Goal: Find specific page/section: Find specific page/section

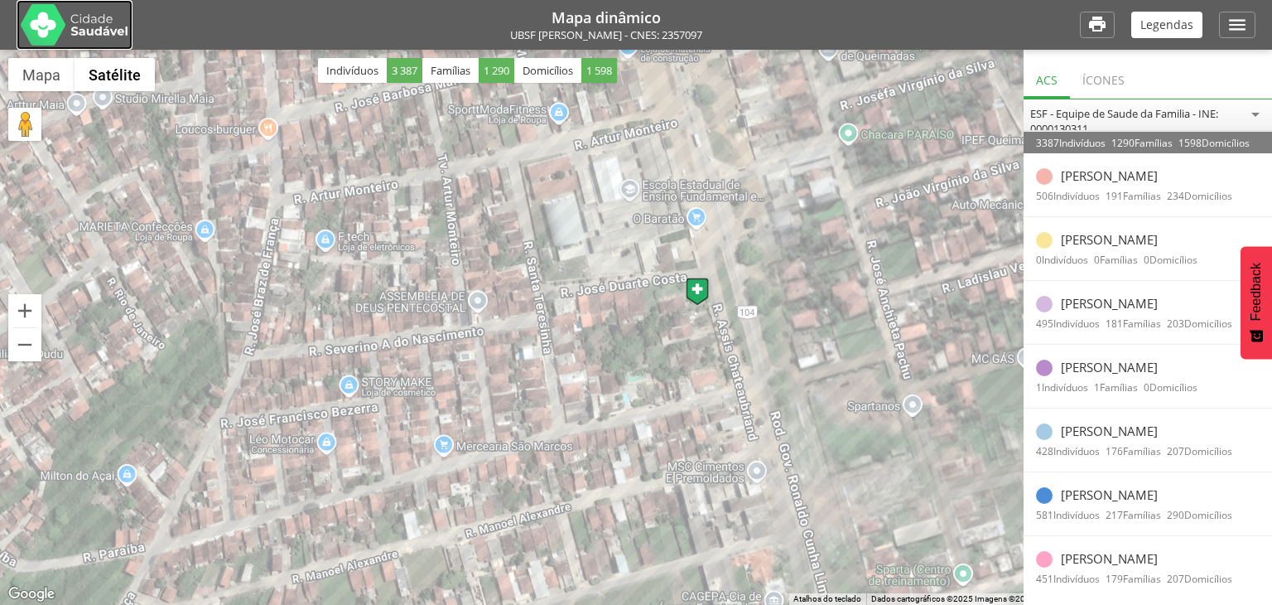
click at [50, 22] on img at bounding box center [75, 24] width 108 height 41
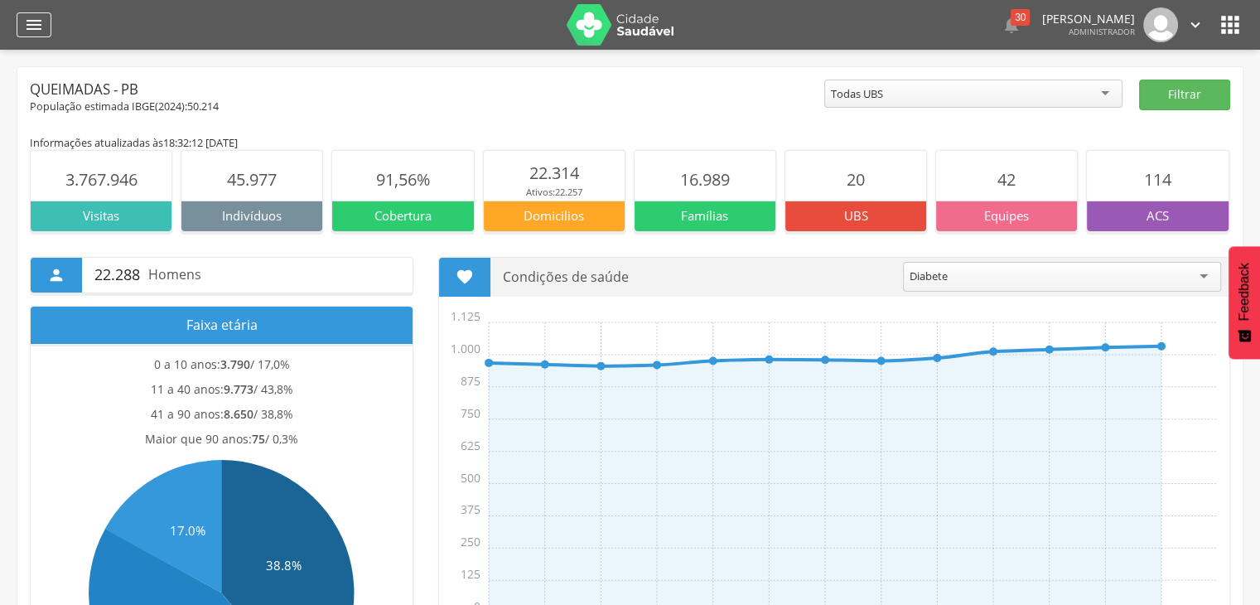
click at [36, 24] on icon "" at bounding box center [34, 25] width 20 height 20
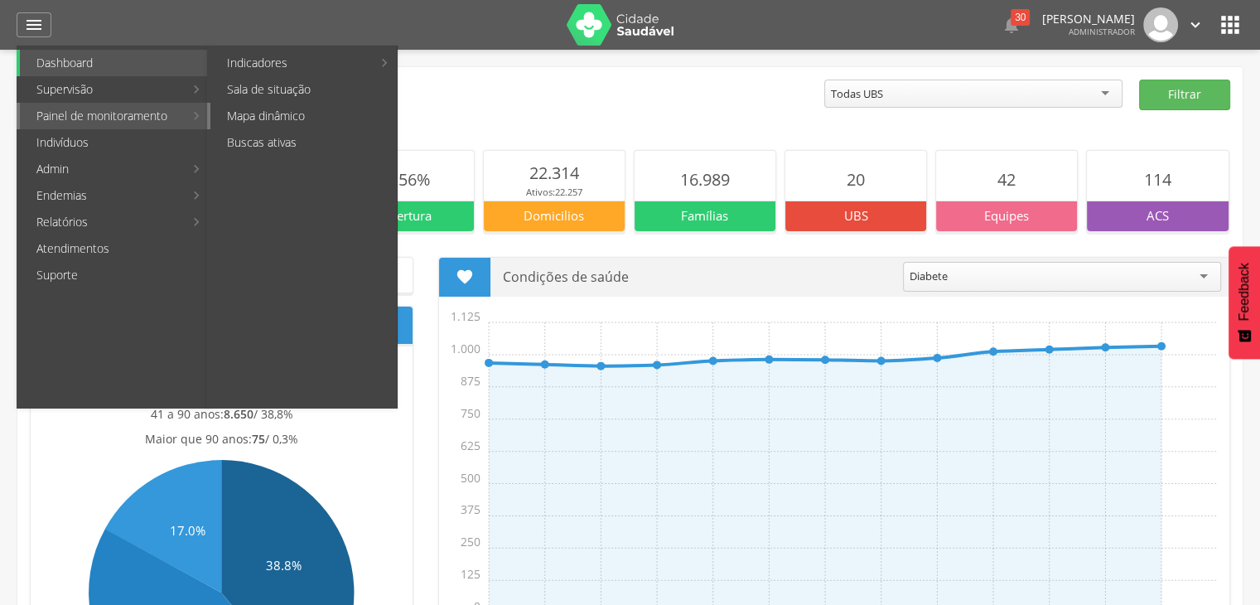
click at [268, 117] on link "Mapa dinâmico" at bounding box center [303, 116] width 186 height 27
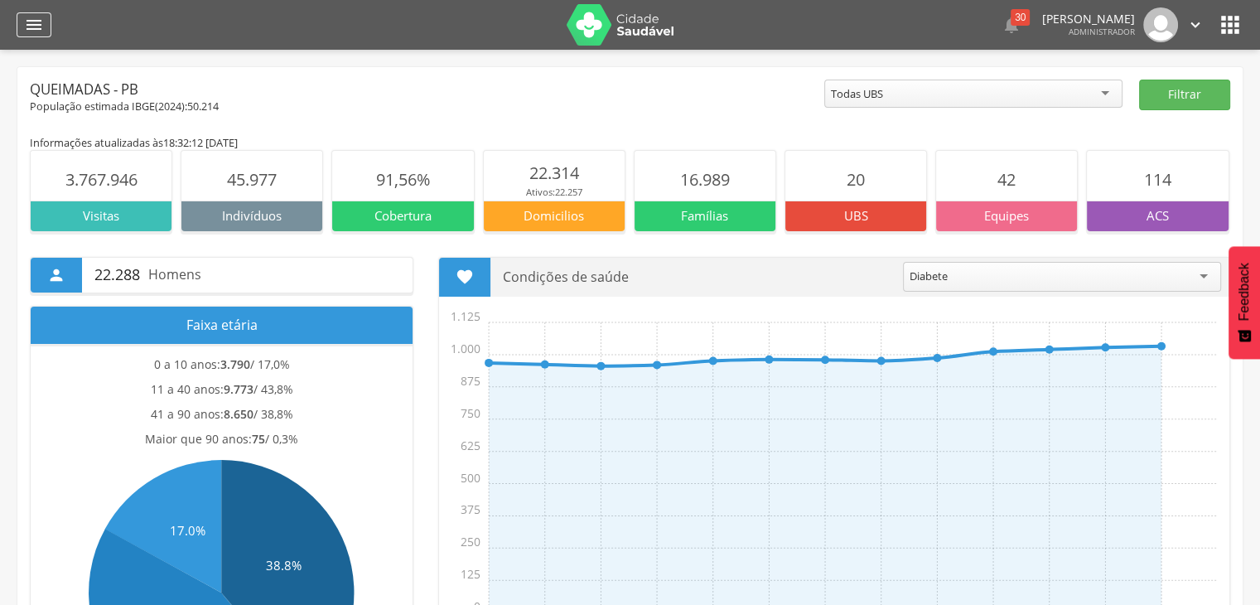
click at [27, 21] on icon "" at bounding box center [34, 25] width 20 height 20
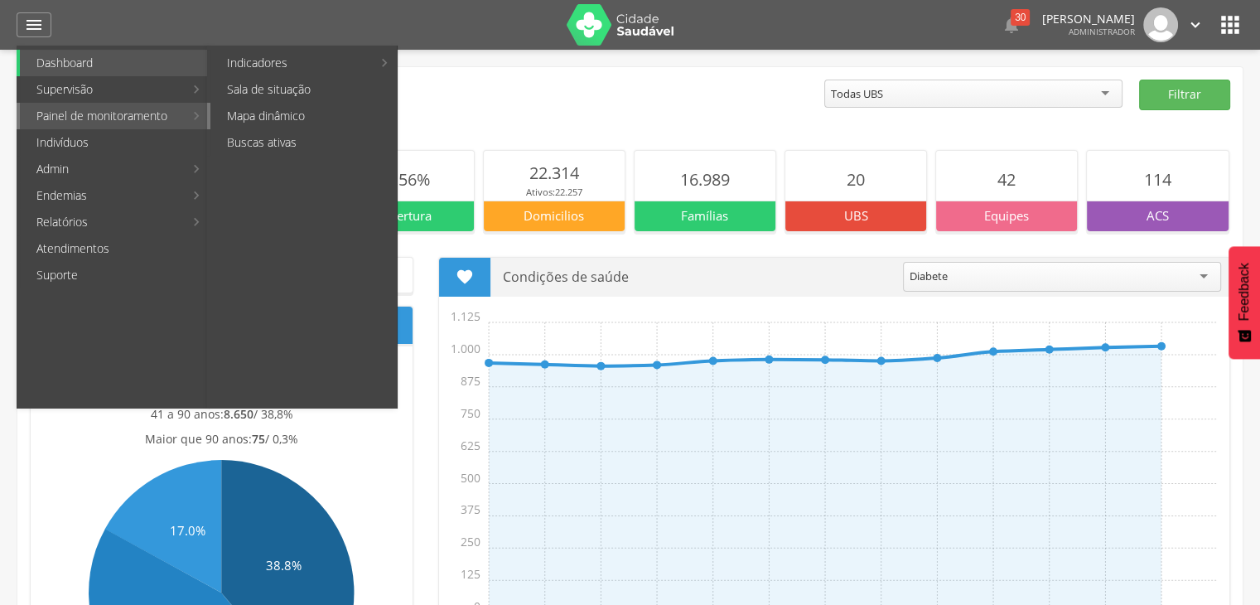
click at [243, 117] on link "Mapa dinâmico" at bounding box center [303, 116] width 186 height 27
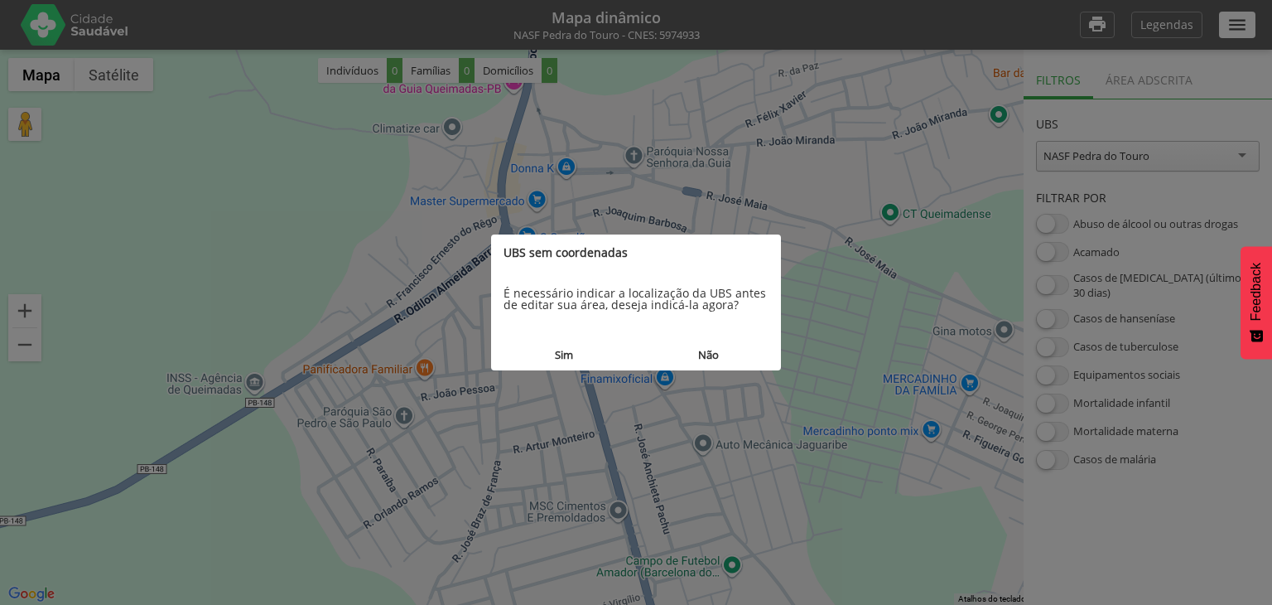
click at [707, 350] on button "Não" at bounding box center [708, 355] width 145 height 31
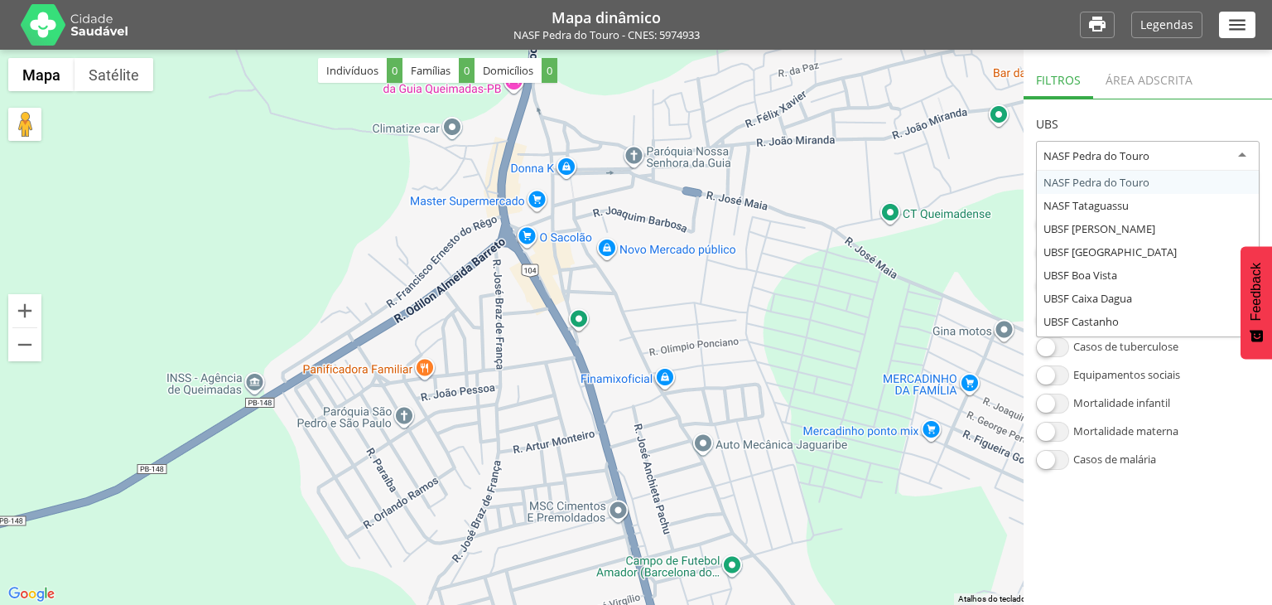
click at [1114, 166] on div "NASF Pedra do Touro" at bounding box center [1148, 156] width 224 height 31
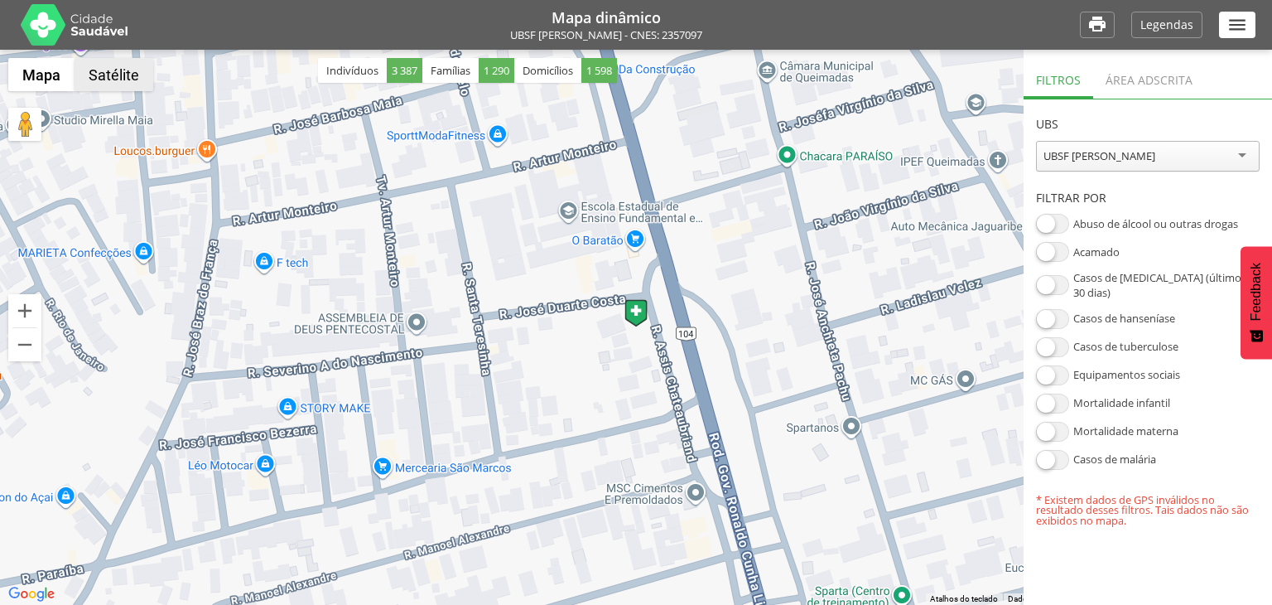
click at [116, 84] on button "Satélite" at bounding box center [114, 74] width 79 height 33
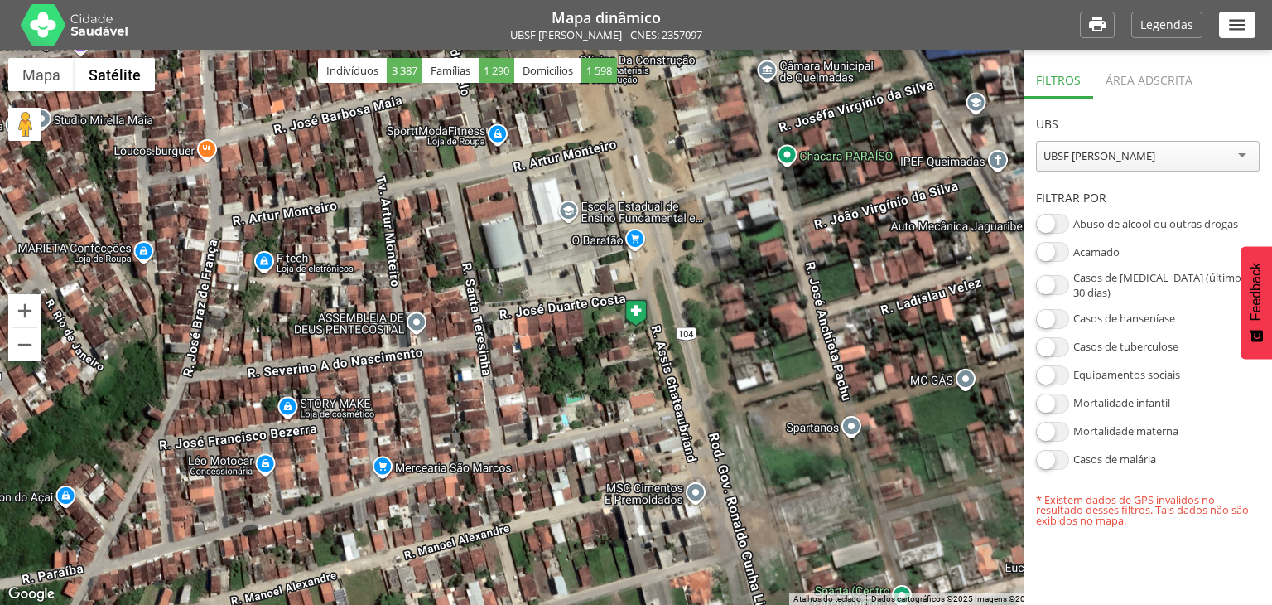
click at [1140, 78] on div "Área adscrita" at bounding box center [1149, 78] width 112 height 41
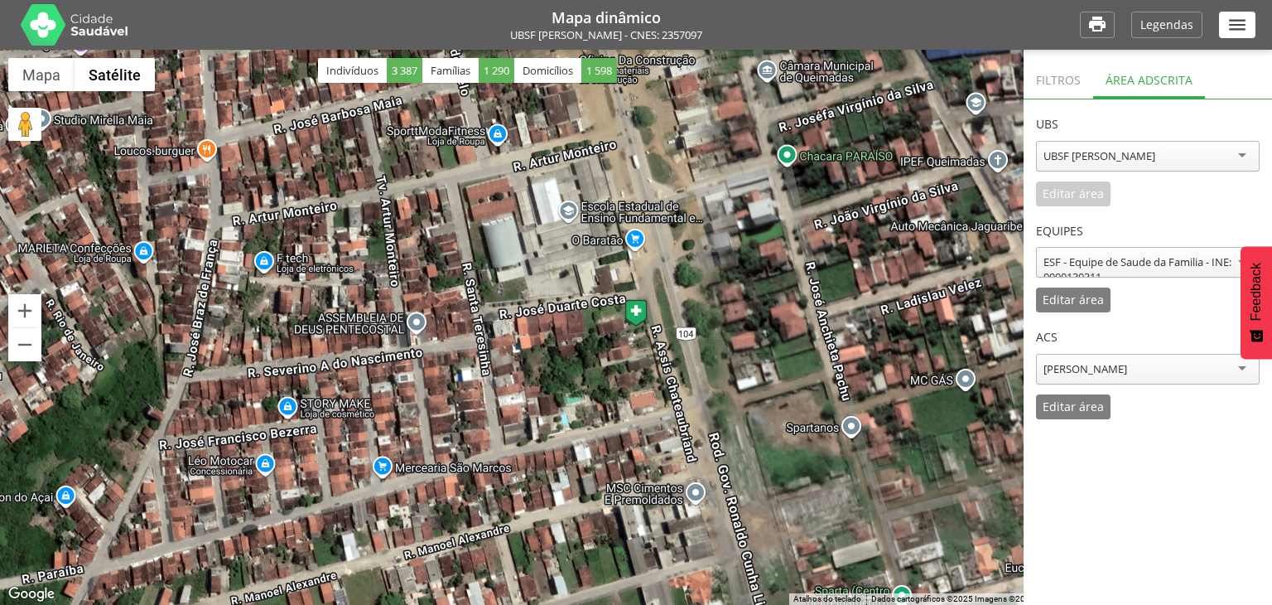
click at [1107, 263] on div "ESF - Equipe de Saude da Familia - INE: 0000130311" at bounding box center [1148, 269] width 209 height 30
click at [1146, 289] on div "**********" at bounding box center [1148, 259] width 224 height 107
click at [1080, 303] on p "Editar área" at bounding box center [1073, 300] width 61 height 12
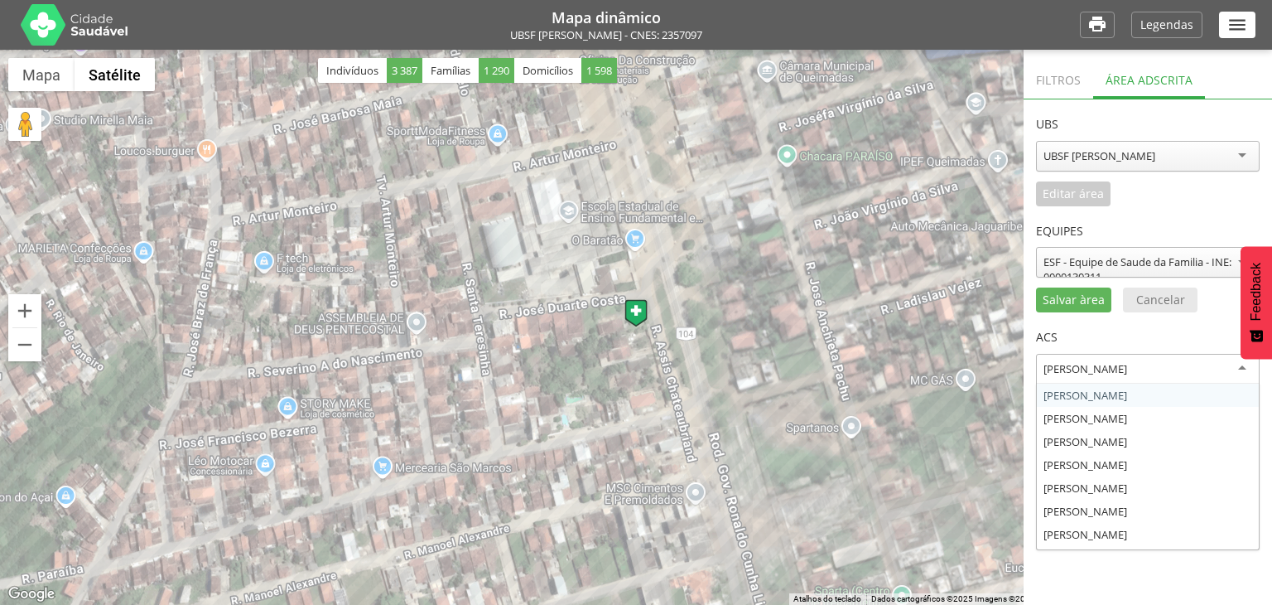
click at [1063, 379] on div "Adriano Pereira Braz" at bounding box center [1148, 369] width 224 height 31
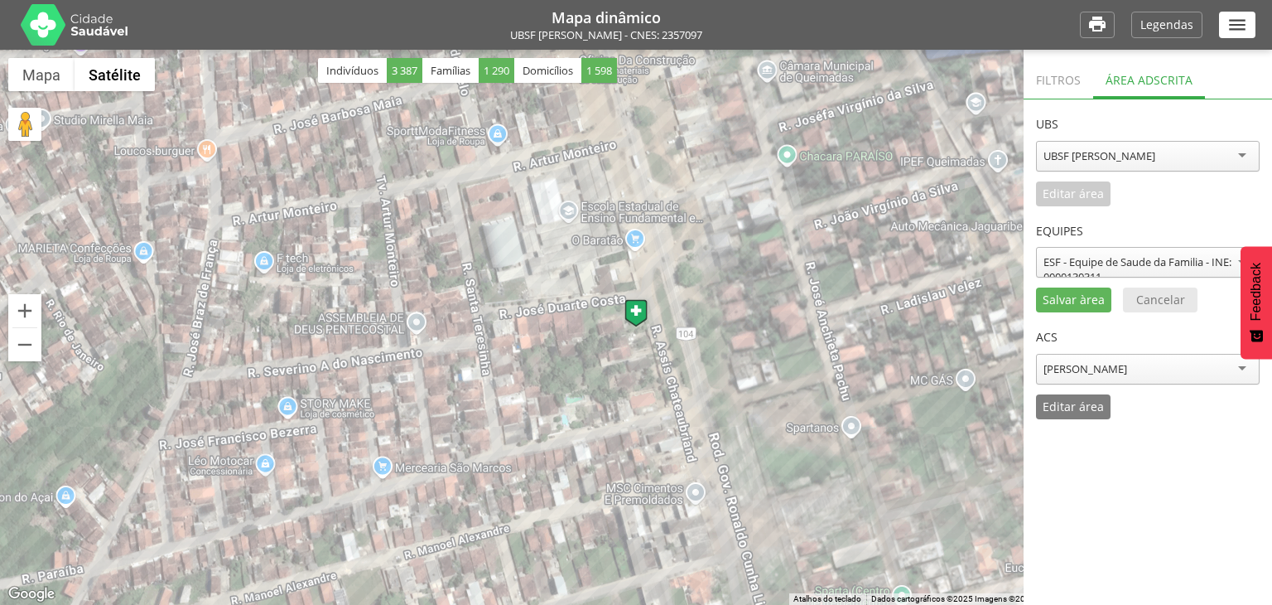
click at [1070, 402] on div "**********" at bounding box center [1148, 365] width 224 height 107
click at [1068, 405] on p "Editar área" at bounding box center [1073, 407] width 61 height 12
click at [1068, 405] on p "Salvar àrea" at bounding box center [1074, 407] width 62 height 12
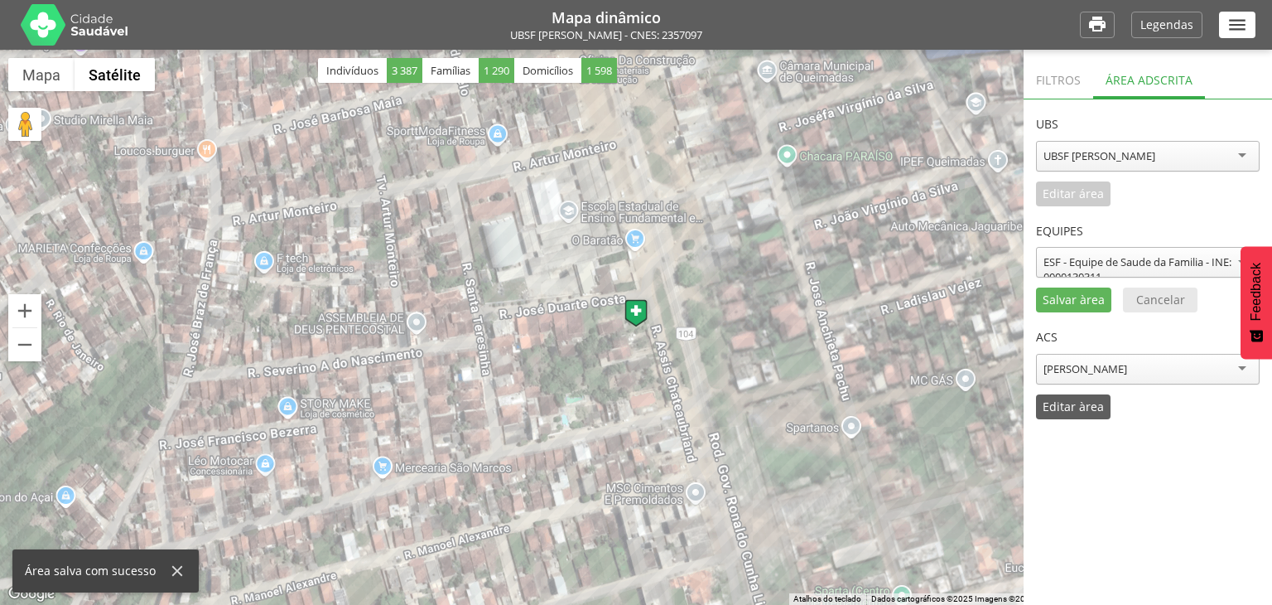
click at [1068, 405] on p "Editar àrea" at bounding box center [1073, 407] width 61 height 12
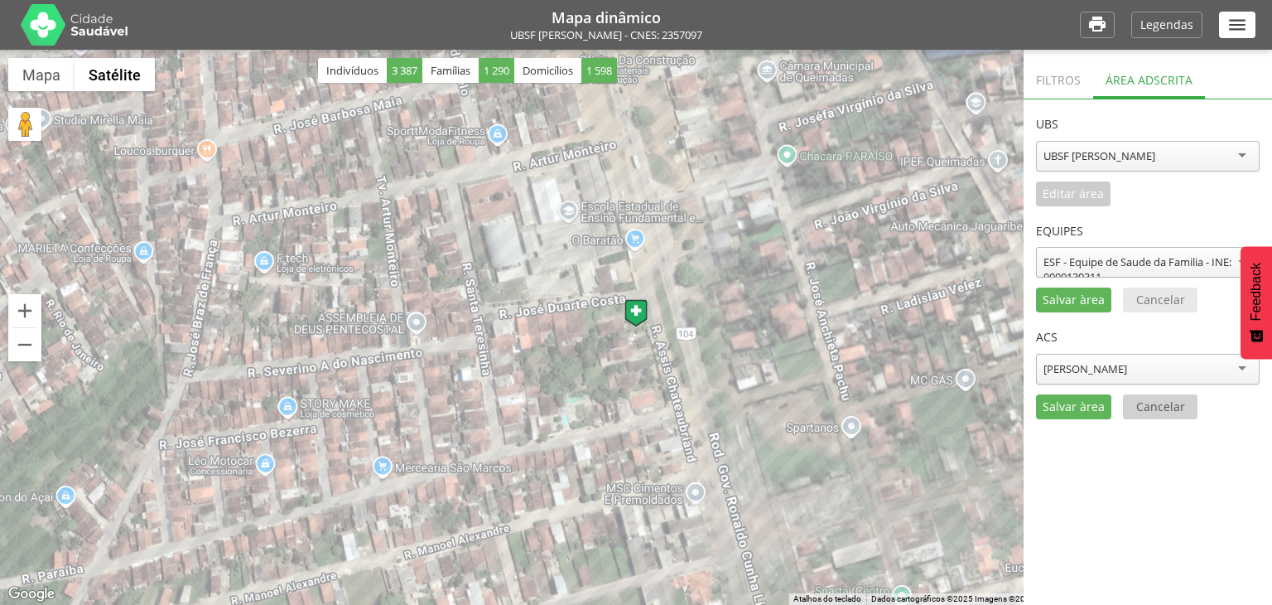
click at [1146, 416] on div "Cancelar" at bounding box center [1160, 406] width 75 height 25
click at [1094, 301] on p "Editar área" at bounding box center [1073, 300] width 61 height 12
click at [1148, 299] on p "Cancelar" at bounding box center [1160, 300] width 49 height 12
click at [1160, 31] on p "Legendas" at bounding box center [1167, 25] width 53 height 12
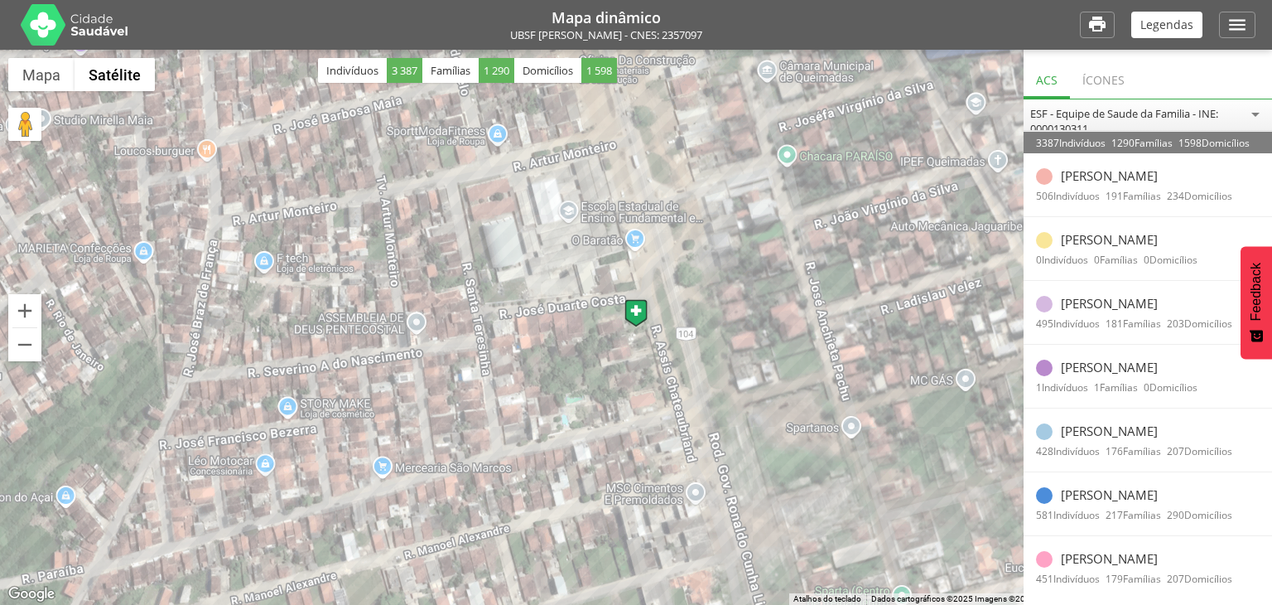
click at [1105, 180] on p "Adriano Pereira Braz" at bounding box center [1109, 175] width 97 height 15
click at [1039, 180] on div at bounding box center [1044, 176] width 17 height 17
click at [604, 301] on div at bounding box center [636, 327] width 1272 height 555
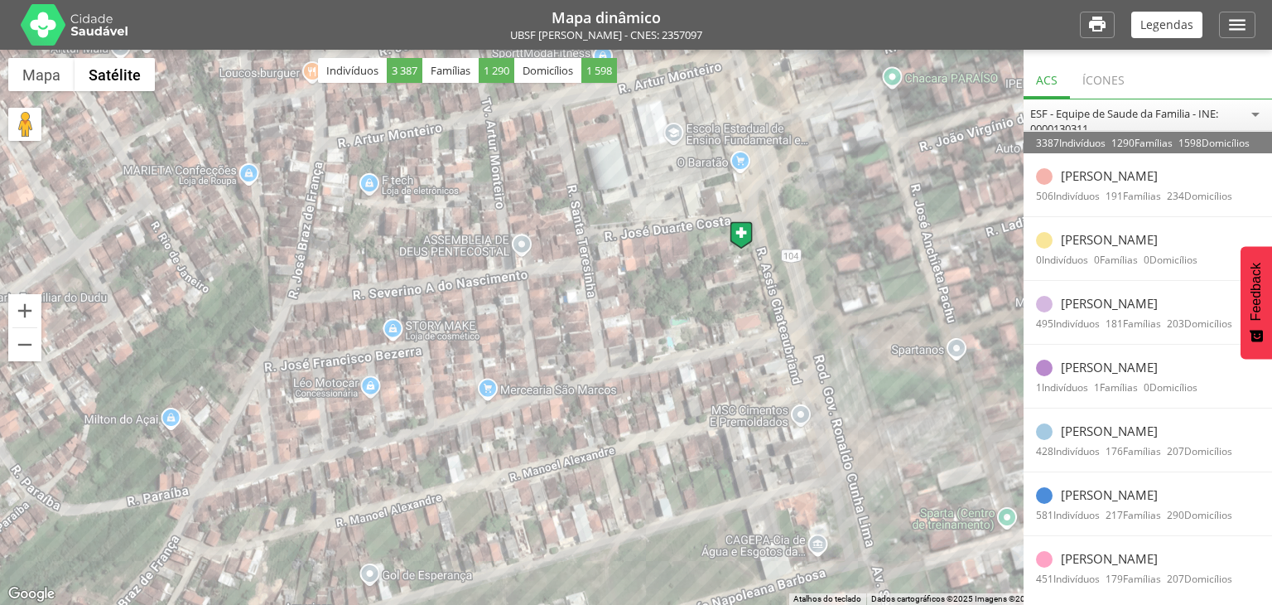
drag, startPoint x: 689, startPoint y: 253, endPoint x: 784, endPoint y: 178, distance: 120.3
click at [784, 178] on div at bounding box center [636, 327] width 1272 height 555
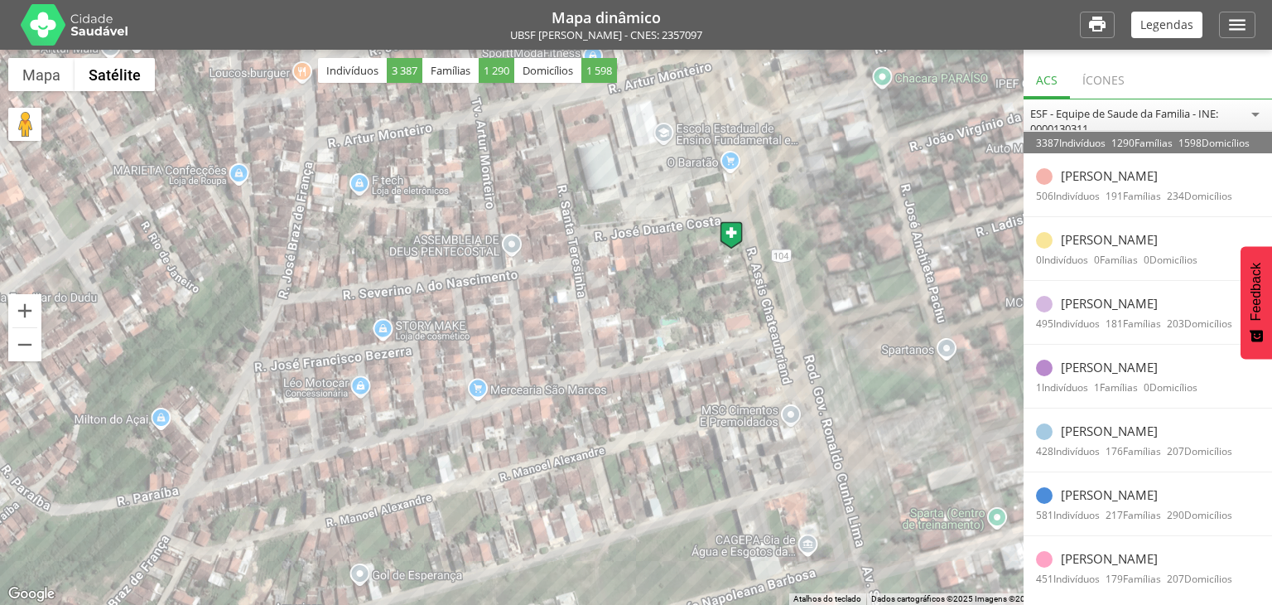
click at [1092, 193] on div "506 Indivíduos 191 Famílias 234 Domicílios" at bounding box center [1148, 196] width 248 height 22
click at [1098, 80] on div "Ícones" at bounding box center [1103, 78] width 67 height 41
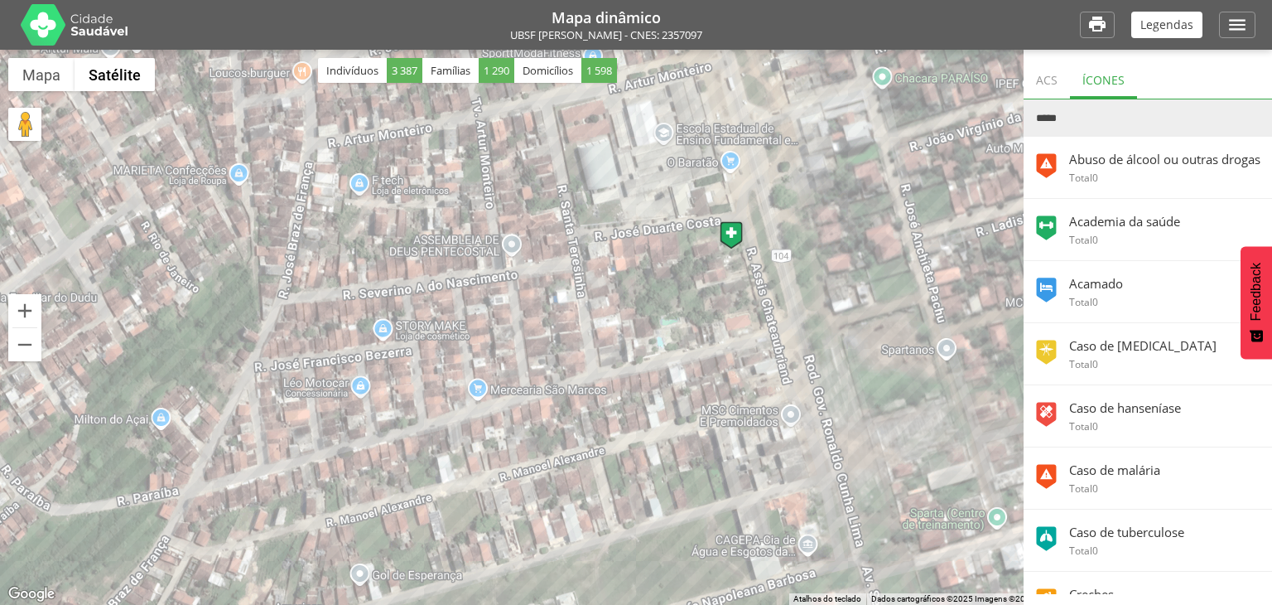
click at [1043, 84] on div "ACS" at bounding box center [1047, 78] width 46 height 41
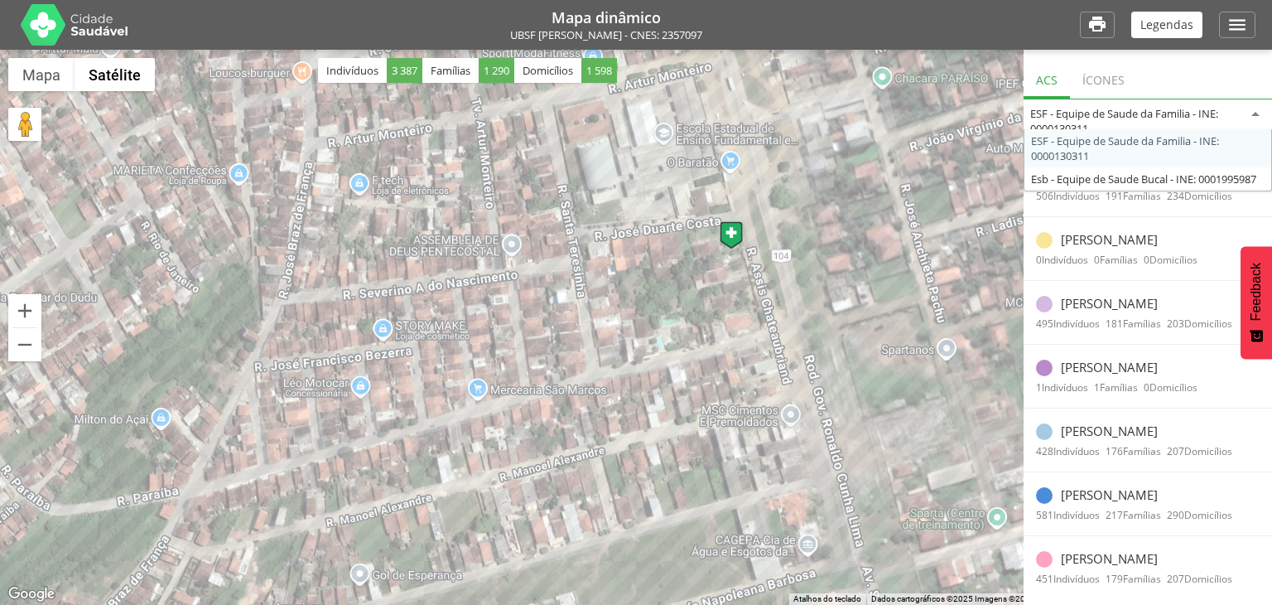
click at [1259, 112] on div "ESF - Equipe de Saude da Familia - INE: 0000130311" at bounding box center [1148, 114] width 248 height 31
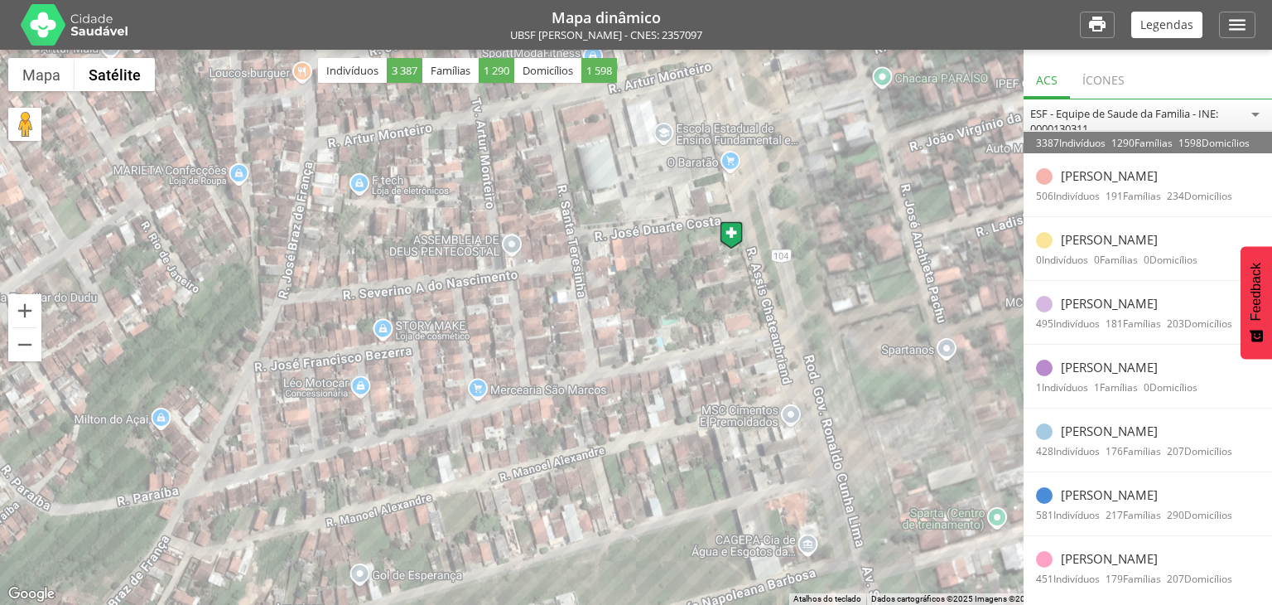
click at [1126, 138] on section "**********" at bounding box center [1148, 368] width 248 height 538
click at [666, 326] on div at bounding box center [636, 327] width 1272 height 555
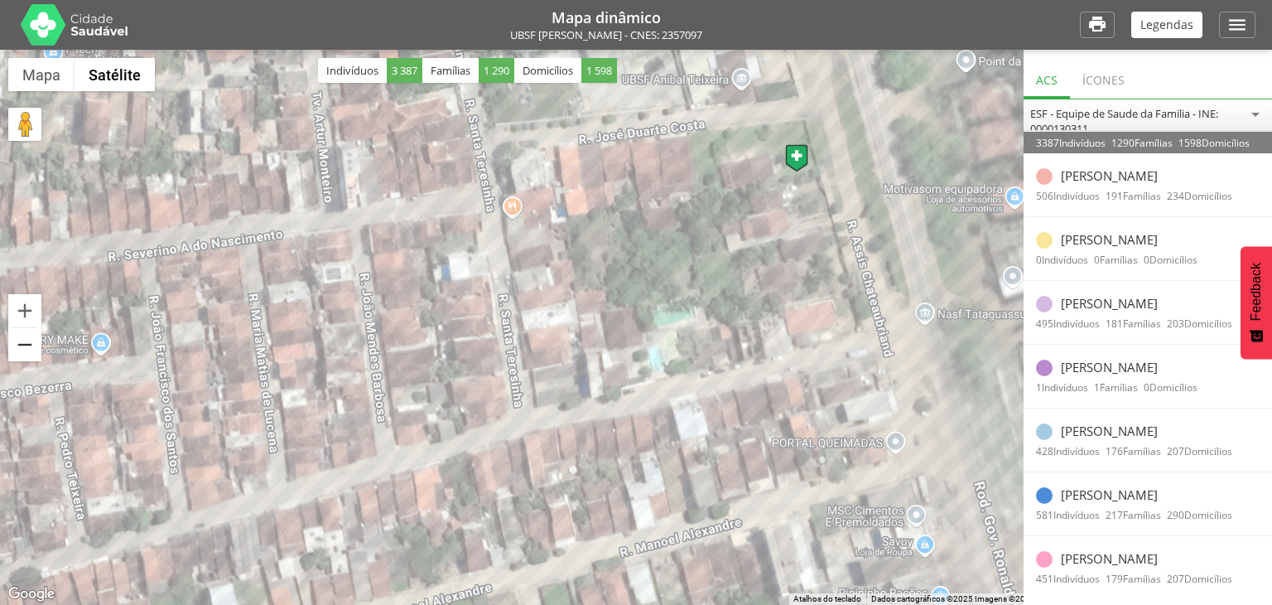
click at [23, 349] on button "Diminuir o zoom" at bounding box center [24, 344] width 33 height 33
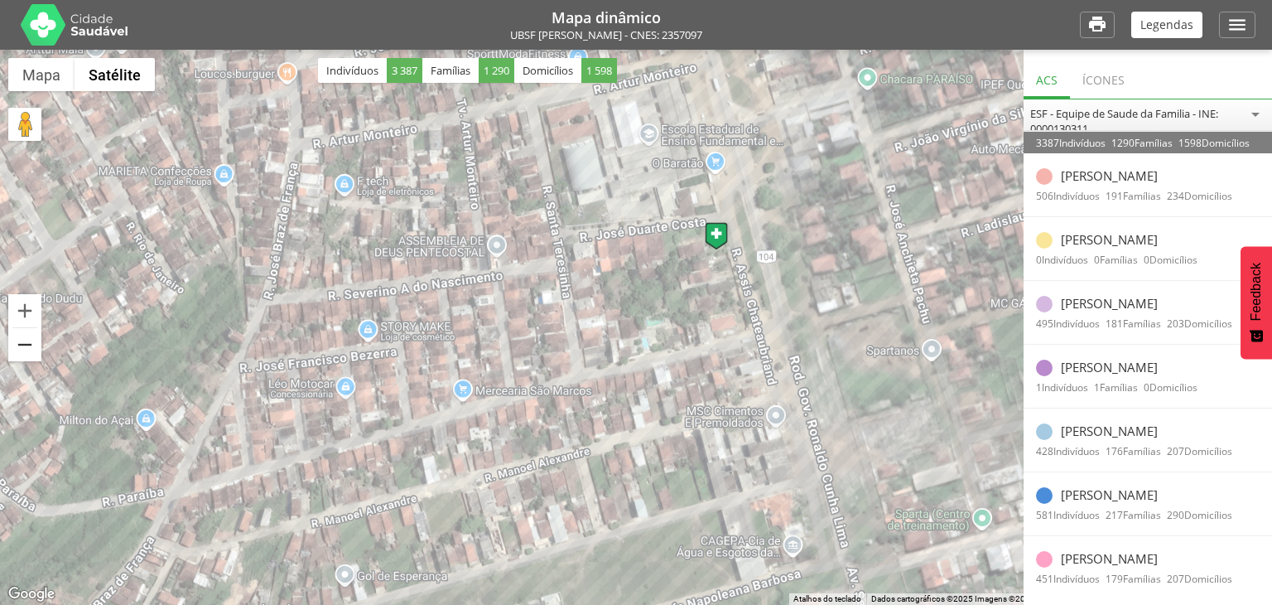
click at [23, 349] on button "Diminuir o zoom" at bounding box center [24, 344] width 33 height 33
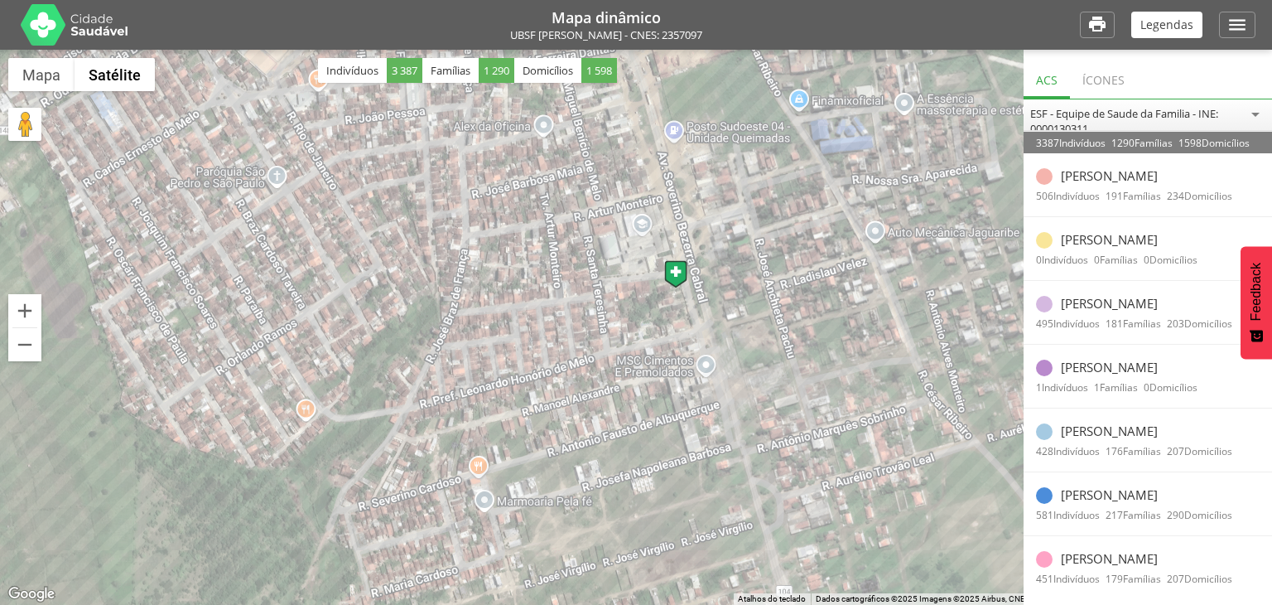
click at [1110, 178] on p "Adriano Pereira Braz" at bounding box center [1109, 175] width 97 height 15
click at [1059, 178] on div "Adriano Pereira Braz" at bounding box center [1148, 176] width 248 height 17
click at [1096, 84] on div "Ícones" at bounding box center [1103, 78] width 67 height 41
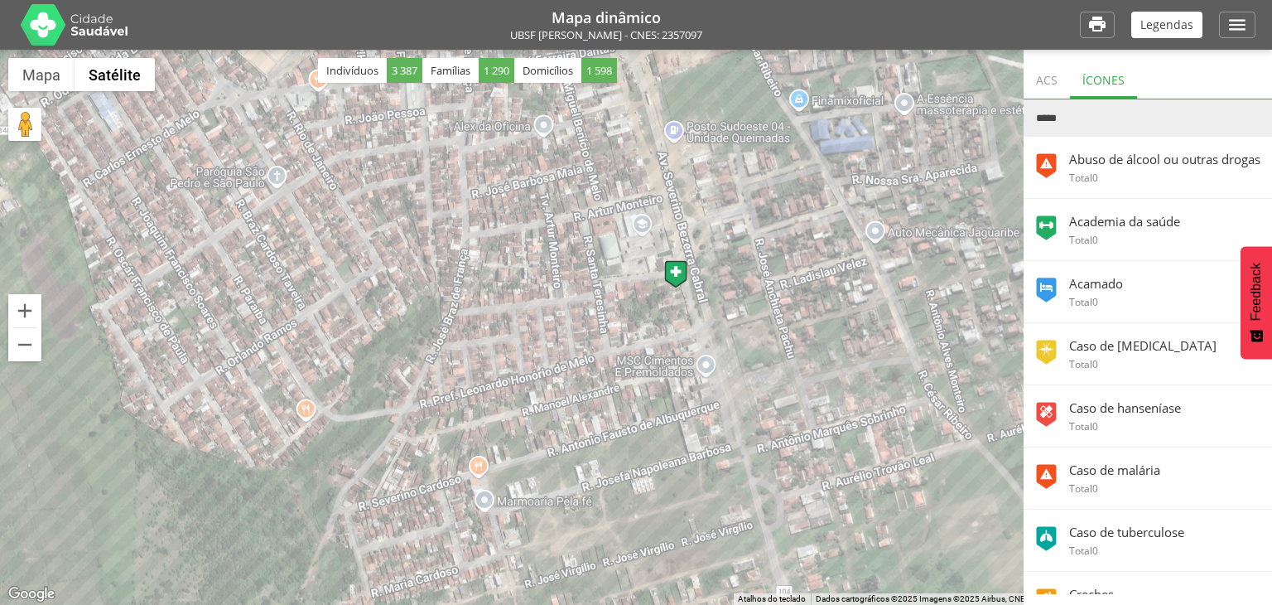
click at [1059, 80] on div "ACS" at bounding box center [1047, 78] width 46 height 41
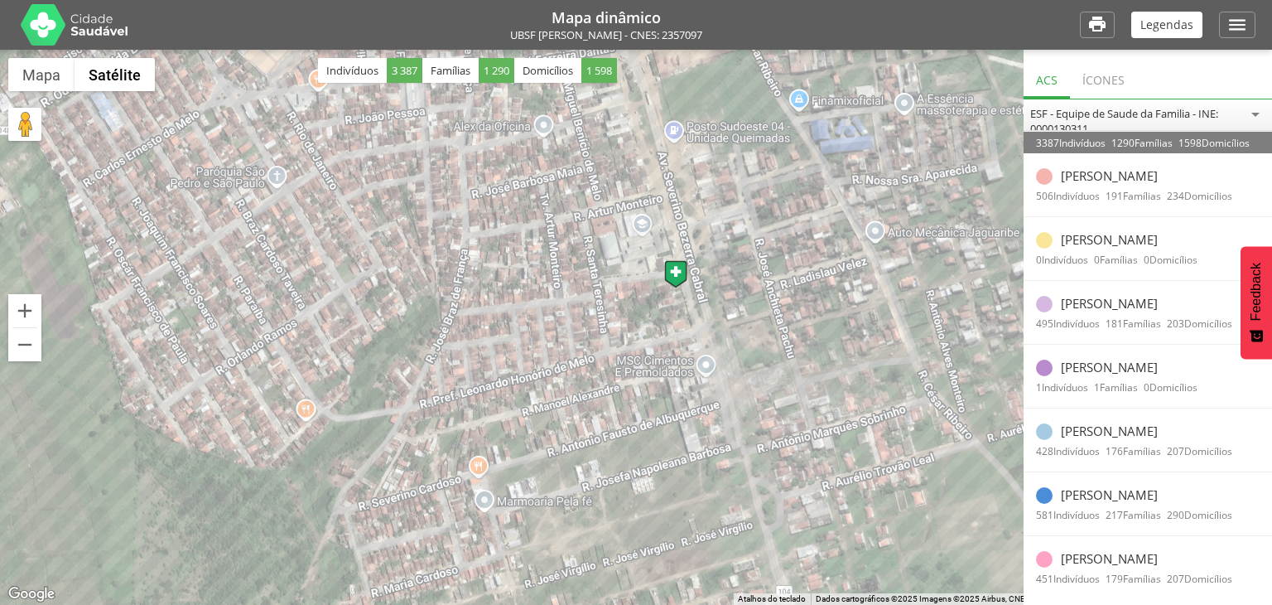
click at [1169, 30] on p "Legendas" at bounding box center [1167, 25] width 53 height 12
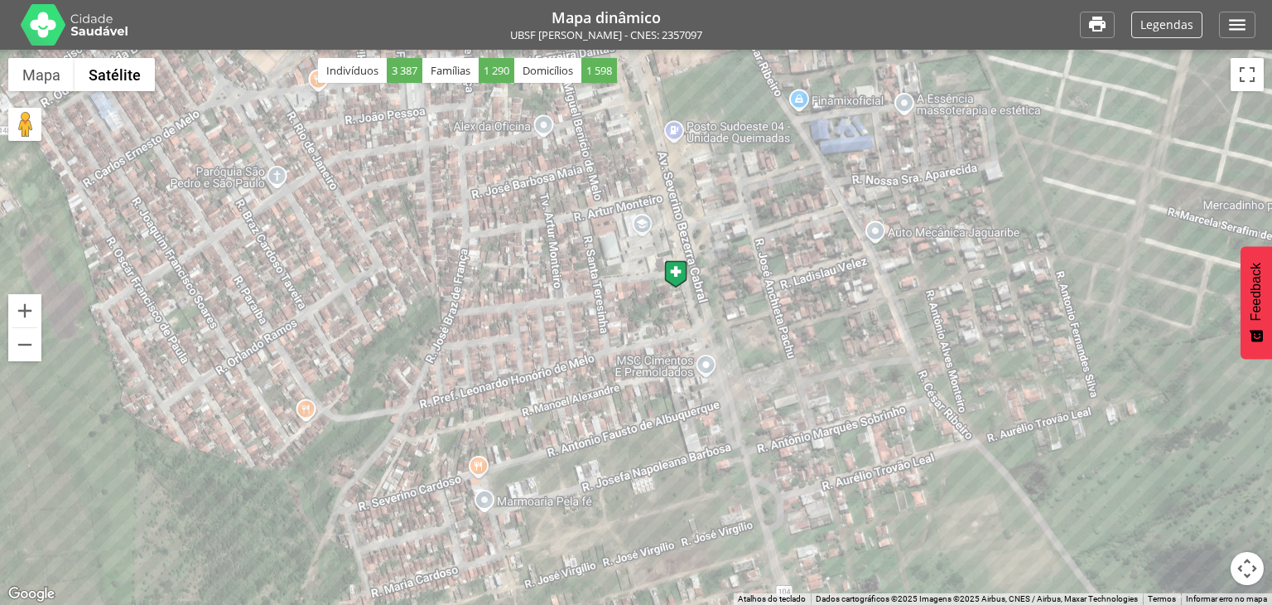
click at [1169, 30] on p "Legendas" at bounding box center [1167, 25] width 53 height 12
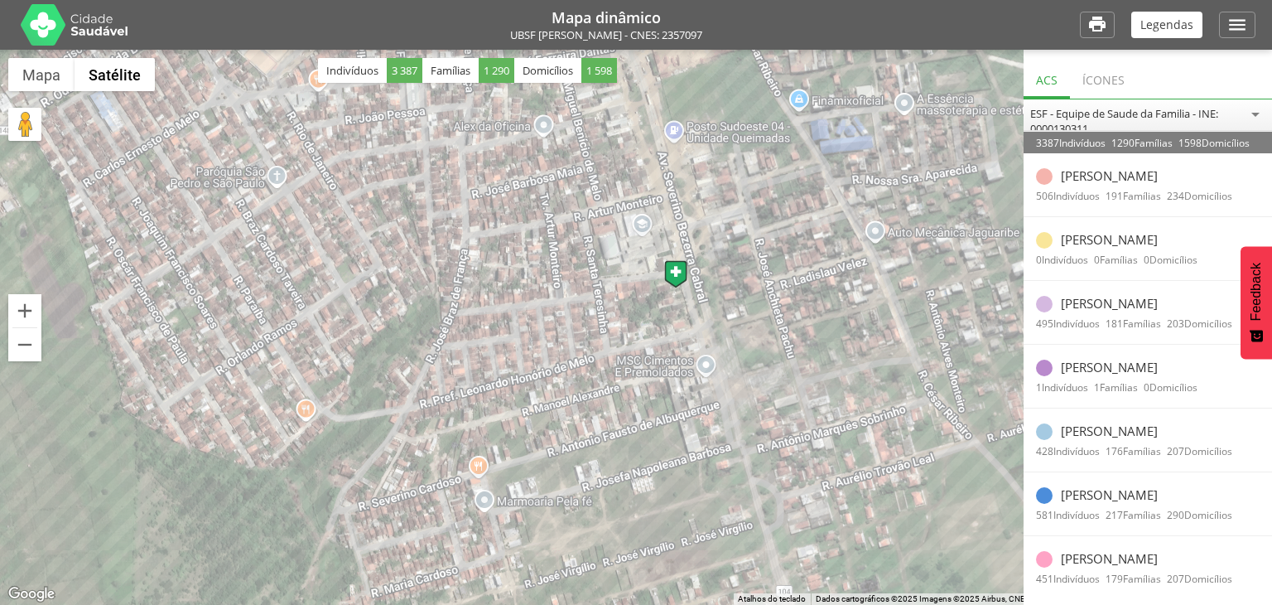
click at [1047, 504] on div "581 Indivíduos 217 Famílias 290 Domicílios" at bounding box center [1148, 515] width 248 height 22
click at [541, 286] on div at bounding box center [636, 327] width 1272 height 555
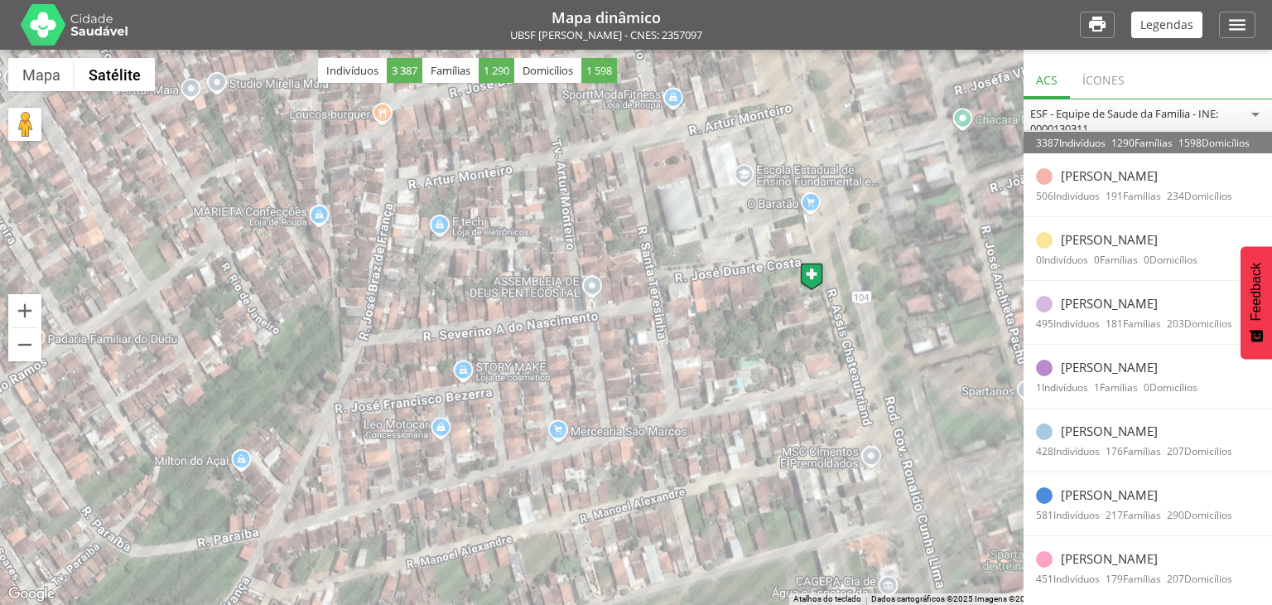
click at [610, 311] on div at bounding box center [636, 327] width 1272 height 555
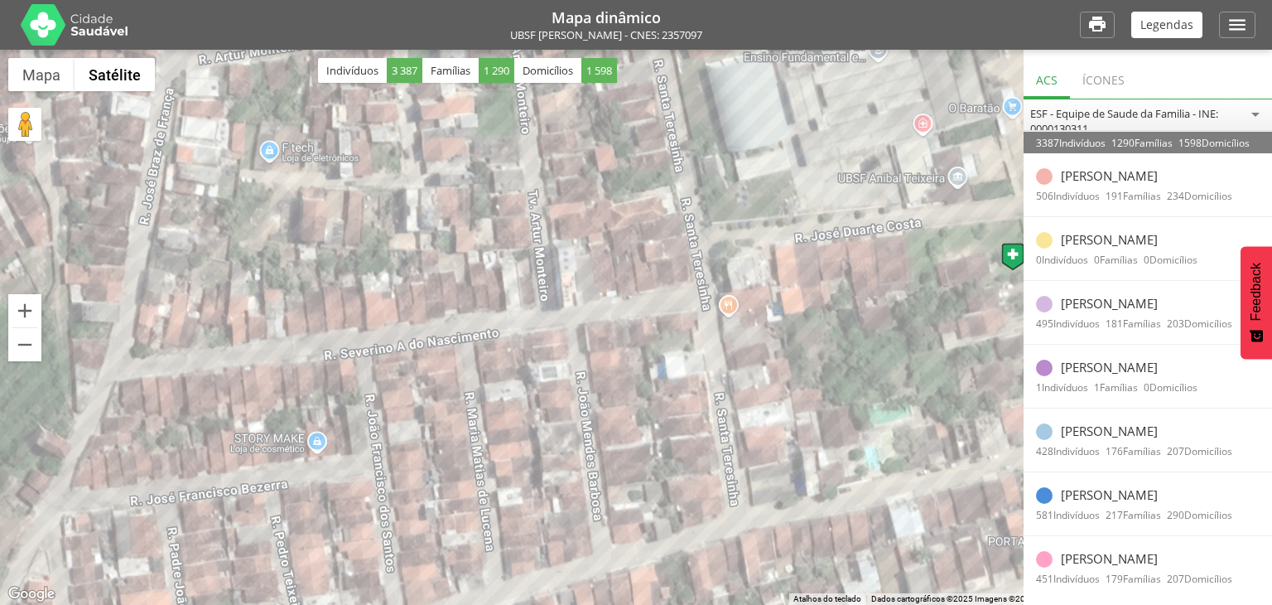
click at [1062, 177] on p "Adriano Pereira Braz" at bounding box center [1109, 175] width 97 height 15
drag, startPoint x: 1068, startPoint y: 177, endPoint x: 1078, endPoint y: 236, distance: 59.5
click at [1078, 236] on ul "Adriano Pereira Braz 506 Indivíduos 191 Famílias 234 Domicílios Laine Vilarim T…" at bounding box center [1148, 370] width 248 height 434
click at [1078, 236] on p "Laine Vilarim Tenorio" at bounding box center [1109, 239] width 97 height 15
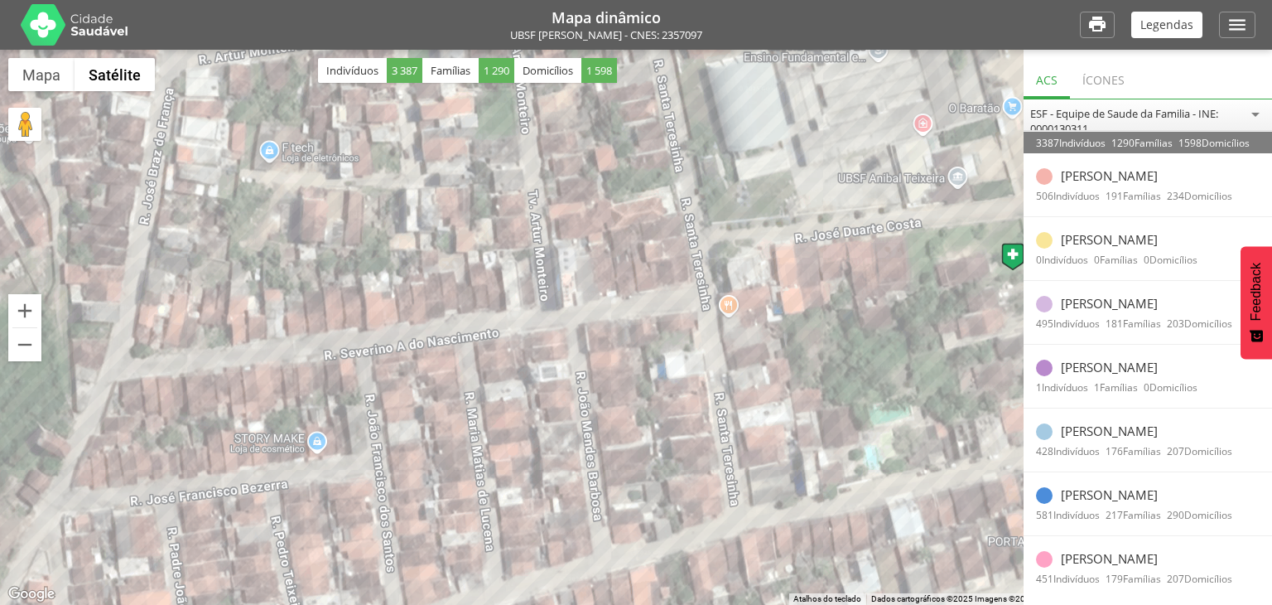
click at [1044, 87] on div "ACS" at bounding box center [1047, 78] width 46 height 41
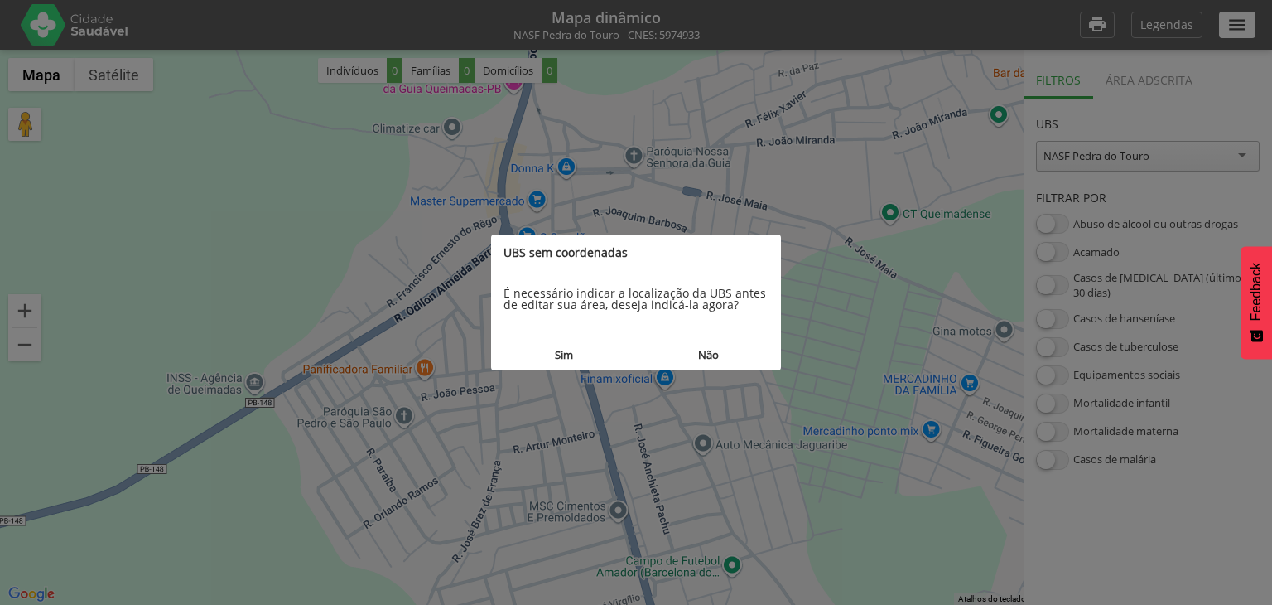
click at [703, 353] on button "Não" at bounding box center [708, 355] width 145 height 31
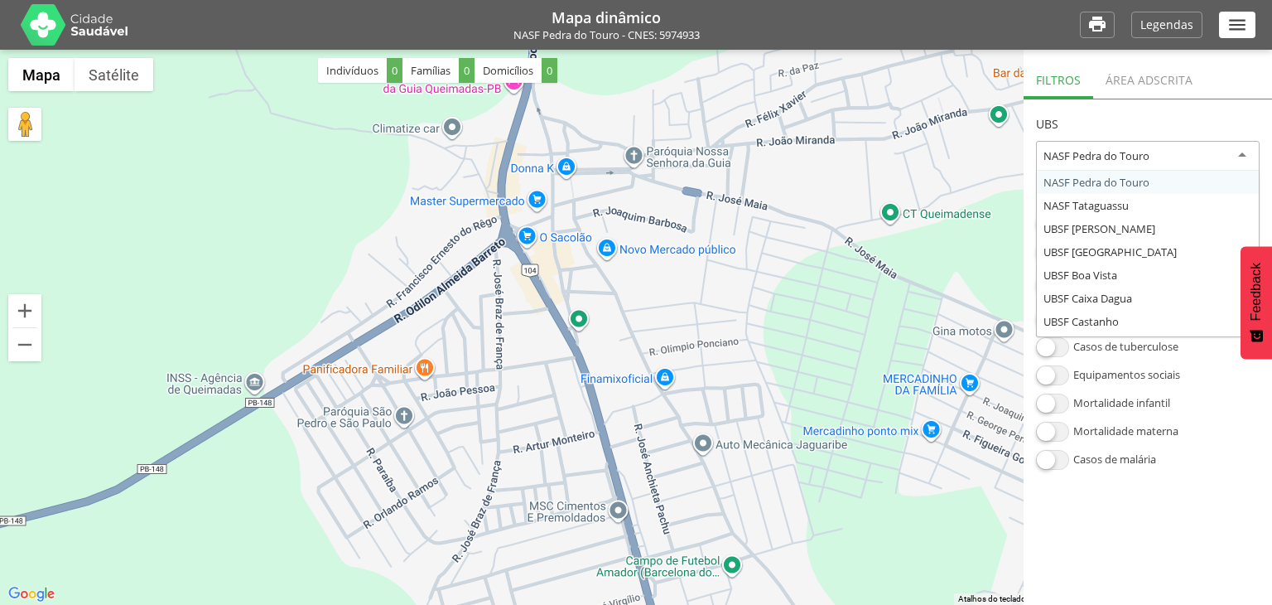
click at [1132, 170] on div "NASF Pedra do Touro NASF Pedra do Touro NASF Tataguassu UBSF Anibal Teixeira UB…" at bounding box center [1148, 157] width 224 height 32
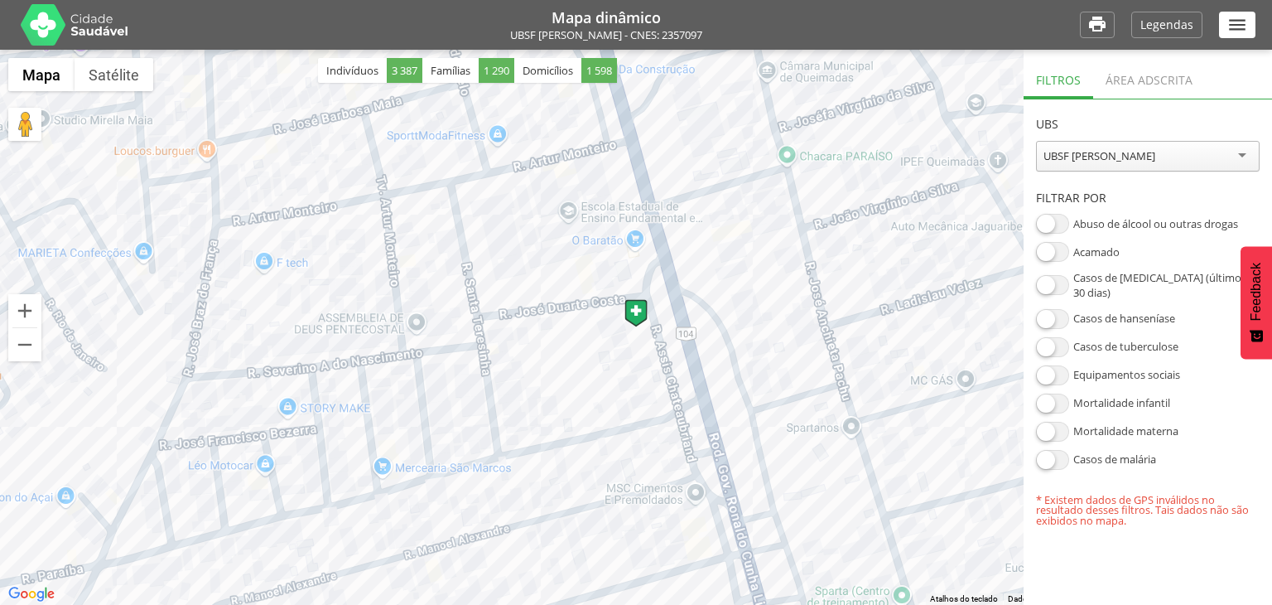
click at [1155, 75] on div "Área adscrita" at bounding box center [1149, 78] width 112 height 41
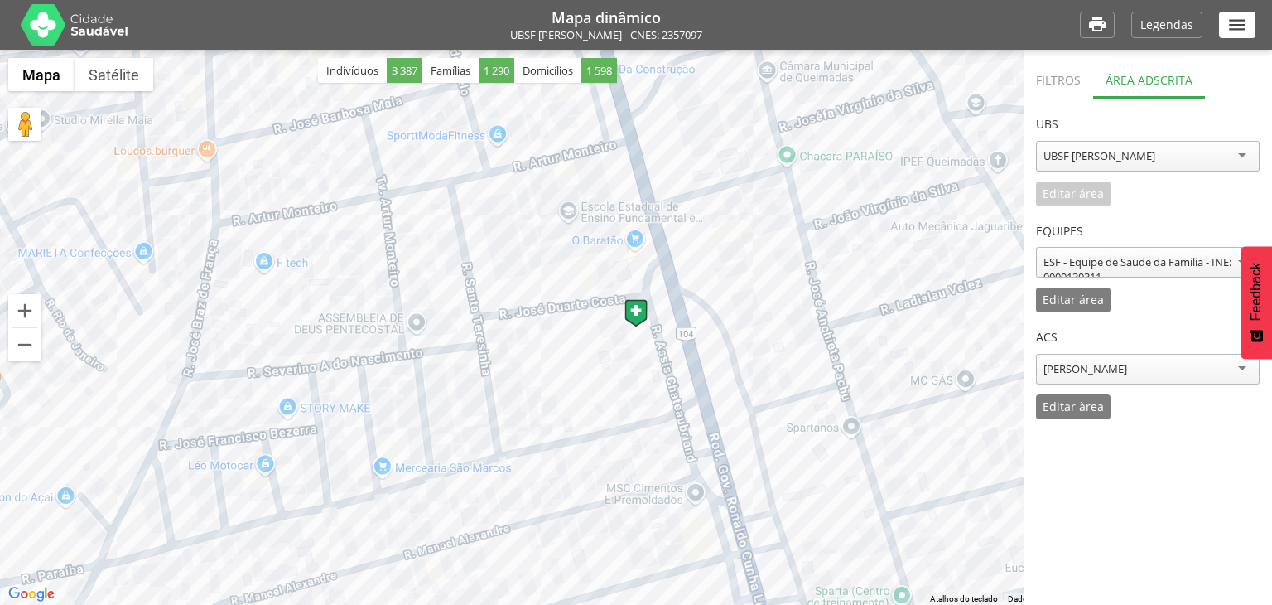
click at [1102, 379] on div "Adriano Pereira Braz" at bounding box center [1148, 369] width 224 height 31
click at [1093, 402] on div "**********" at bounding box center [1148, 365] width 224 height 107
click at [1081, 405] on p "Editar àrea" at bounding box center [1073, 407] width 61 height 12
click at [1151, 405] on p "Cancelar" at bounding box center [1160, 407] width 49 height 12
click at [27, 348] on button "Diminuir o zoom" at bounding box center [24, 344] width 33 height 33
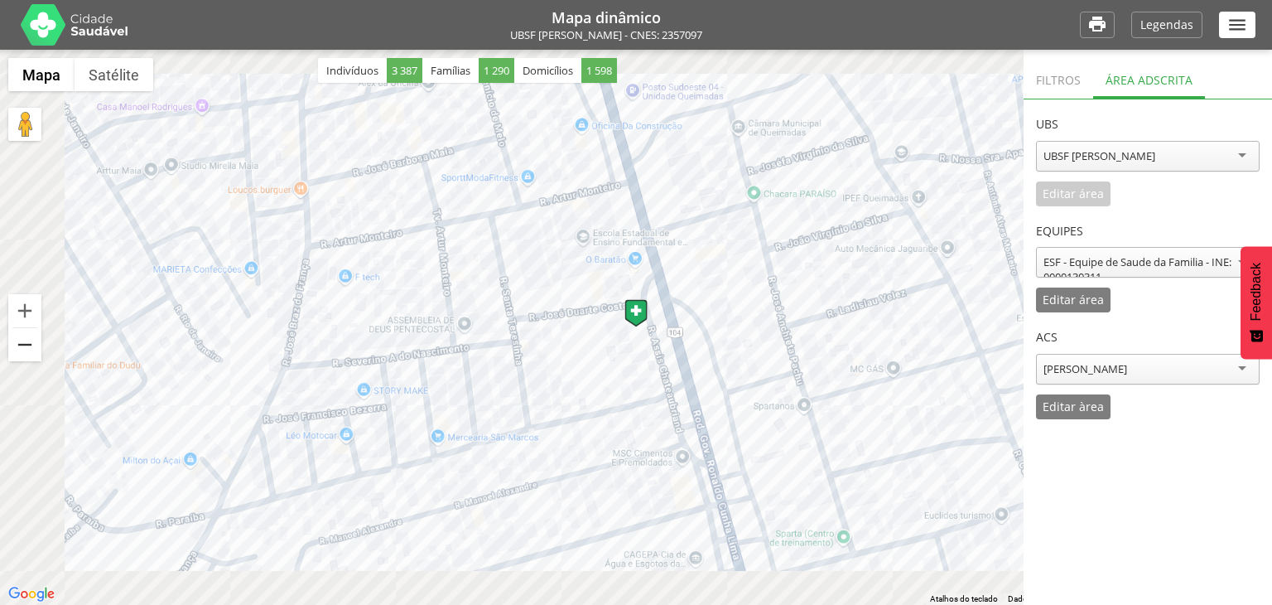
click at [27, 348] on button "Diminuir o zoom" at bounding box center [24, 344] width 33 height 33
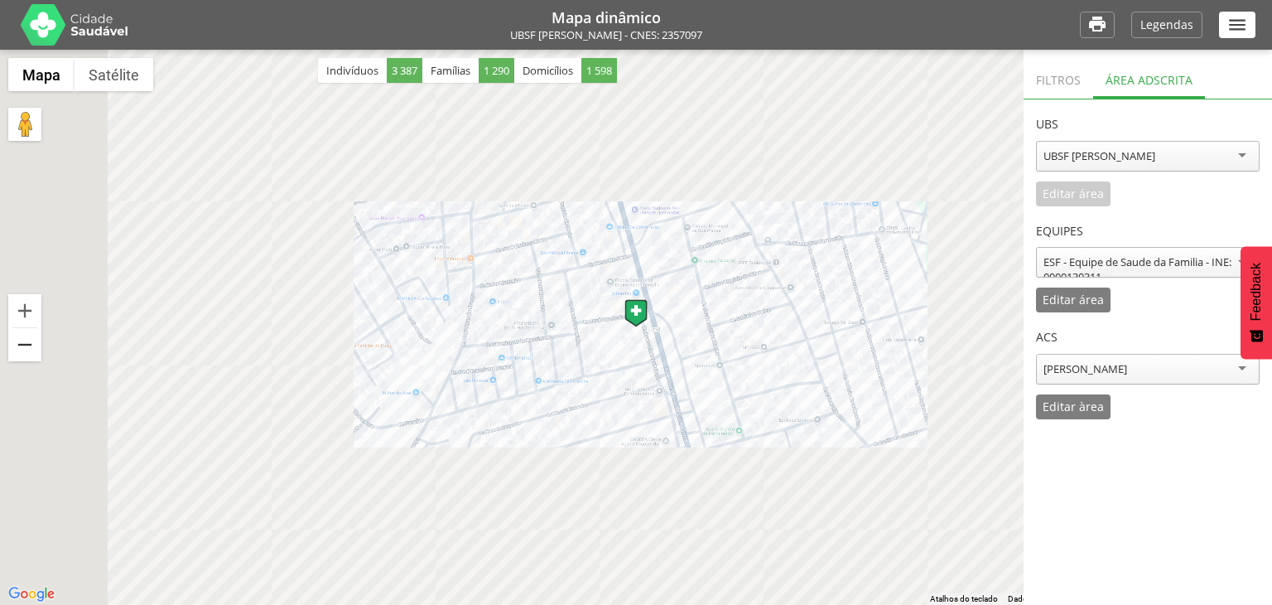
click at [27, 348] on button "Diminuir o zoom" at bounding box center [24, 344] width 33 height 33
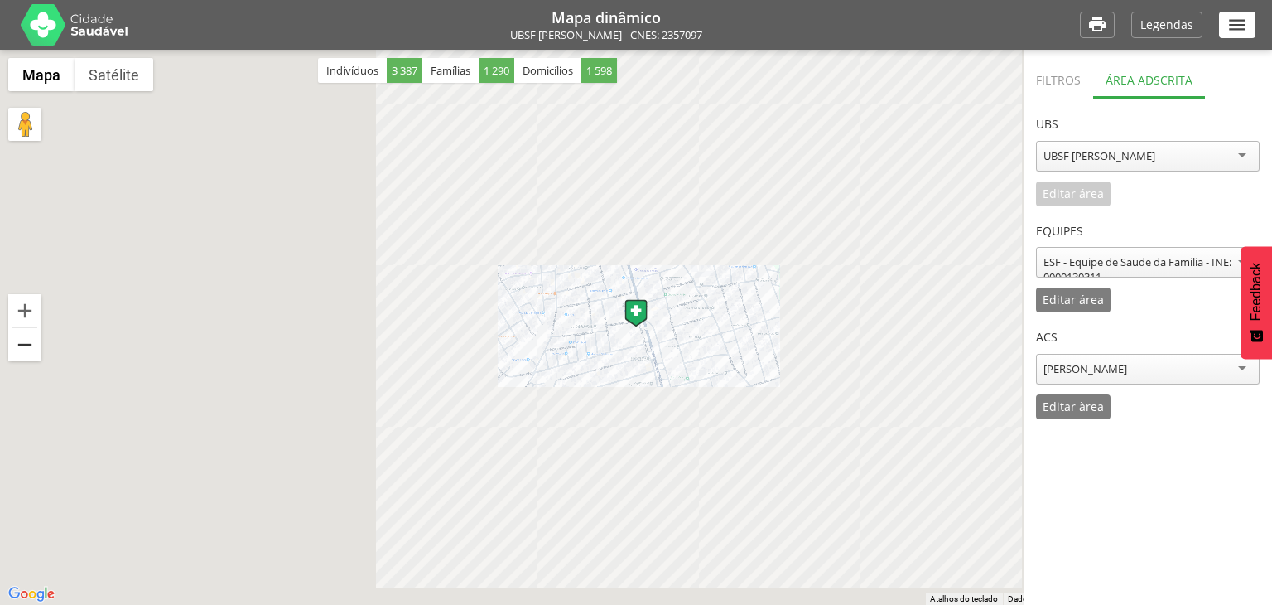
click at [27, 348] on button "Diminuir o zoom" at bounding box center [24, 344] width 33 height 33
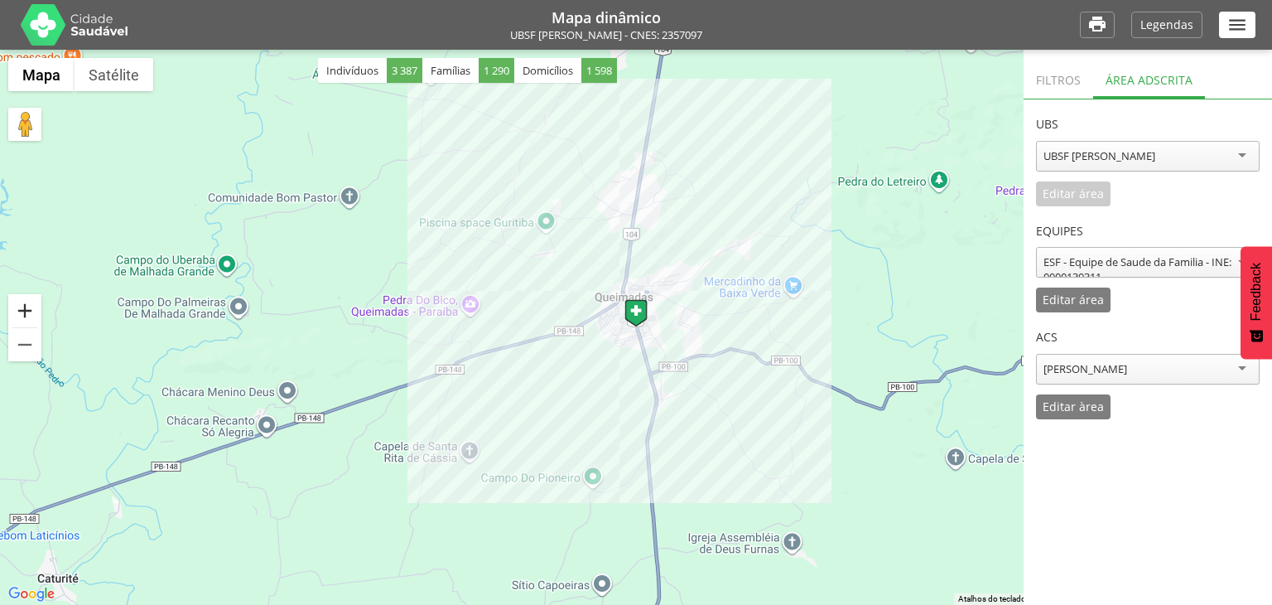
click at [27, 312] on button "Aumentar o zoom" at bounding box center [24, 310] width 33 height 33
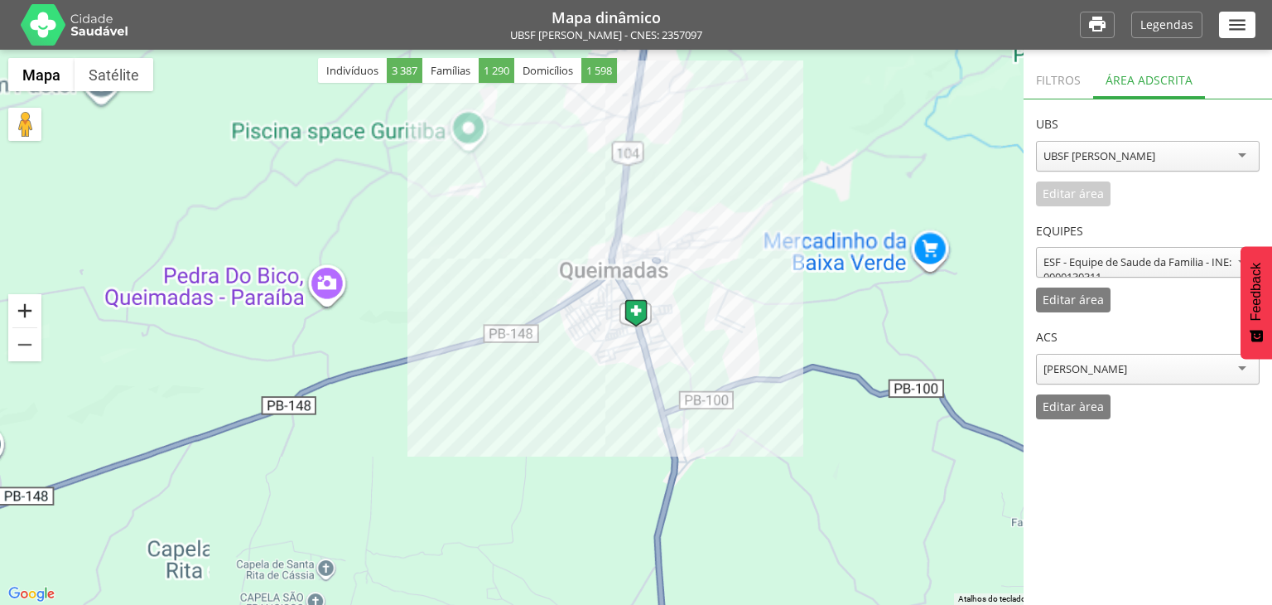
click at [27, 312] on button "Aumentar o zoom" at bounding box center [24, 310] width 33 height 33
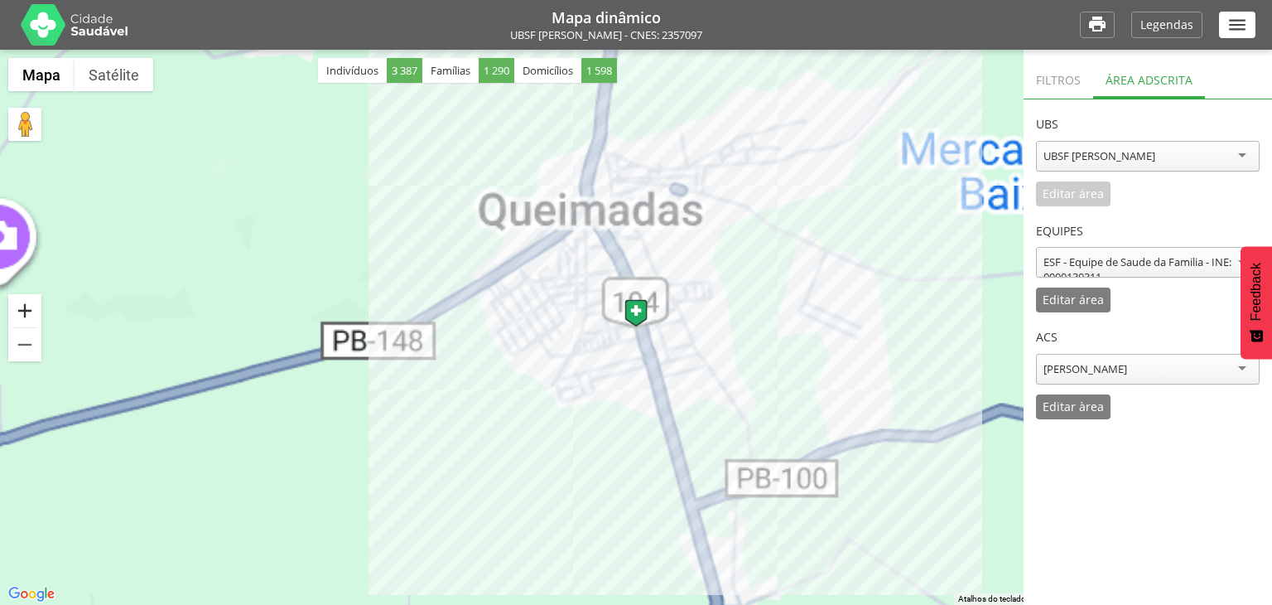
click at [27, 312] on button "Aumentar o zoom" at bounding box center [24, 310] width 33 height 33
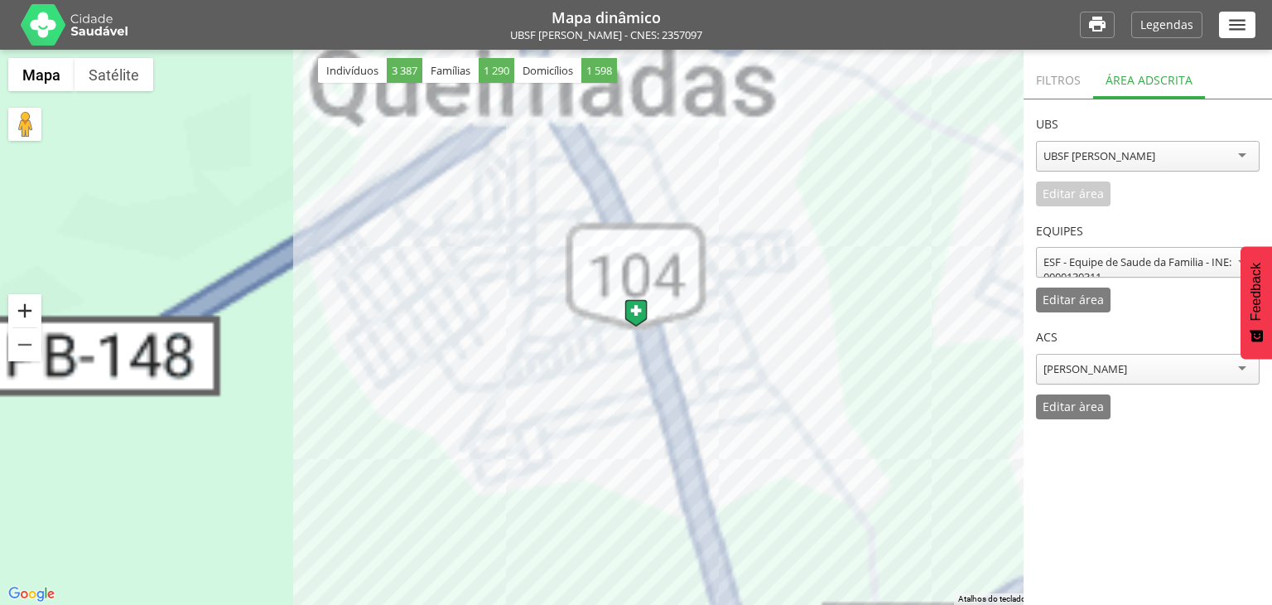
click at [27, 312] on button "Aumentar o zoom" at bounding box center [24, 310] width 33 height 33
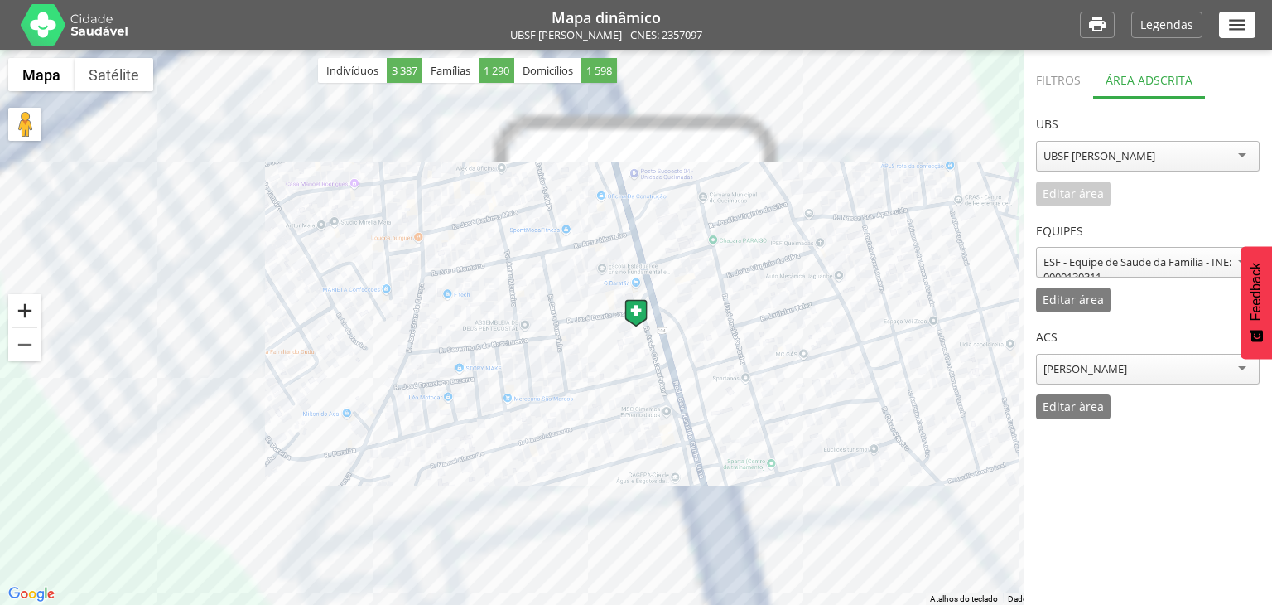
click at [27, 312] on button "Aumentar o zoom" at bounding box center [24, 310] width 33 height 33
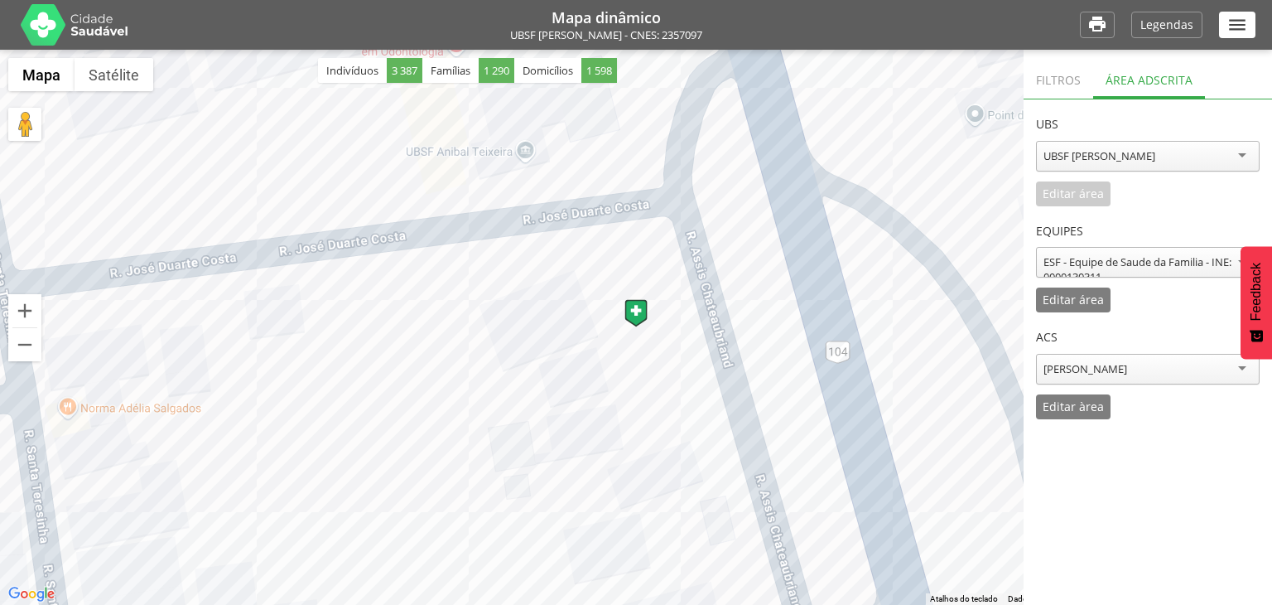
click at [1078, 388] on div "**********" at bounding box center [1148, 365] width 224 height 107
click at [1075, 302] on p "Editar área" at bounding box center [1073, 300] width 61 height 12
click at [1151, 303] on p "Cancelar" at bounding box center [1160, 300] width 49 height 12
click at [1076, 402] on p "Editar àrea" at bounding box center [1073, 407] width 61 height 12
click at [1148, 416] on div "Cancelar" at bounding box center [1160, 406] width 75 height 25
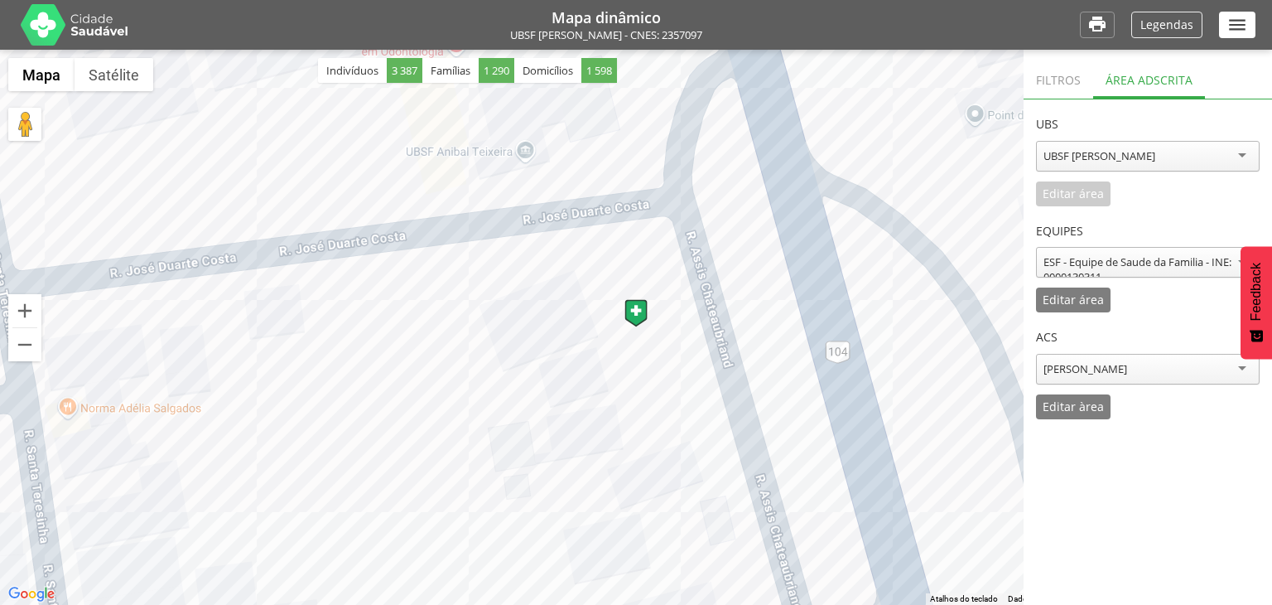
click at [1166, 27] on p "Legendas" at bounding box center [1167, 25] width 53 height 12
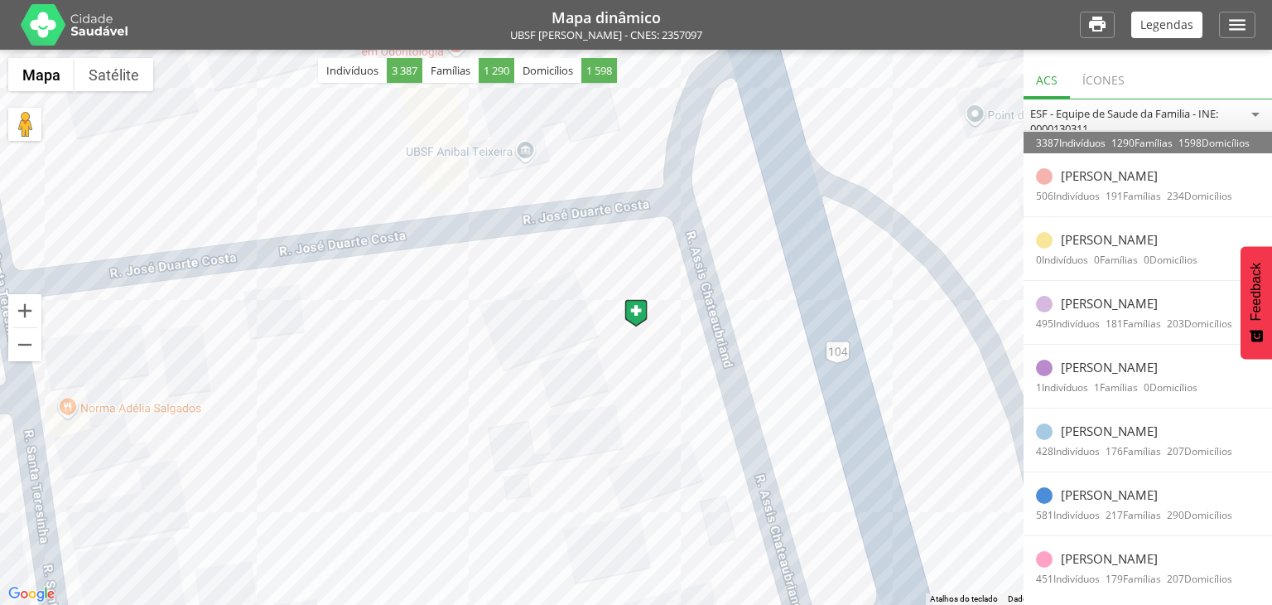
click at [1085, 236] on p "Laine Vilarim Tenorio" at bounding box center [1109, 239] width 97 height 15
click at [1051, 313] on div "495 Indivíduos 181 Famílias 203 Domicílios" at bounding box center [1148, 323] width 248 height 22
click at [1047, 292] on li "Luciana Vilarim Bento 495 Indivíduos 181 Famílias 203 Domicílios" at bounding box center [1148, 313] width 248 height 64
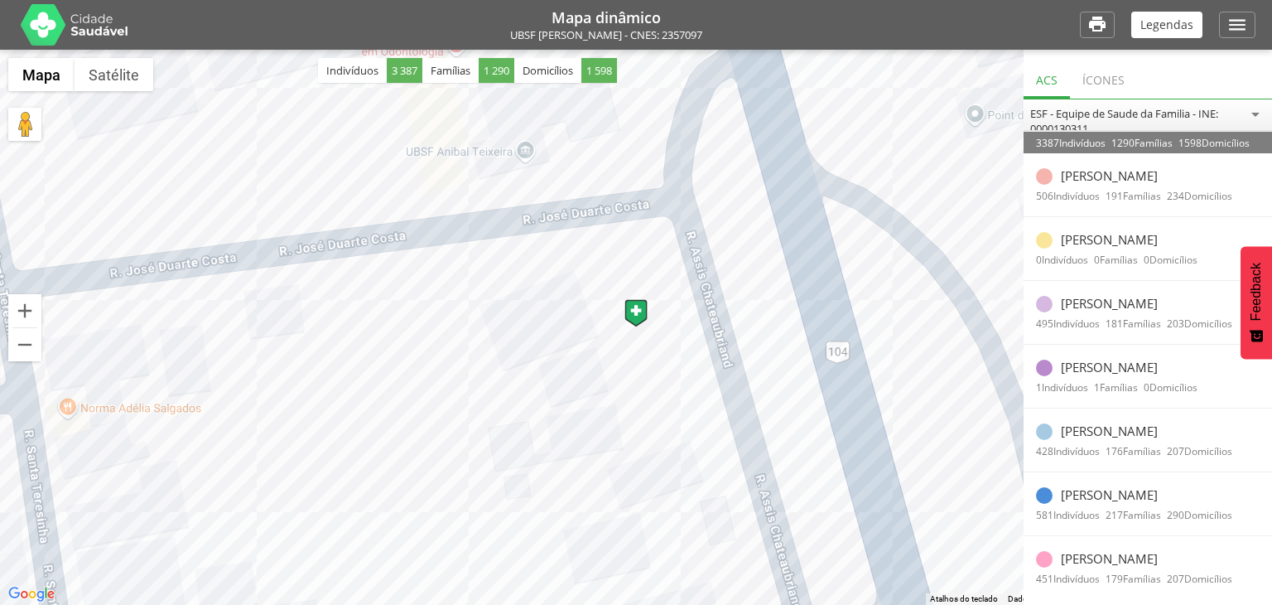
click at [1047, 292] on li "Luciana Vilarim Bento 495 Indivíduos 181 Famílias 203 Domicílios" at bounding box center [1148, 313] width 248 height 64
click at [1044, 180] on div at bounding box center [1044, 176] width 17 height 17
click at [594, 310] on div at bounding box center [636, 327] width 1272 height 555
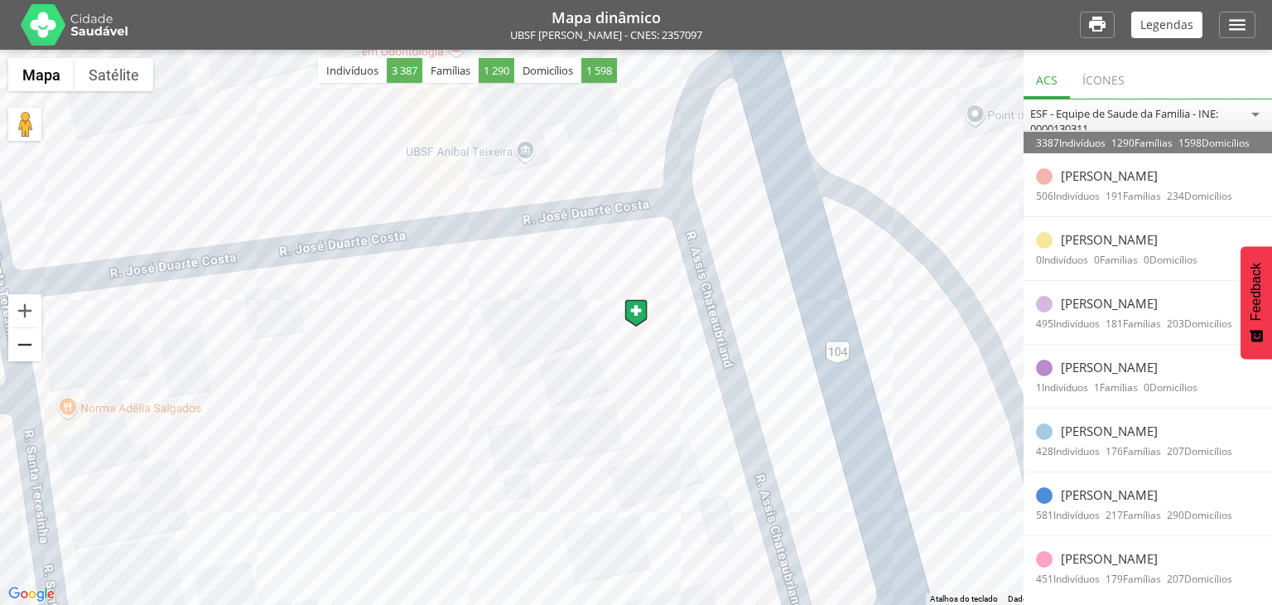
click at [31, 341] on button "Diminuir o zoom" at bounding box center [24, 344] width 33 height 33
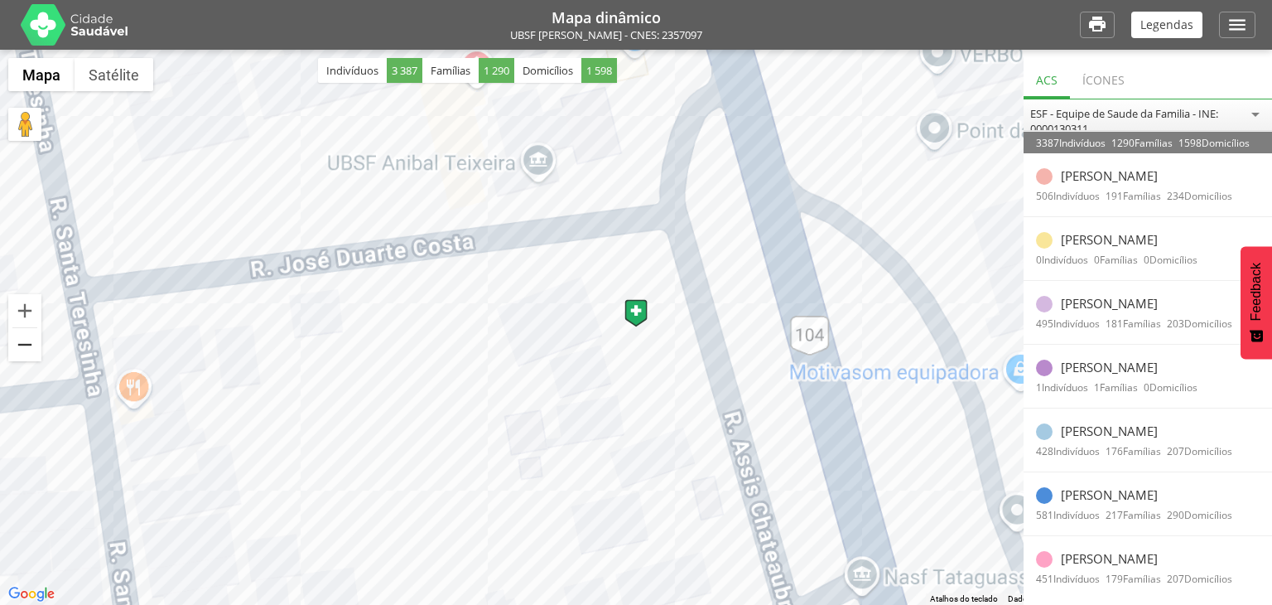
click at [31, 341] on button "Diminuir o zoom" at bounding box center [24, 344] width 33 height 33
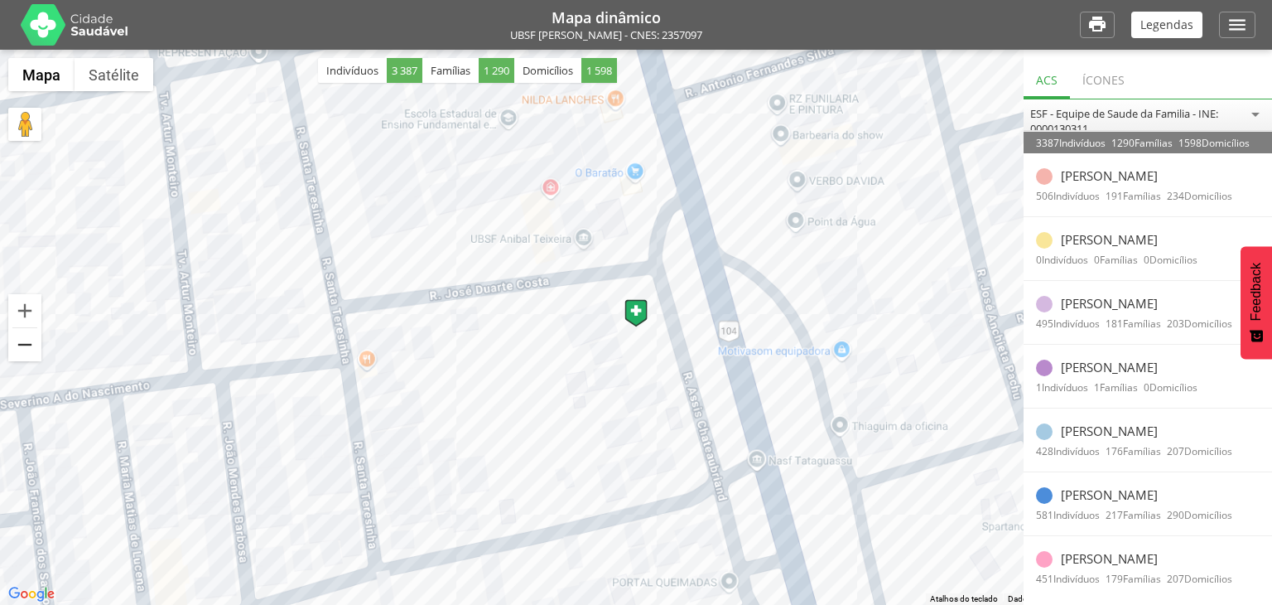
click at [31, 341] on button "Diminuir o zoom" at bounding box center [24, 344] width 33 height 33
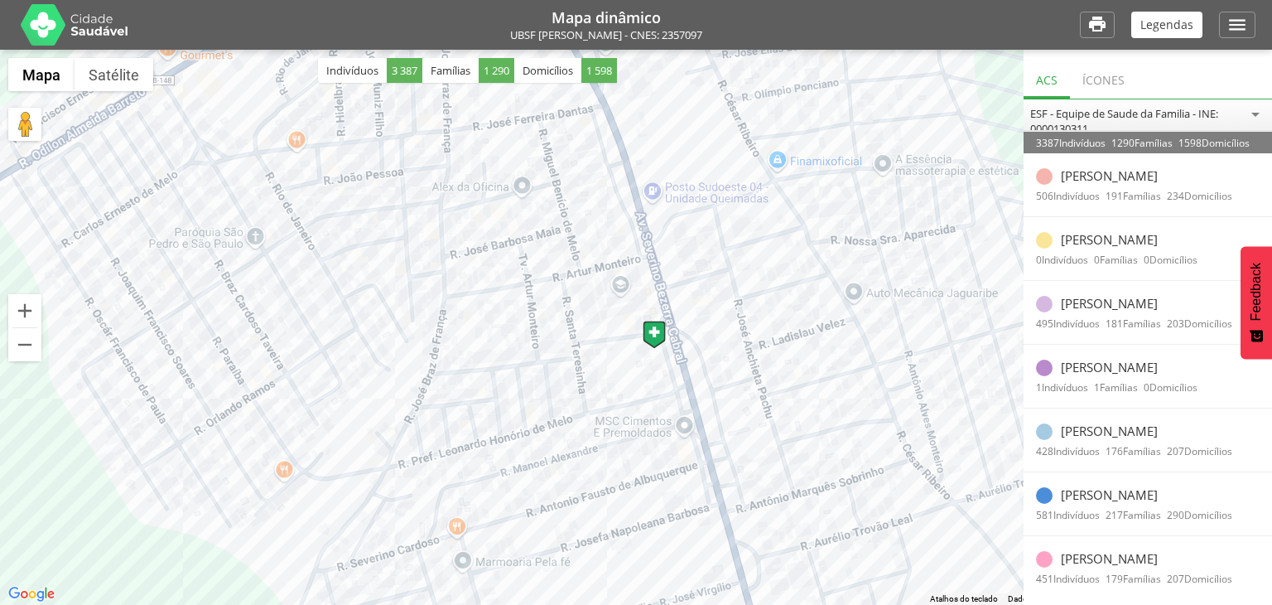
drag, startPoint x: 519, startPoint y: 277, endPoint x: 538, endPoint y: 306, distance: 34.0
click at [538, 306] on div at bounding box center [636, 327] width 1272 height 555
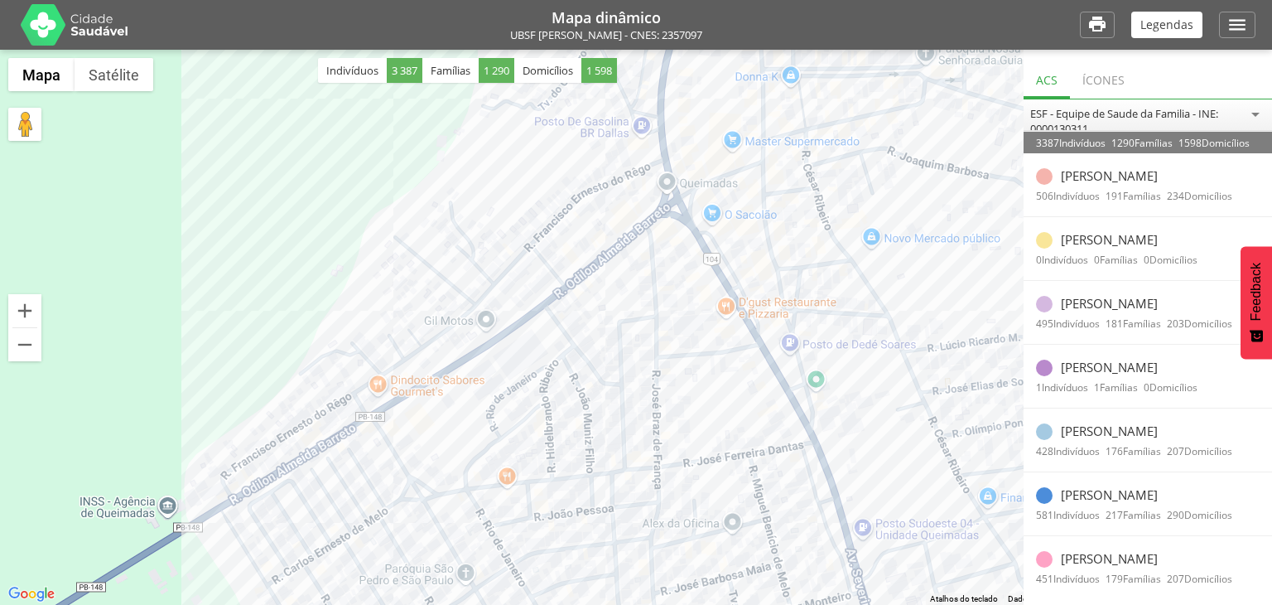
drag, startPoint x: 536, startPoint y: 306, endPoint x: 745, endPoint y: 643, distance: 396.9
click at [745, 604] on html "**********" at bounding box center [636, 302] width 1272 height 605
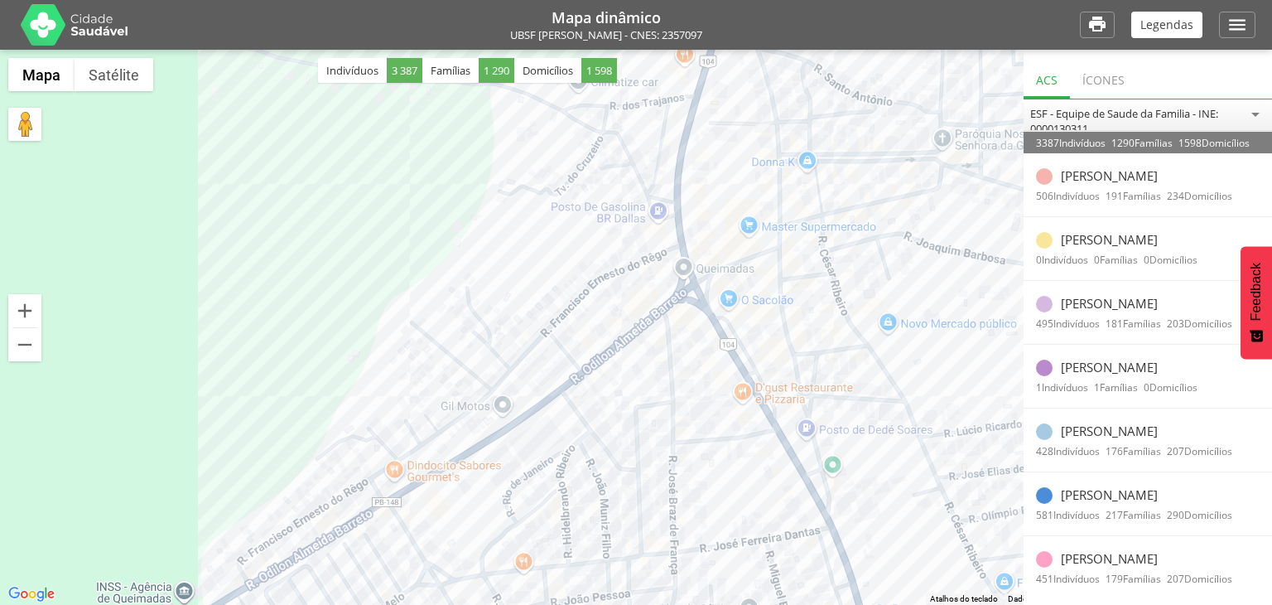
drag, startPoint x: 252, startPoint y: 60, endPoint x: 274, endPoint y: 149, distance: 91.4
click at [274, 149] on div at bounding box center [636, 327] width 1272 height 555
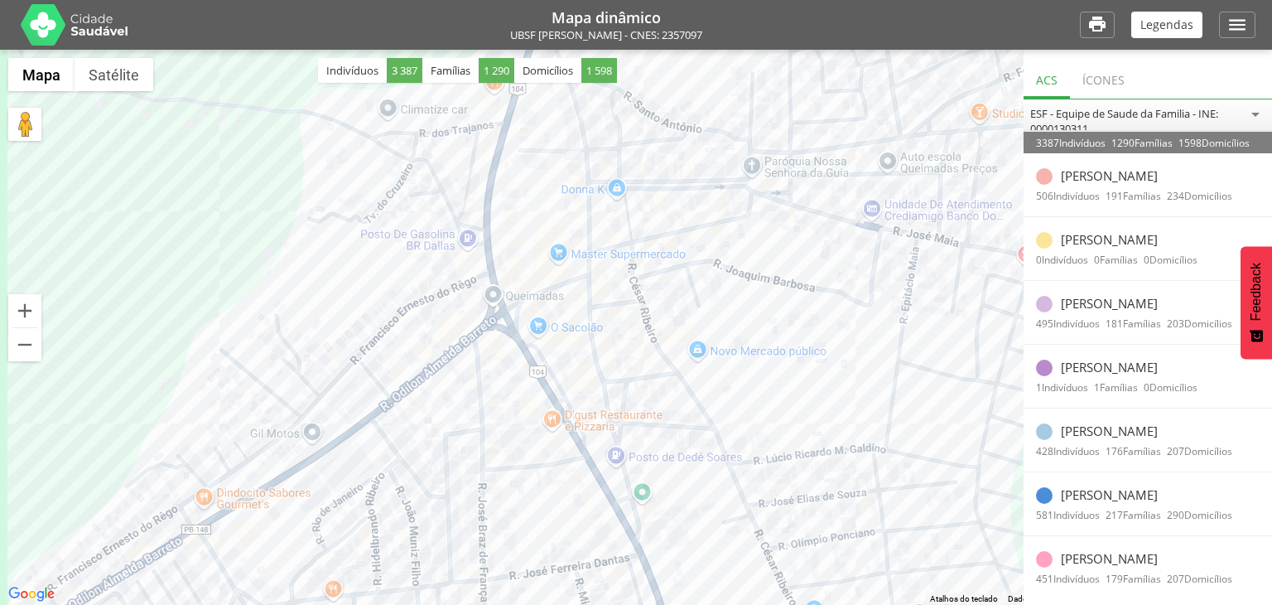
drag, startPoint x: 307, startPoint y: 147, endPoint x: 119, endPoint y: 177, distance: 190.5
click at [119, 177] on div at bounding box center [636, 327] width 1272 height 555
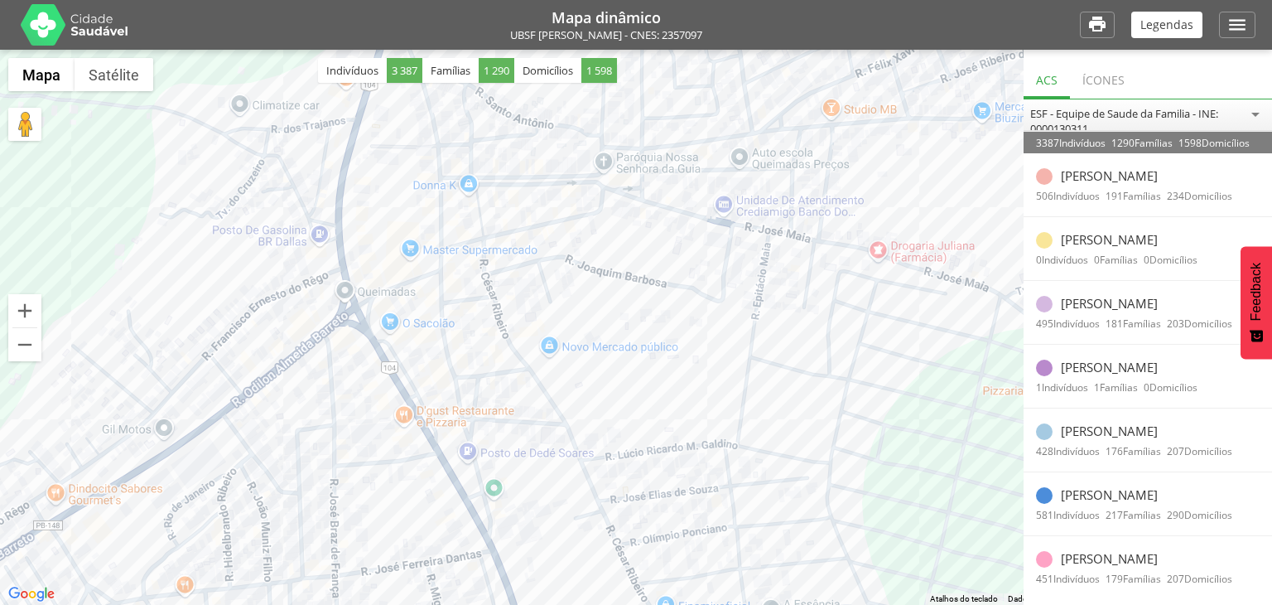
drag, startPoint x: 510, startPoint y: 174, endPoint x: 364, endPoint y: 172, distance: 146.6
click at [364, 172] on div at bounding box center [636, 327] width 1272 height 555
click at [1088, 171] on p "Adriano Pereira Braz" at bounding box center [1109, 175] width 97 height 15
click at [1048, 182] on div at bounding box center [1044, 176] width 17 height 17
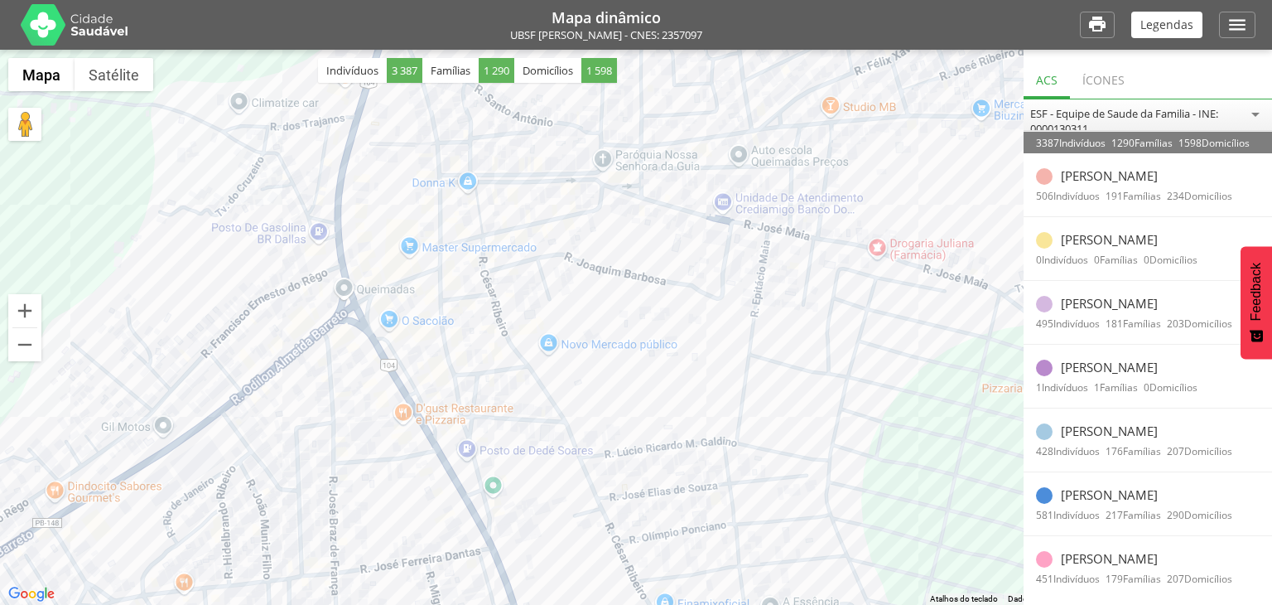
click at [1048, 182] on div at bounding box center [1044, 176] width 17 height 17
drag, startPoint x: 1048, startPoint y: 182, endPoint x: 938, endPoint y: 272, distance: 141.3
click at [938, 272] on div at bounding box center [636, 327] width 1272 height 555
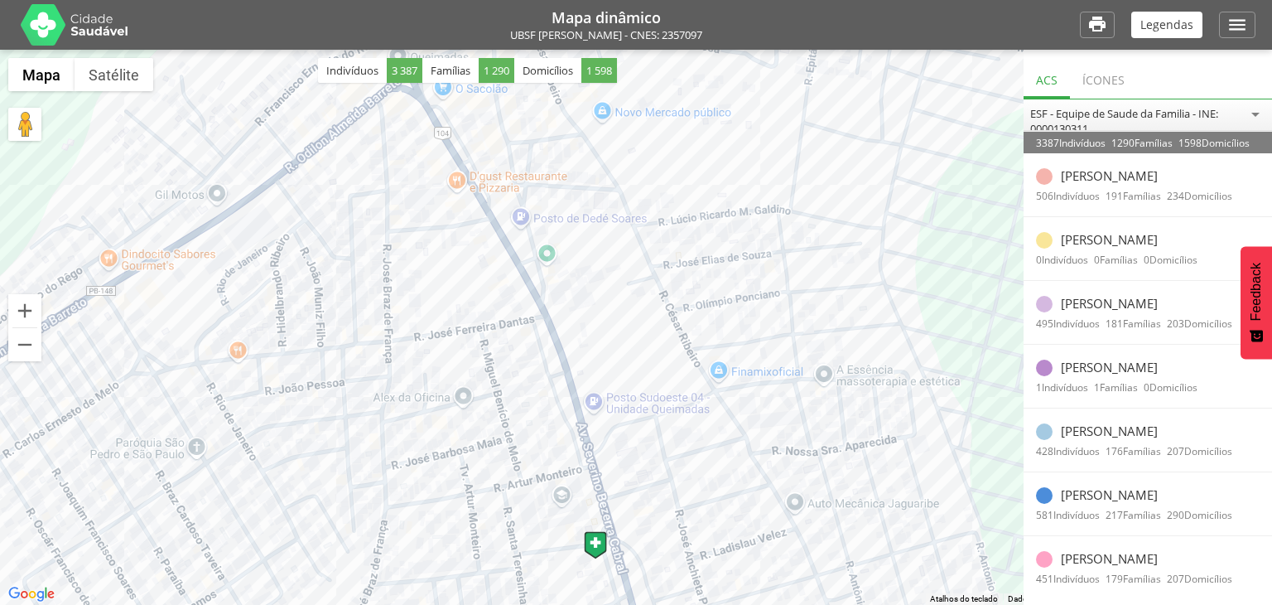
drag, startPoint x: 938, startPoint y: 271, endPoint x: 789, endPoint y: 313, distance: 154.2
click at [789, 313] on div at bounding box center [636, 327] width 1272 height 555
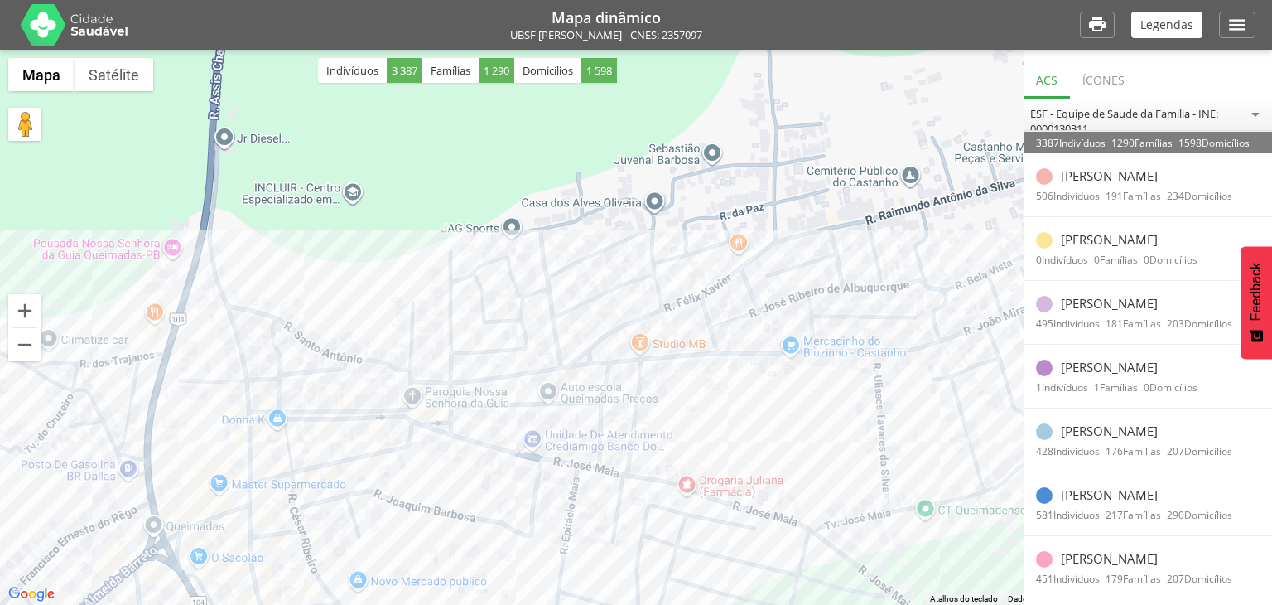
drag, startPoint x: 696, startPoint y: 565, endPoint x: 909, endPoint y: 249, distance: 380.6
click at [909, 249] on div at bounding box center [636, 327] width 1272 height 555
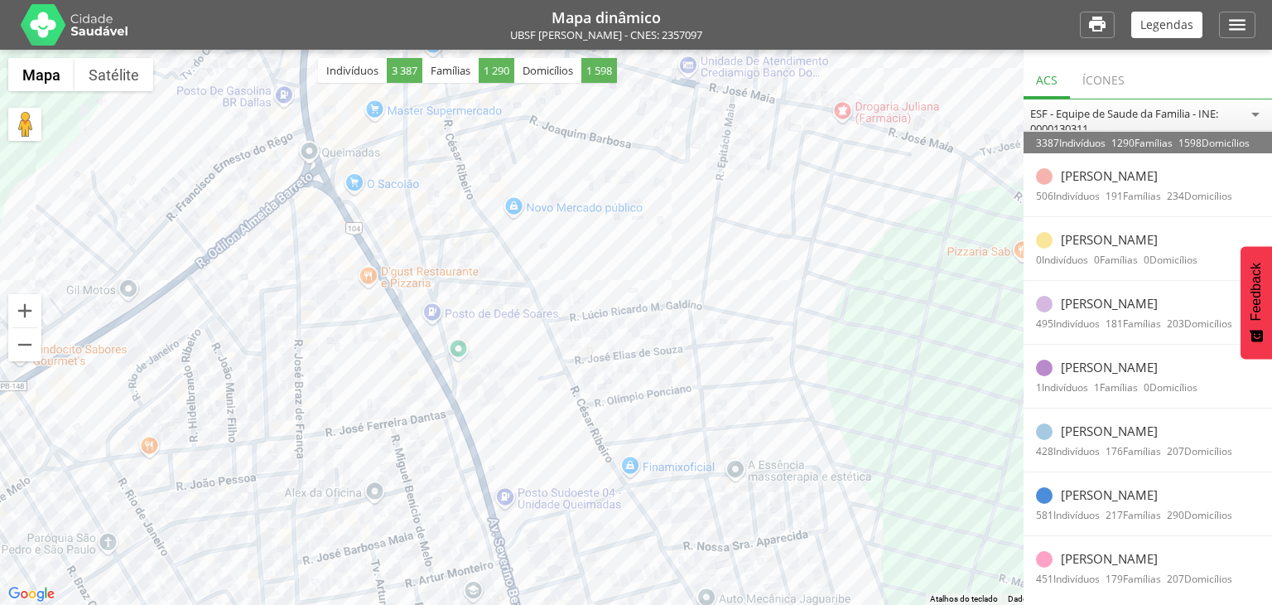
drag, startPoint x: 639, startPoint y: 474, endPoint x: 738, endPoint y: 104, distance: 383.3
click at [738, 104] on div at bounding box center [636, 327] width 1272 height 555
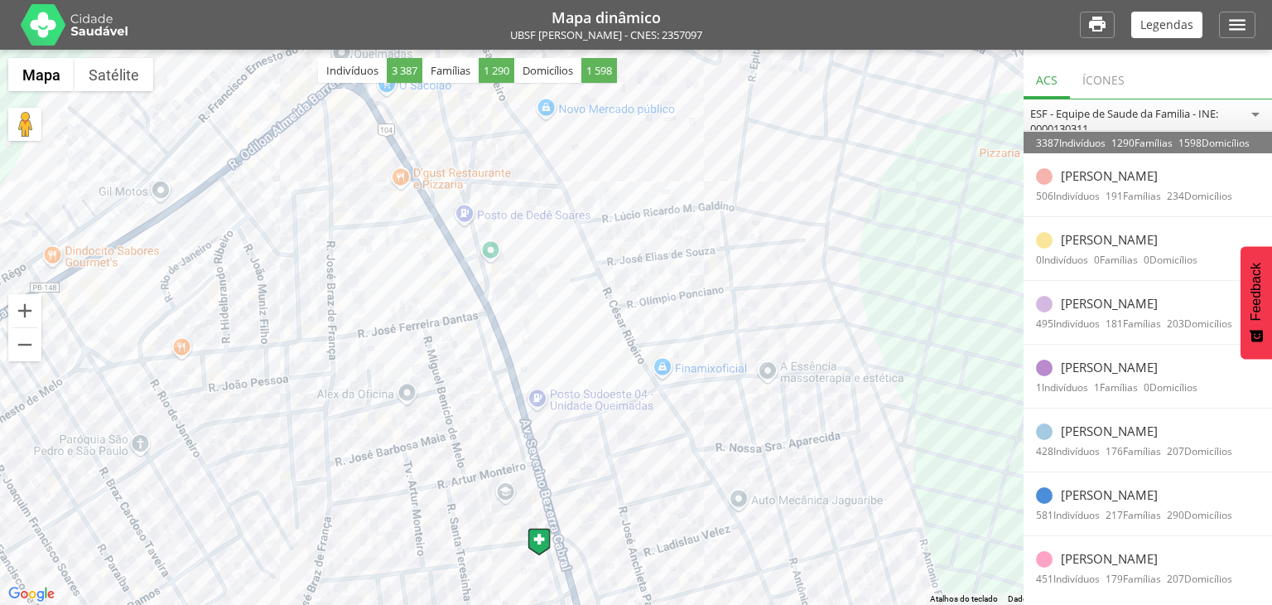
click at [402, 70] on span "3 387" at bounding box center [405, 70] width 36 height 25
click at [124, 78] on button "Satélite" at bounding box center [114, 74] width 79 height 33
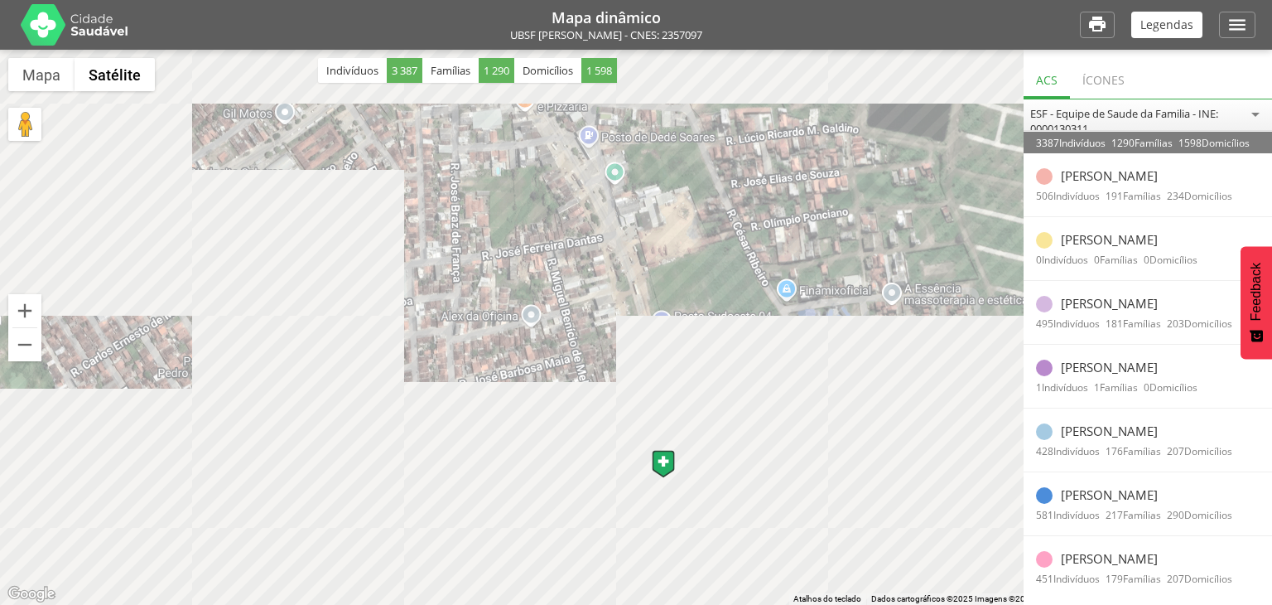
drag, startPoint x: 444, startPoint y: 330, endPoint x: 523, endPoint y: 234, distance: 124.7
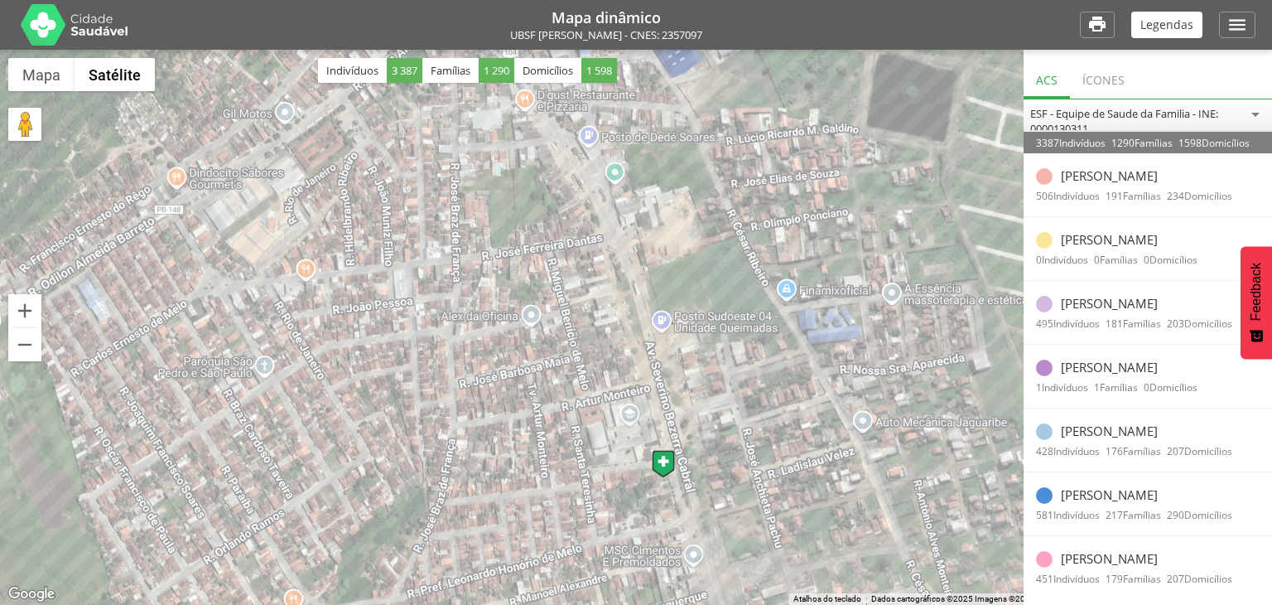
click at [523, 234] on div at bounding box center [636, 327] width 1272 height 555
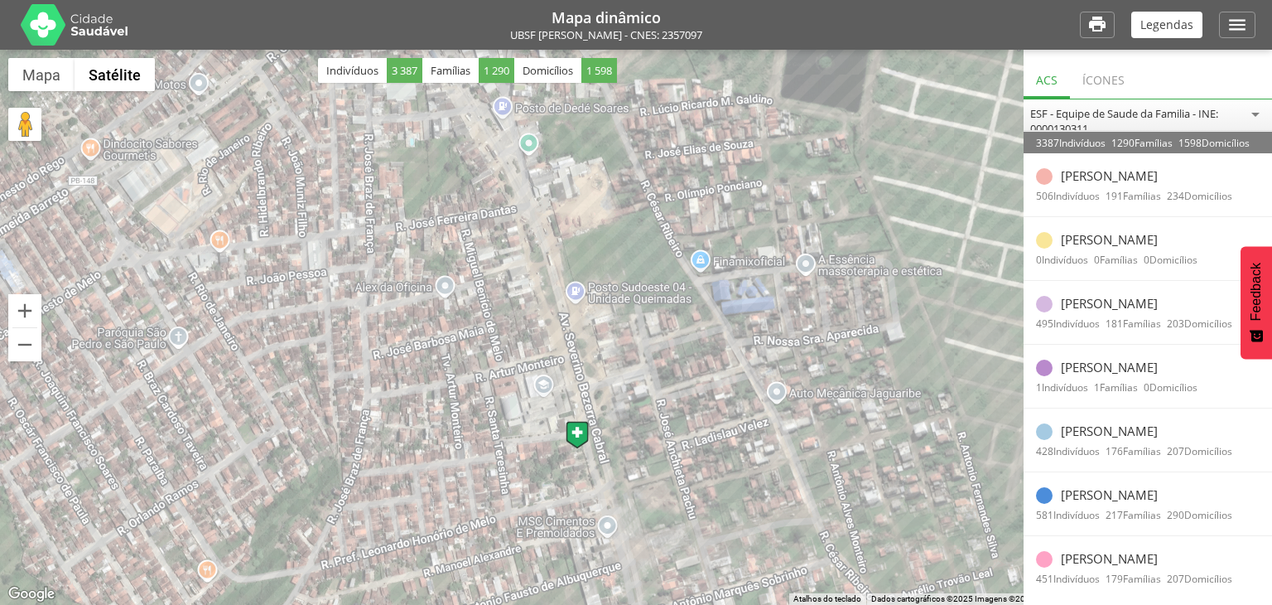
click at [445, 294] on div at bounding box center [636, 327] width 1272 height 555
click at [1109, 70] on div "Ícones" at bounding box center [1103, 78] width 67 height 41
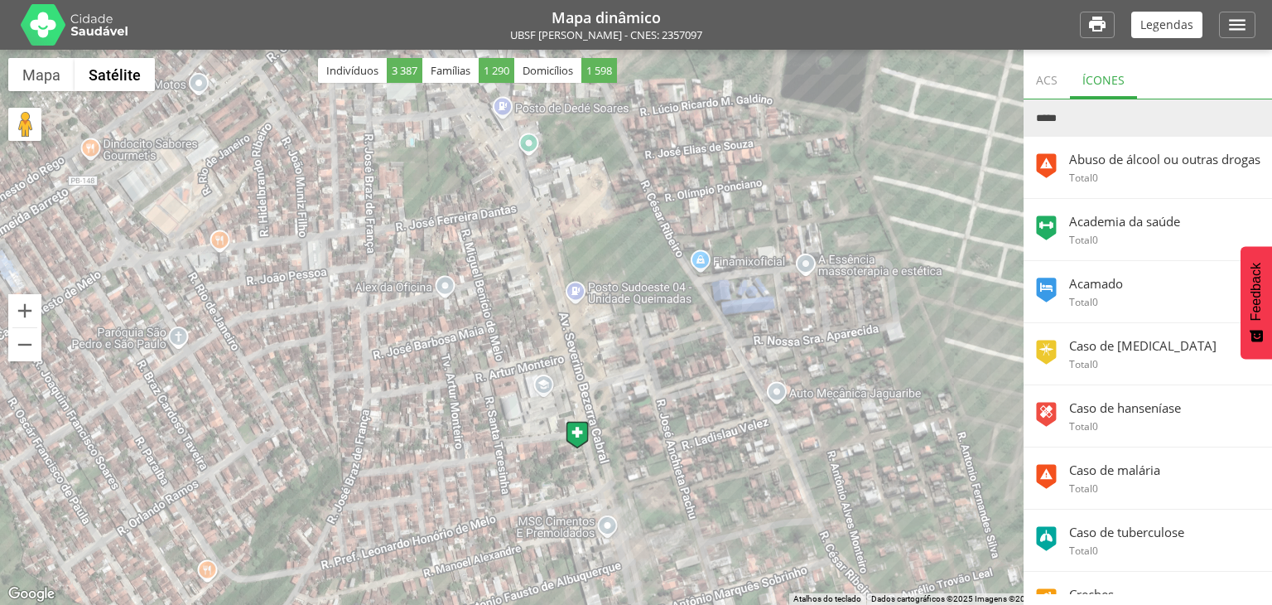
click at [1073, 166] on p "Abuso de álcool ou outras drogas" at bounding box center [1159, 159] width 204 height 15
click at [1043, 233] on img at bounding box center [1046, 227] width 21 height 25
click at [691, 285] on div at bounding box center [636, 327] width 1272 height 555
drag, startPoint x: 1160, startPoint y: 38, endPoint x: 1164, endPoint y: 21, distance: 17.9
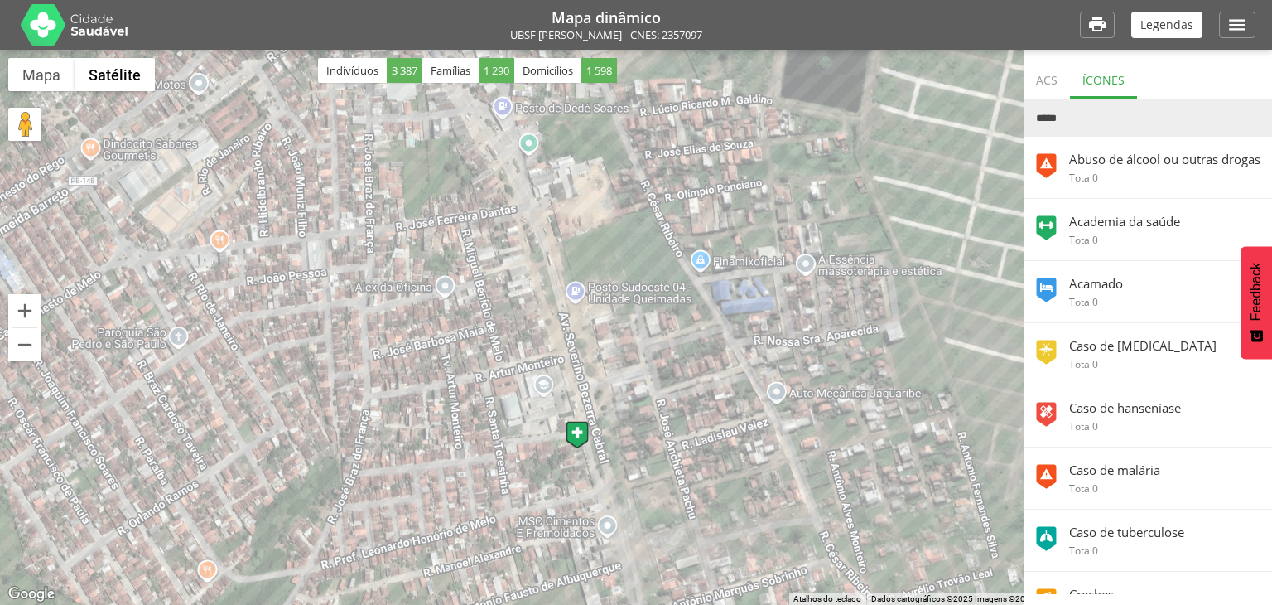
click at [1164, 21] on div "Mapa dinâmico UBSF Anibal Teixeira - CNES: 2357097  Legendas " at bounding box center [636, 25] width 1239 height 50
click at [1164, 21] on p "Legendas" at bounding box center [1167, 25] width 53 height 12
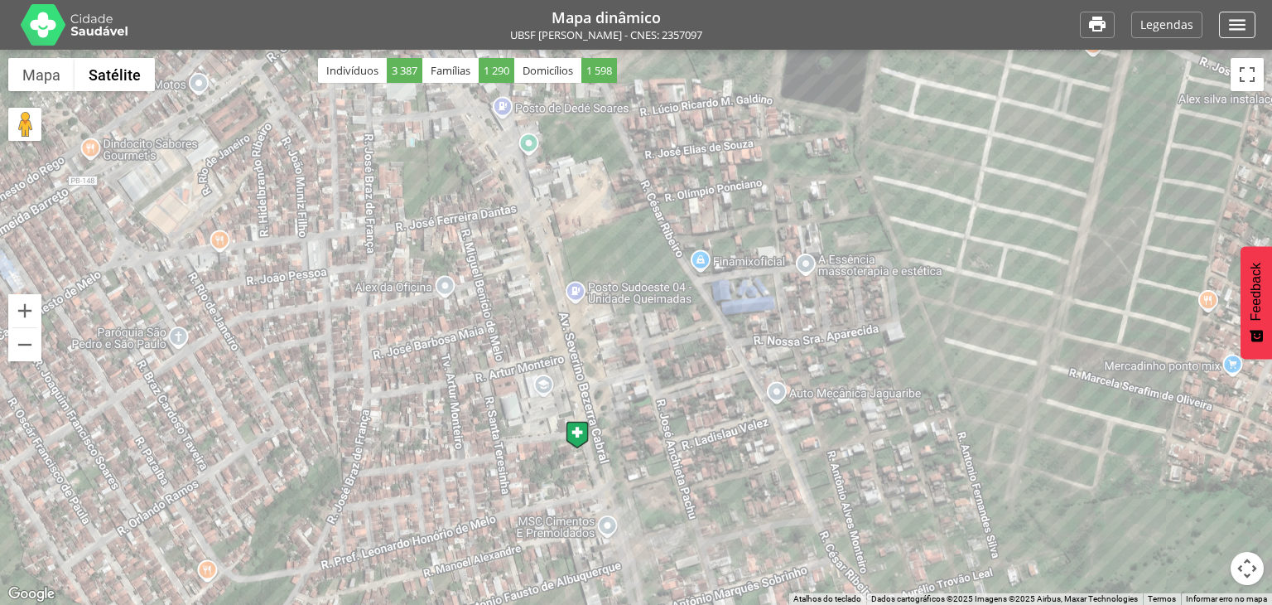
click at [1226, 24] on div "" at bounding box center [1237, 25] width 36 height 27
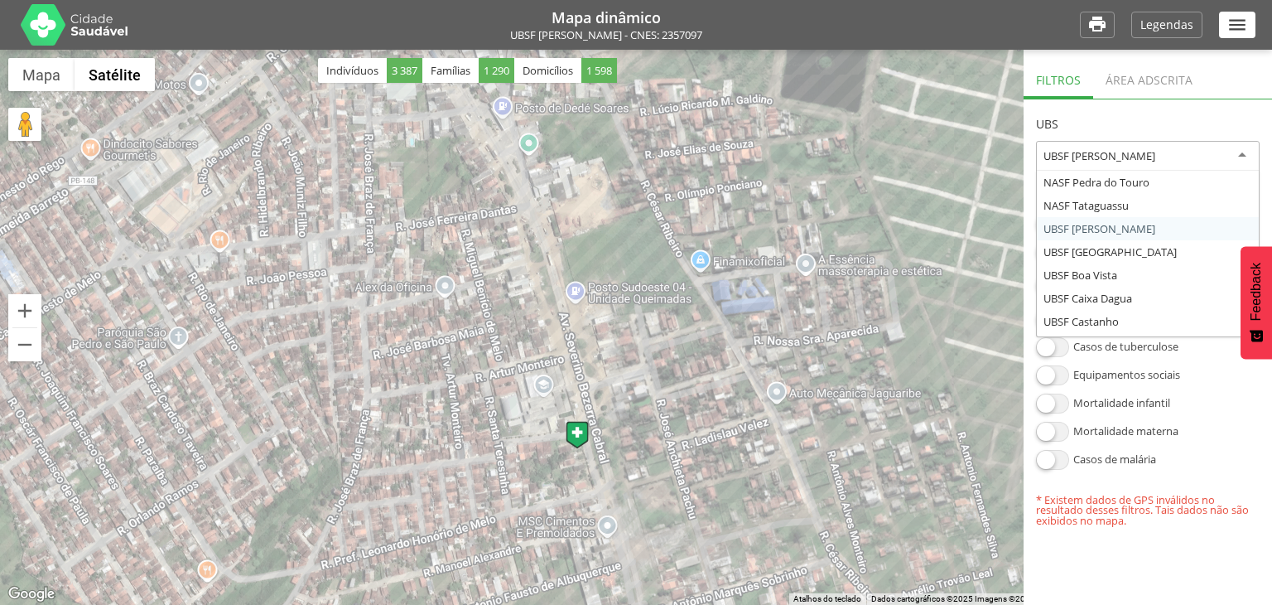
click at [1108, 163] on div "UBSF [PERSON_NAME]" at bounding box center [1148, 156] width 224 height 31
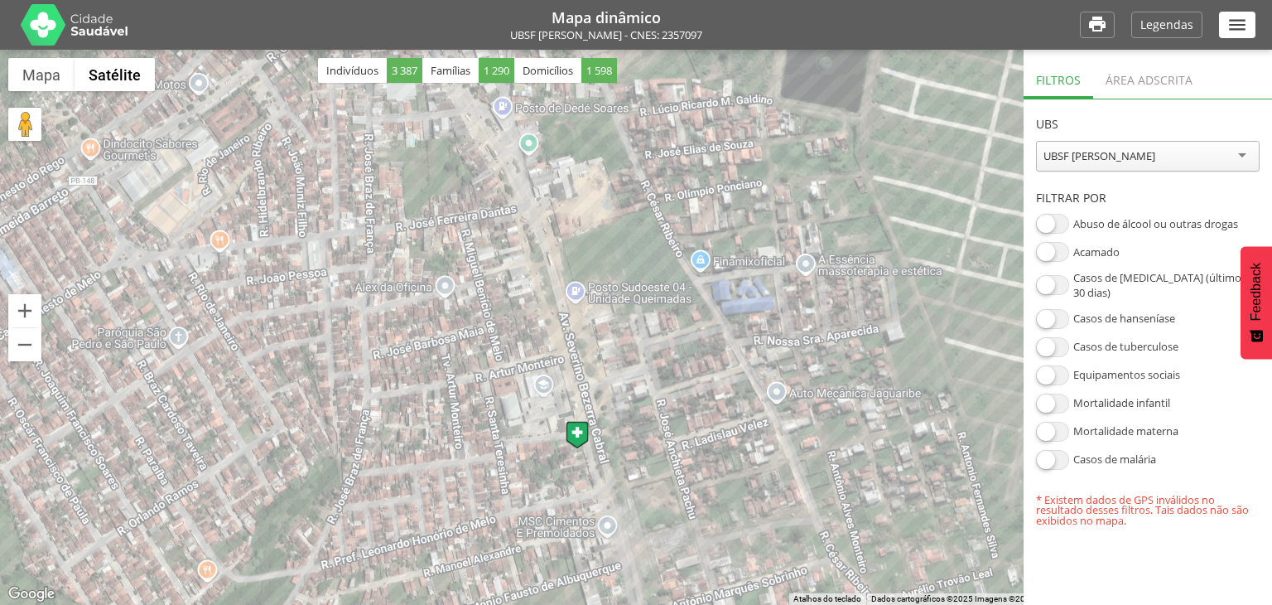
click at [1091, 229] on section "**********" at bounding box center [1148, 312] width 248 height 427
click at [1127, 88] on div "Área adscrita" at bounding box center [1149, 78] width 112 height 41
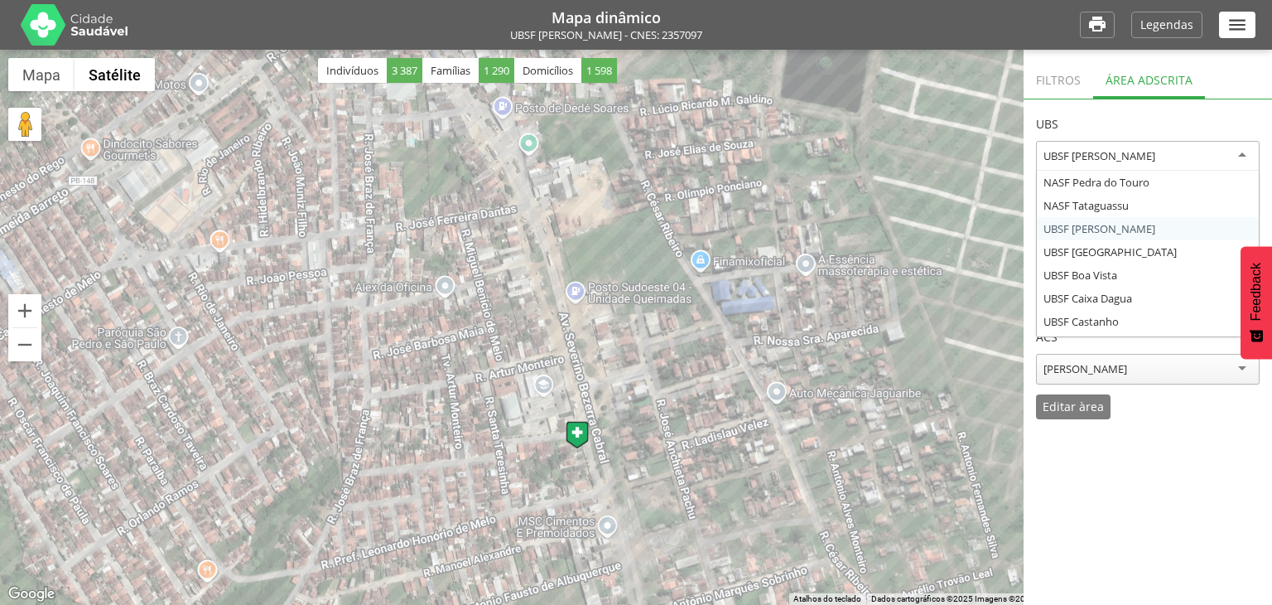
click at [1140, 160] on div "UBSF [PERSON_NAME]" at bounding box center [1100, 155] width 112 height 15
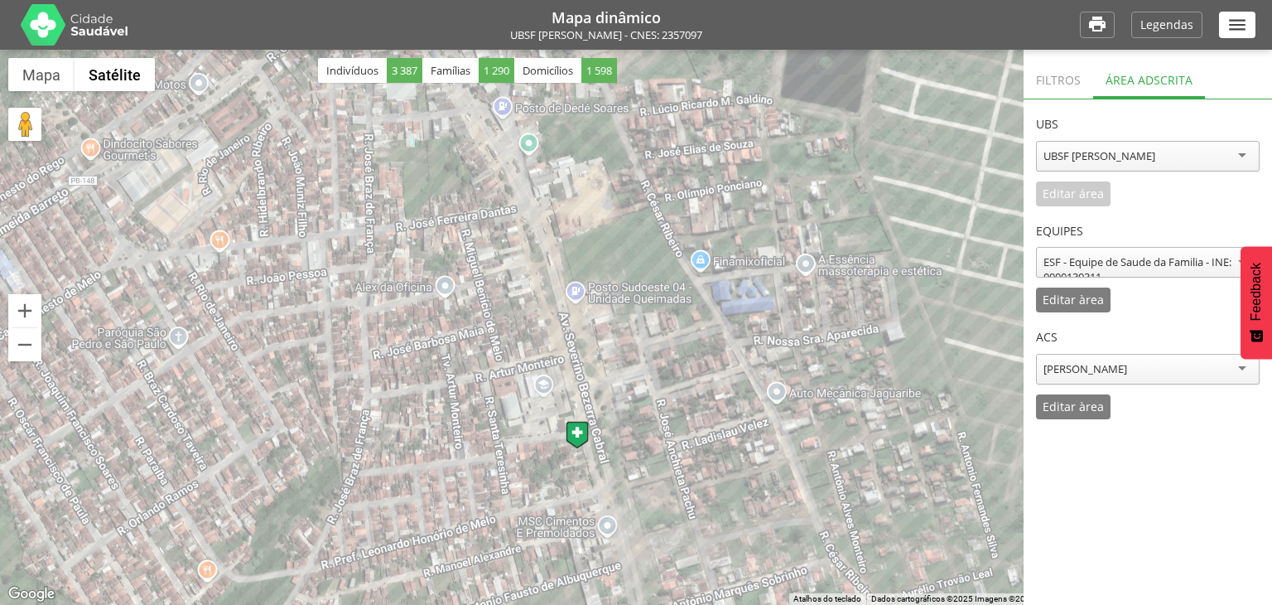
click at [1097, 234] on section "**********" at bounding box center [1148, 259] width 248 height 320
drag, startPoint x: 1065, startPoint y: 206, endPoint x: 1065, endPoint y: 197, distance: 9.1
click at [1065, 197] on section "**********" at bounding box center [1148, 259] width 248 height 320
click at [1065, 197] on div "**********" at bounding box center [1148, 152] width 224 height 107
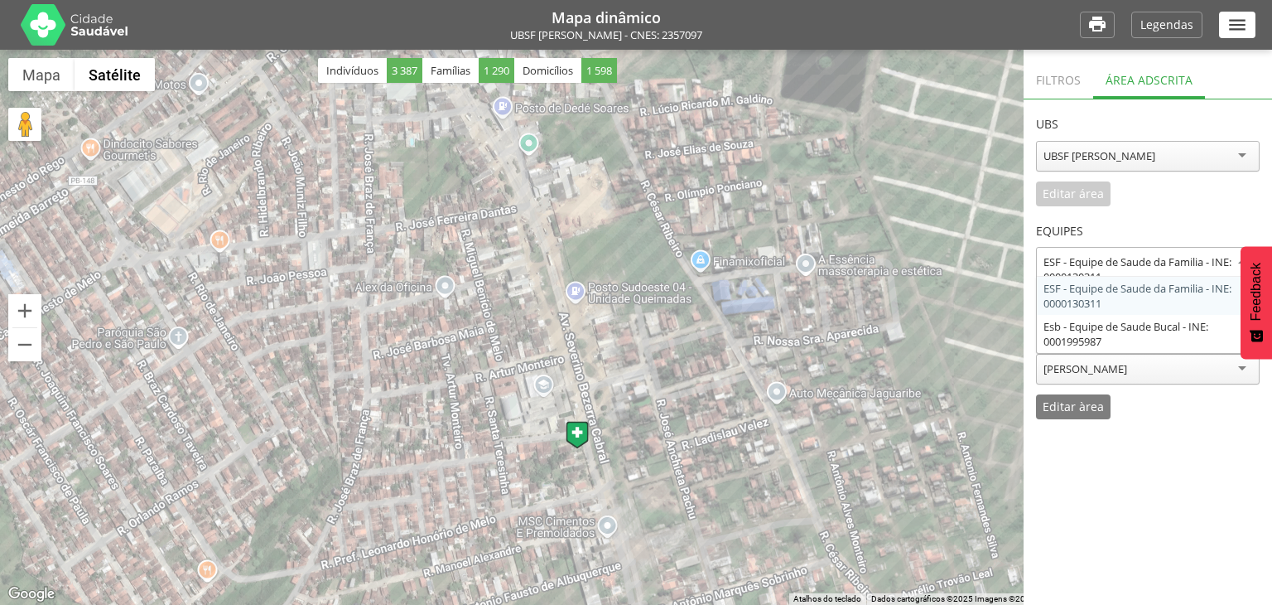
click at [1090, 248] on div "ESF - Equipe de Saude da Familia - INE: 0000130311" at bounding box center [1148, 262] width 224 height 31
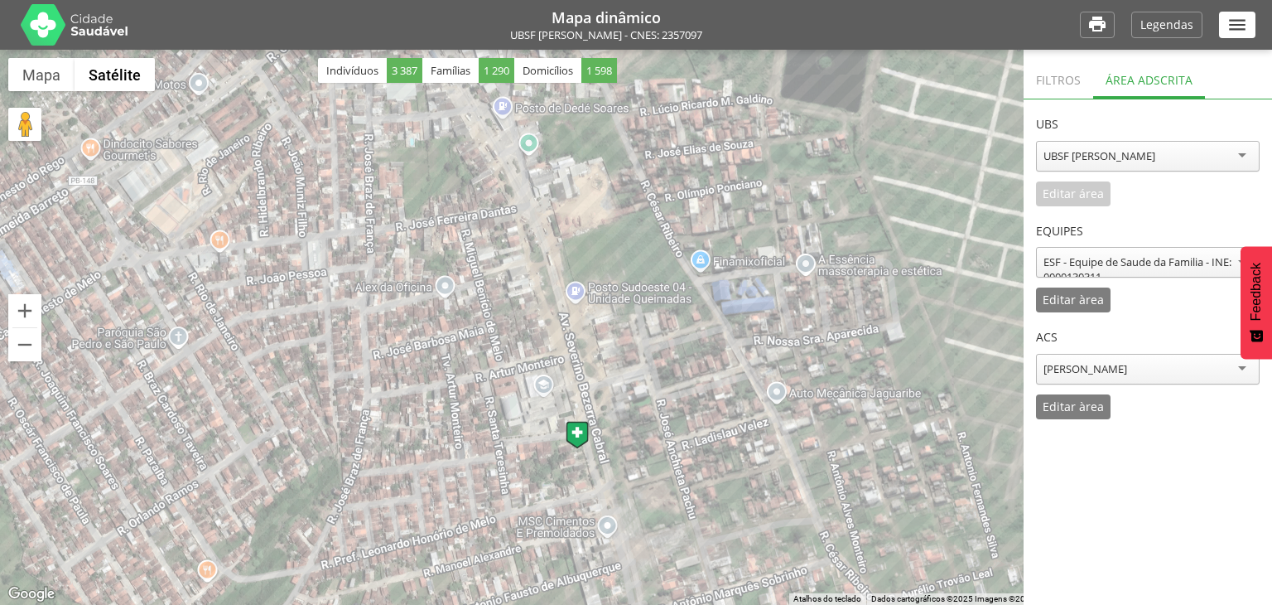
click at [1134, 295] on div "**********" at bounding box center [1148, 259] width 224 height 107
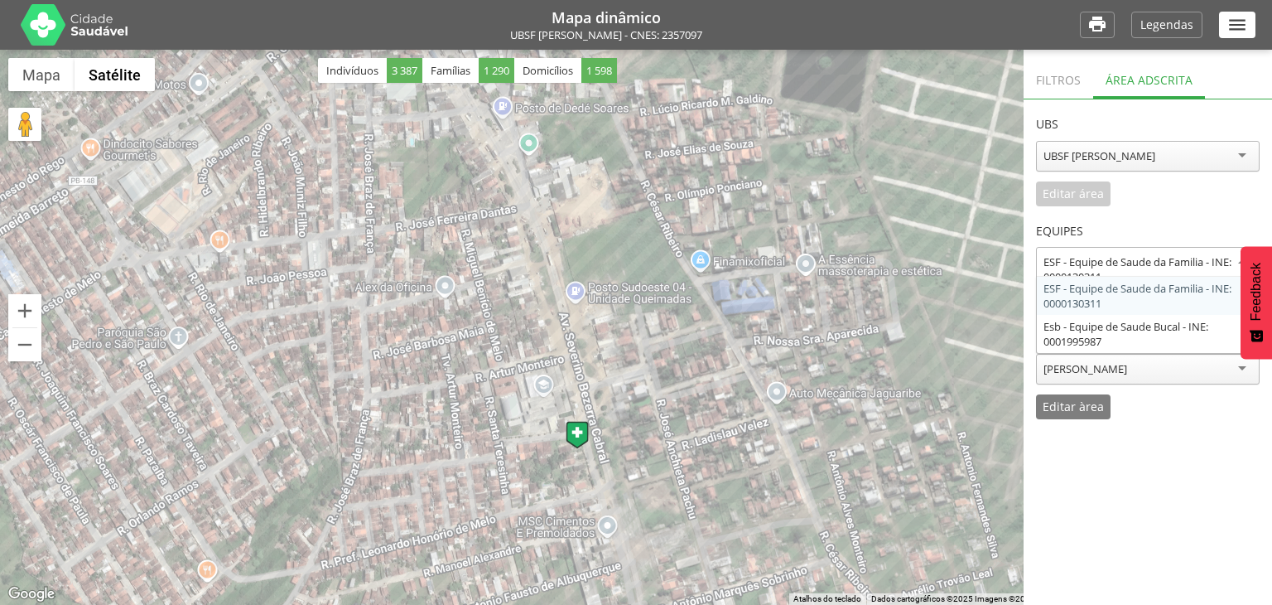
click at [1134, 272] on div "ESF - Equipe de Saude da Familia - INE: 0000130311" at bounding box center [1148, 269] width 209 height 30
click at [1128, 302] on div "**********" at bounding box center [1148, 259] width 224 height 107
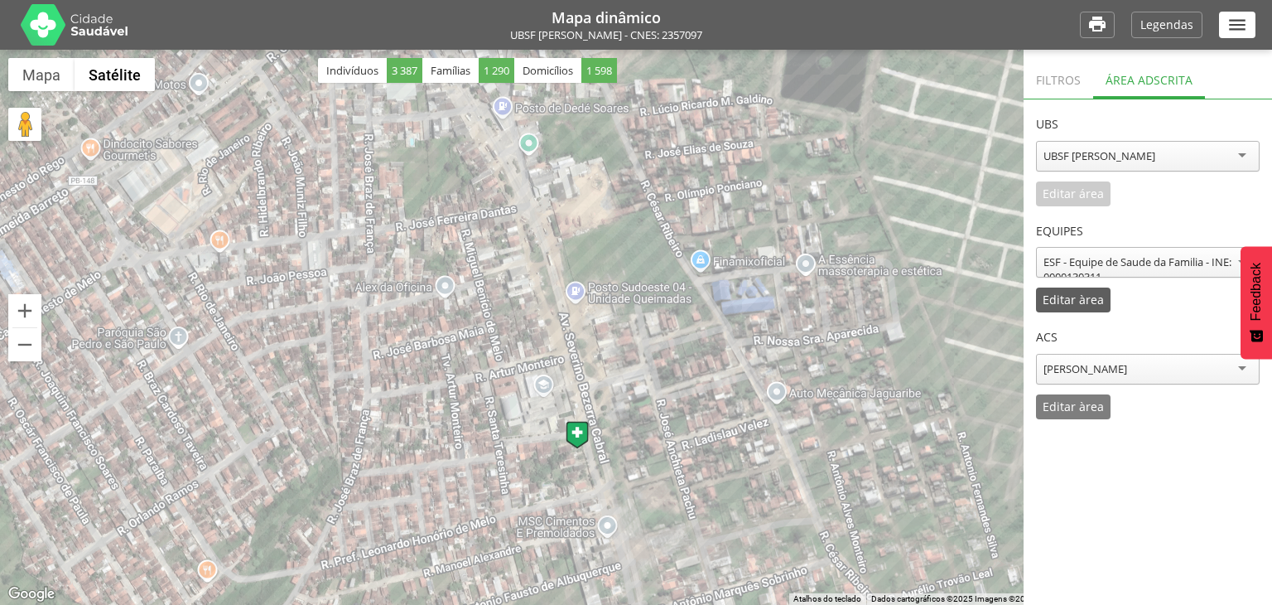
click at [1104, 306] on div "Editar àrea" at bounding box center [1073, 299] width 75 height 25
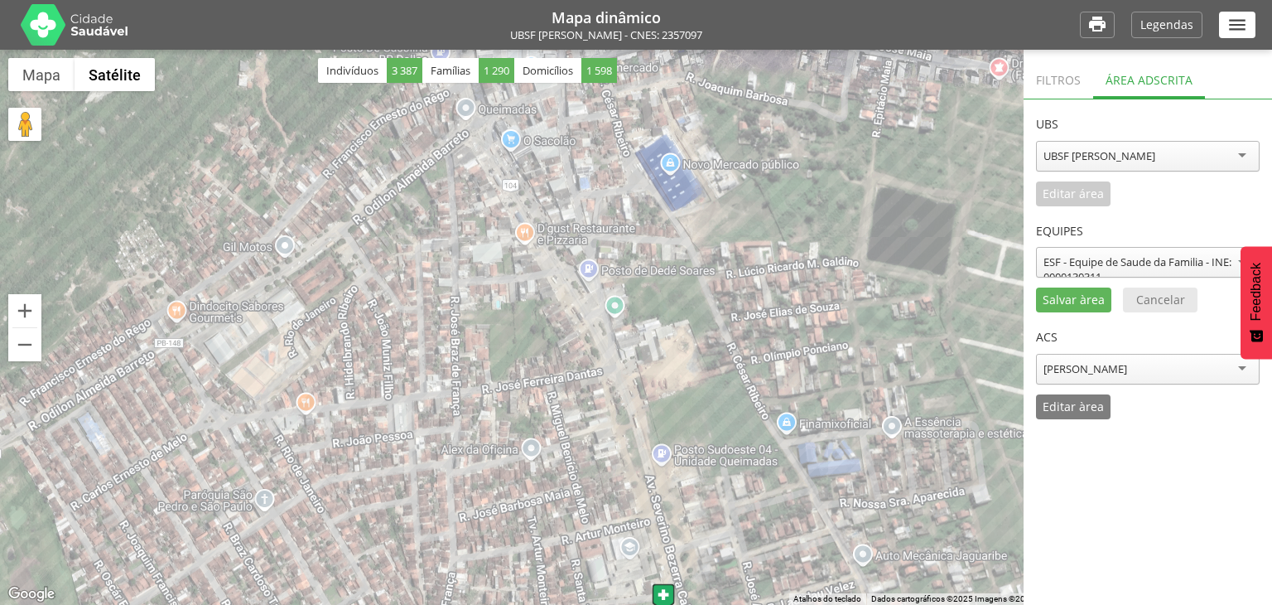
drag, startPoint x: 626, startPoint y: 253, endPoint x: 712, endPoint y: 419, distance: 187.4
click at [712, 419] on div at bounding box center [636, 327] width 1272 height 555
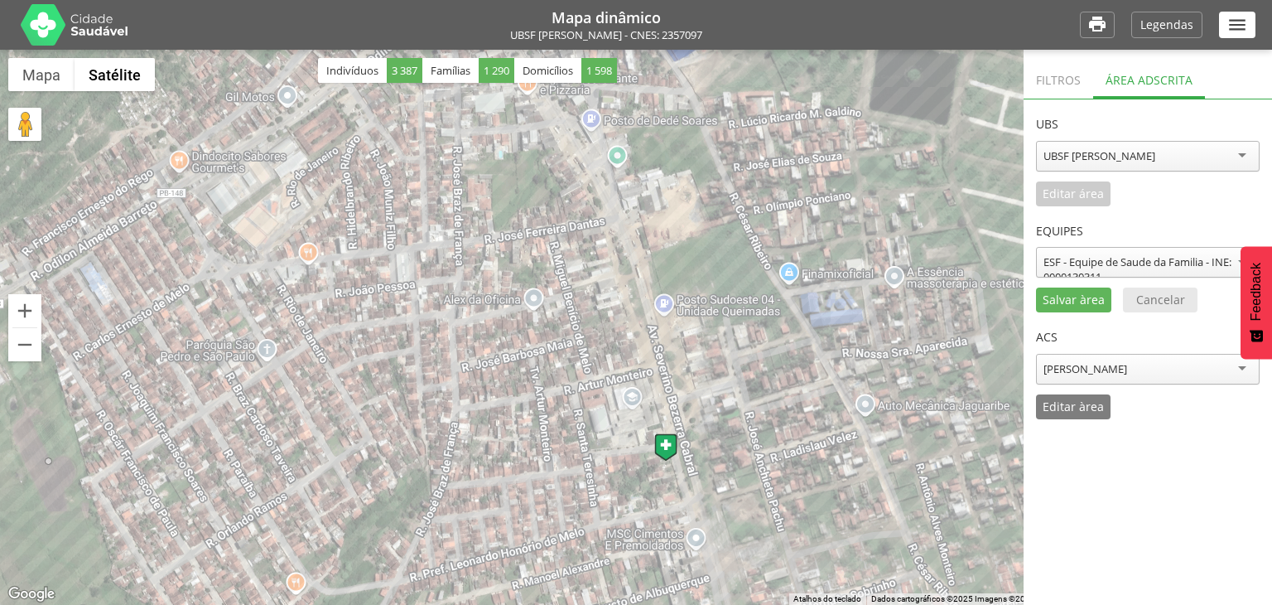
drag, startPoint x: 47, startPoint y: 441, endPoint x: 58, endPoint y: 288, distance: 152.8
click at [58, 288] on div at bounding box center [636, 327] width 1272 height 555
click at [869, 380] on div at bounding box center [636, 327] width 1272 height 555
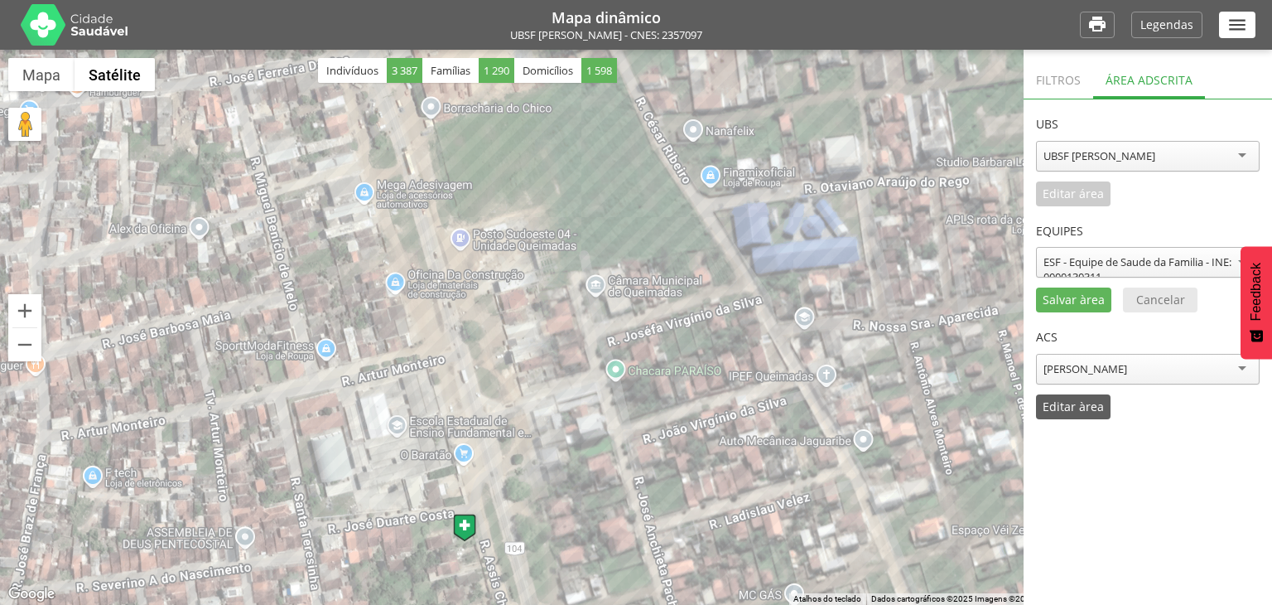
click at [1071, 401] on p "Editar àrea" at bounding box center [1073, 407] width 61 height 12
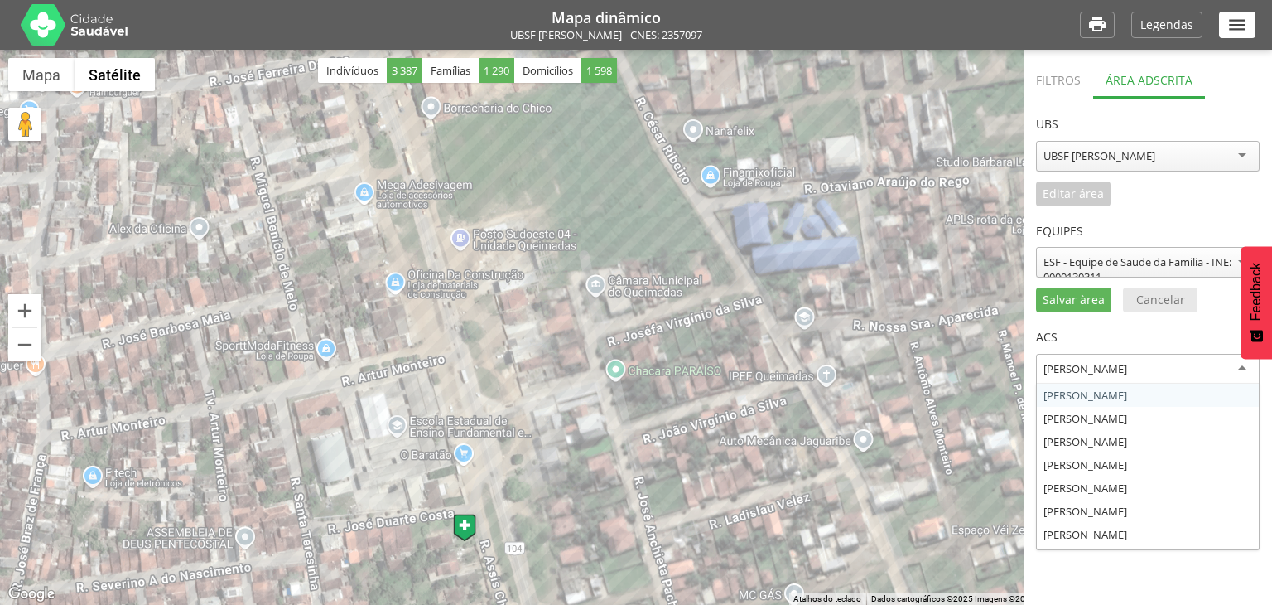
click at [1127, 368] on div "Adriano Pereira Braz" at bounding box center [1086, 368] width 84 height 15
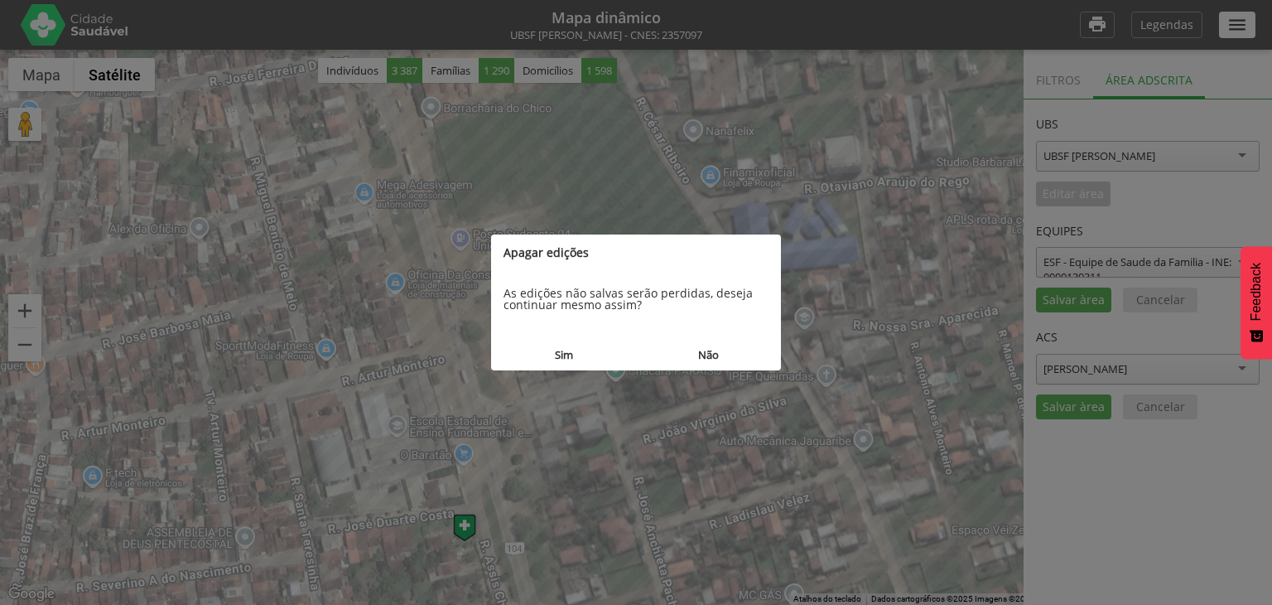
click at [563, 356] on button "Sim" at bounding box center [563, 355] width 145 height 31
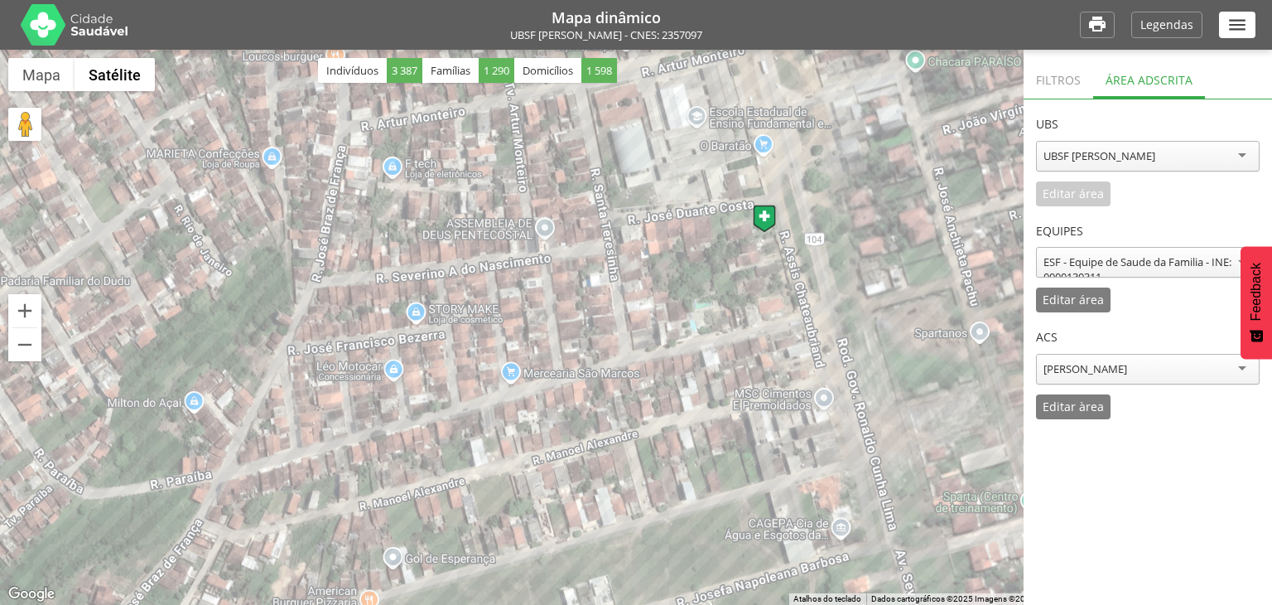
drag, startPoint x: 522, startPoint y: 383, endPoint x: 818, endPoint y: 74, distance: 428.2
click at [818, 74] on div at bounding box center [636, 327] width 1272 height 555
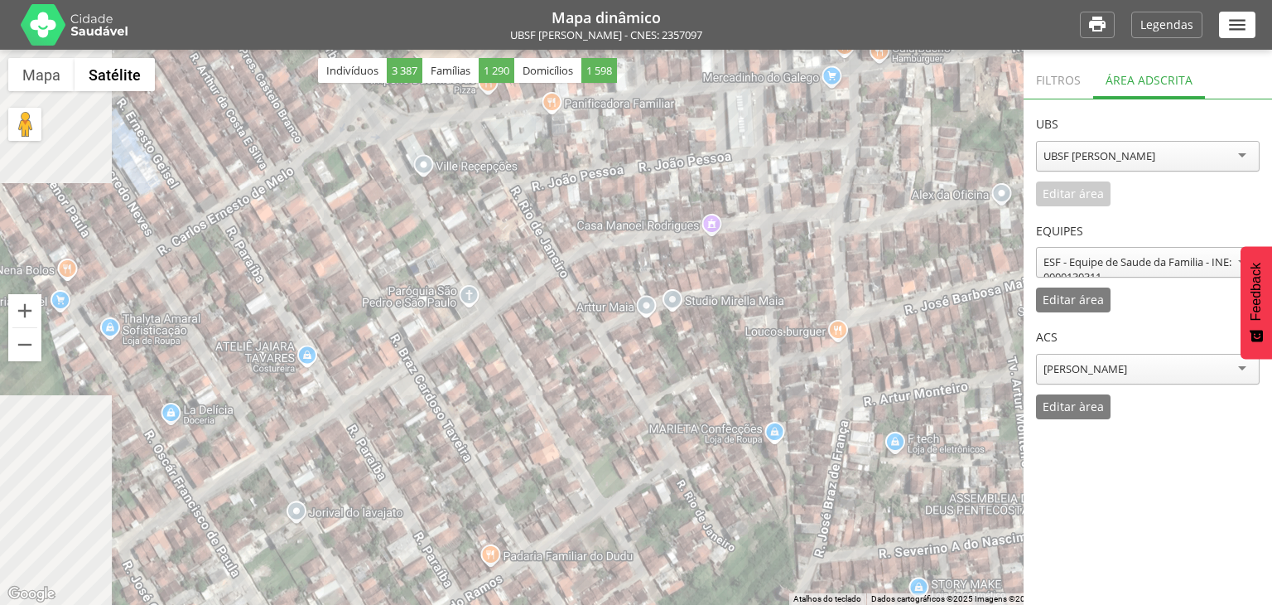
drag, startPoint x: 552, startPoint y: 100, endPoint x: 1076, endPoint y: 385, distance: 596.0
click at [1076, 385] on div "**********" at bounding box center [636, 302] width 1272 height 605
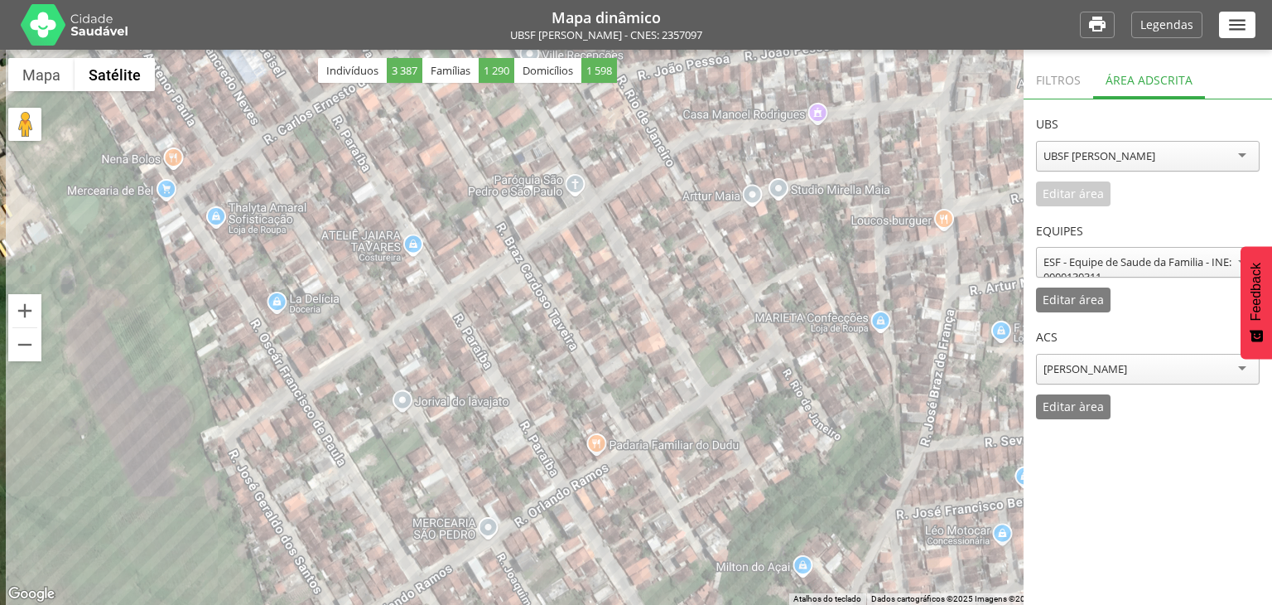
drag, startPoint x: 981, startPoint y: 380, endPoint x: 1117, endPoint y: 267, distance: 177.6
click at [1117, 267] on div "**********" at bounding box center [636, 302] width 1272 height 605
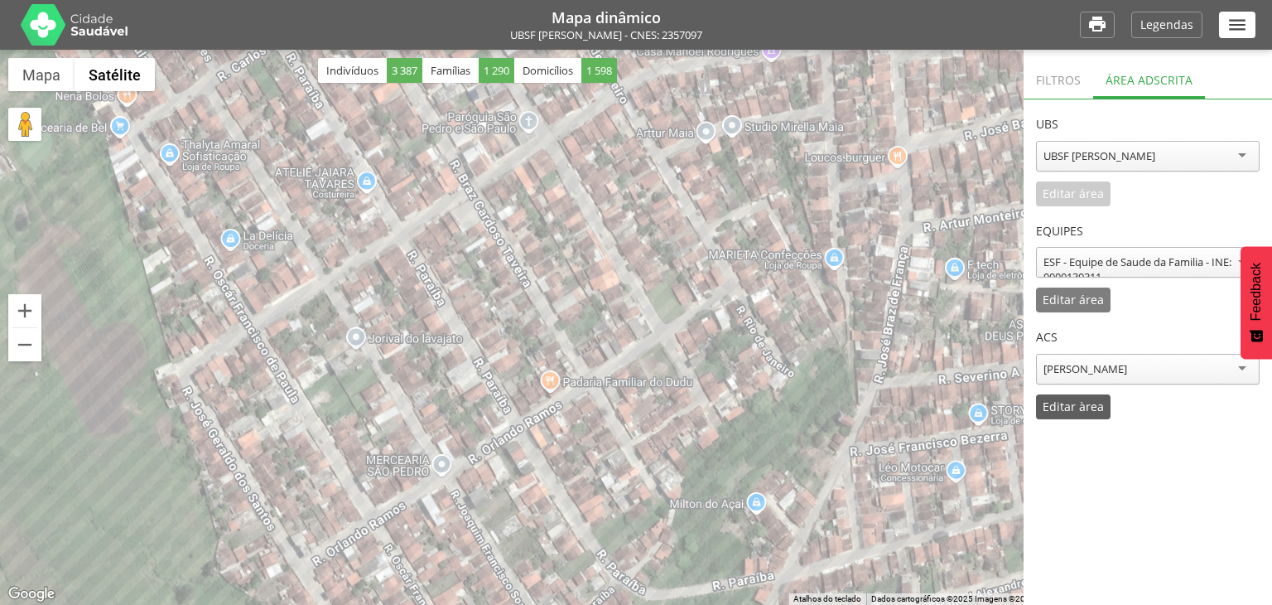
click at [1073, 401] on p "Editar àrea" at bounding box center [1073, 407] width 61 height 12
drag, startPoint x: 91, startPoint y: 334, endPoint x: 512, endPoint y: 373, distance: 422.6
click at [1099, 352] on header "ACS" at bounding box center [1148, 332] width 224 height 41
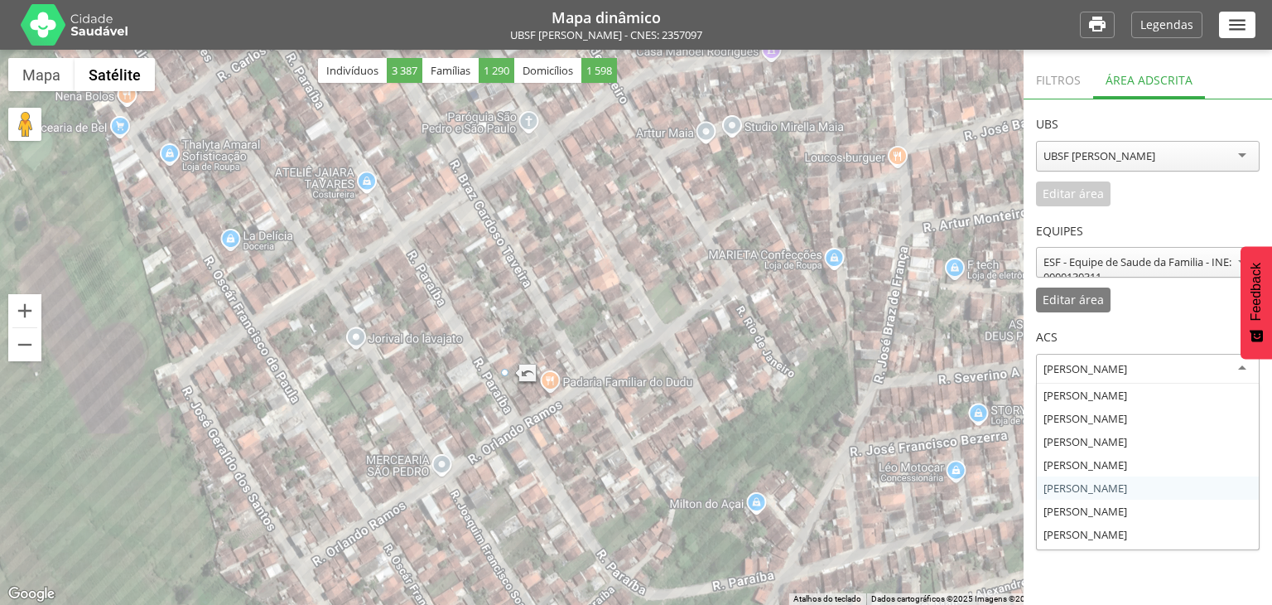
click at [1100, 367] on div "Paula Santos de Araujo Barboza Aragao" at bounding box center [1086, 368] width 84 height 15
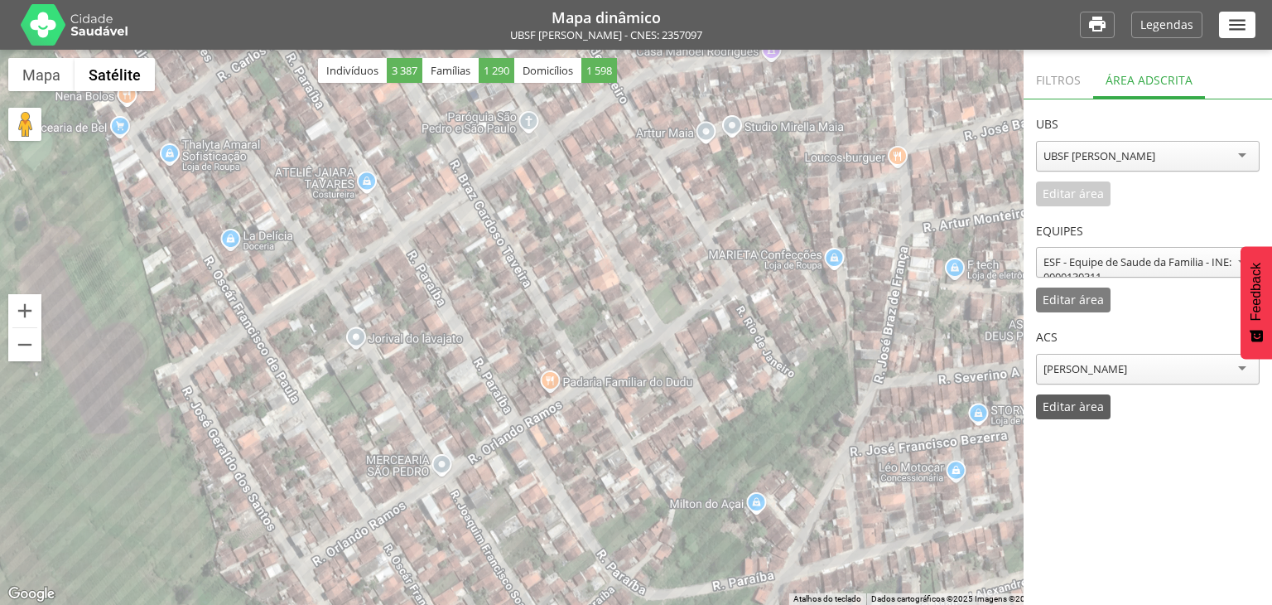
click at [1083, 412] on p "Editar àrea" at bounding box center [1073, 407] width 61 height 12
drag, startPoint x: 92, startPoint y: 337, endPoint x: 753, endPoint y: 258, distance: 665.6
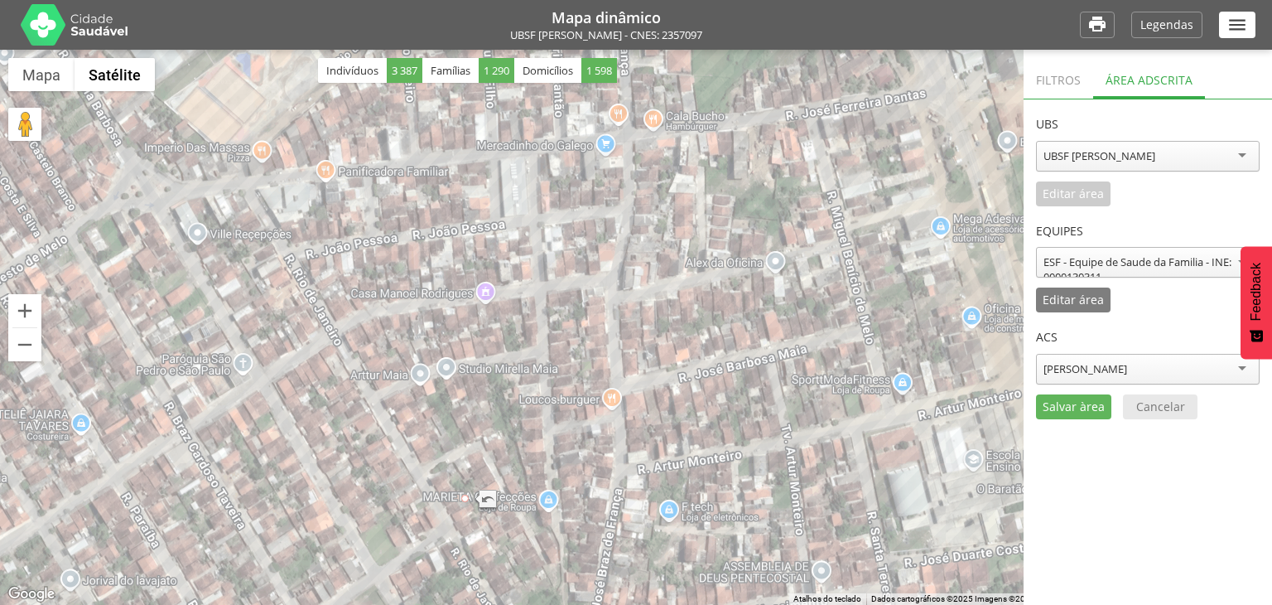
drag, startPoint x: 633, startPoint y: 240, endPoint x: 332, endPoint y: 488, distance: 389.5
click at [332, 488] on div at bounding box center [636, 327] width 1272 height 555
click at [21, 339] on button "Diminuir o zoom" at bounding box center [24, 344] width 33 height 33
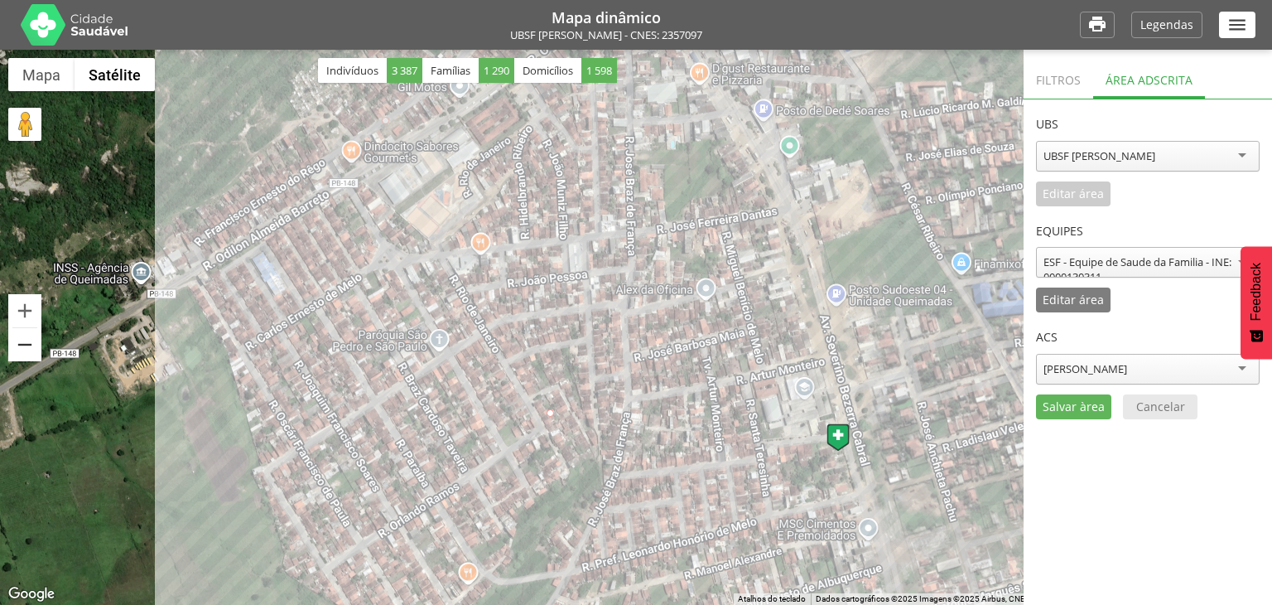
click at [21, 339] on button "Diminuir o zoom" at bounding box center [24, 344] width 33 height 33
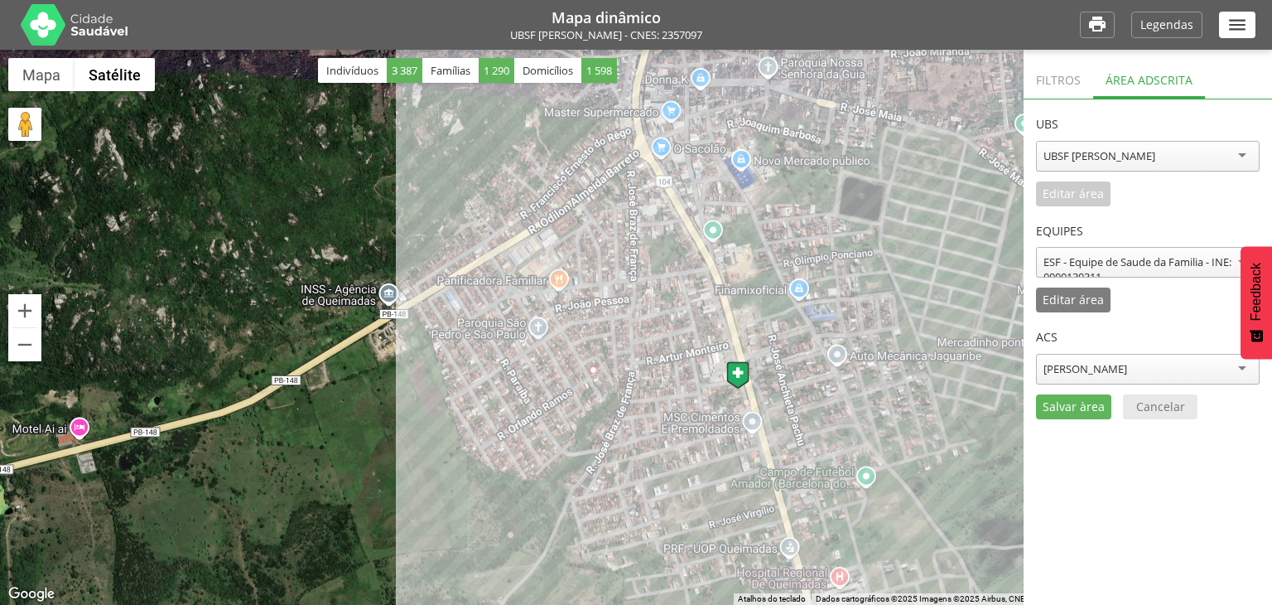
drag, startPoint x: 737, startPoint y: 75, endPoint x: 746, endPoint y: 407, distance: 331.4
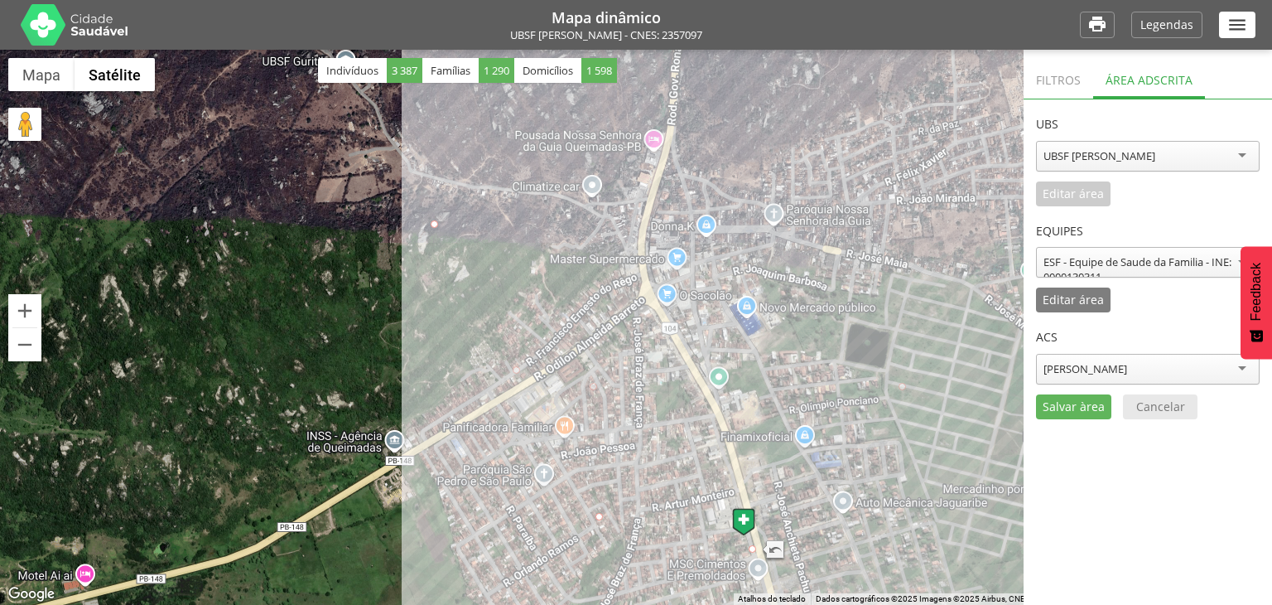
drag, startPoint x: 431, startPoint y: 193, endPoint x: 434, endPoint y: 350, distance: 157.4
click at [434, 350] on div at bounding box center [636, 327] width 1272 height 555
drag, startPoint x: 434, startPoint y: 226, endPoint x: 745, endPoint y: 558, distance: 454.7
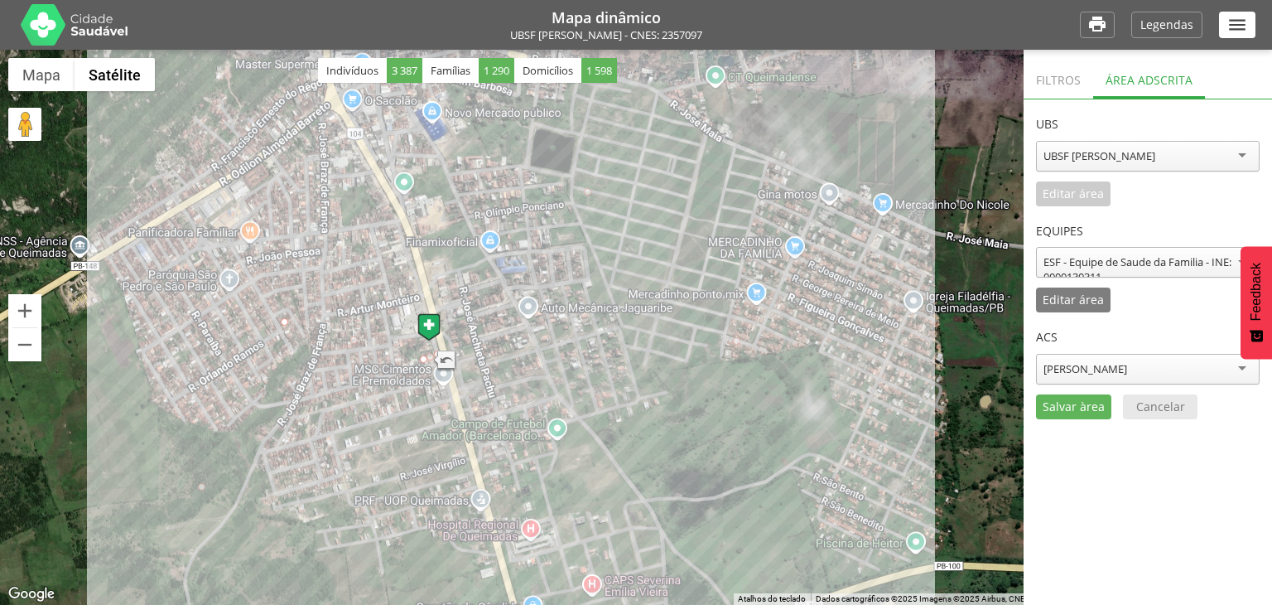
drag, startPoint x: 803, startPoint y: 412, endPoint x: 479, endPoint y: 215, distance: 379.1
click at [479, 215] on div at bounding box center [636, 327] width 1272 height 555
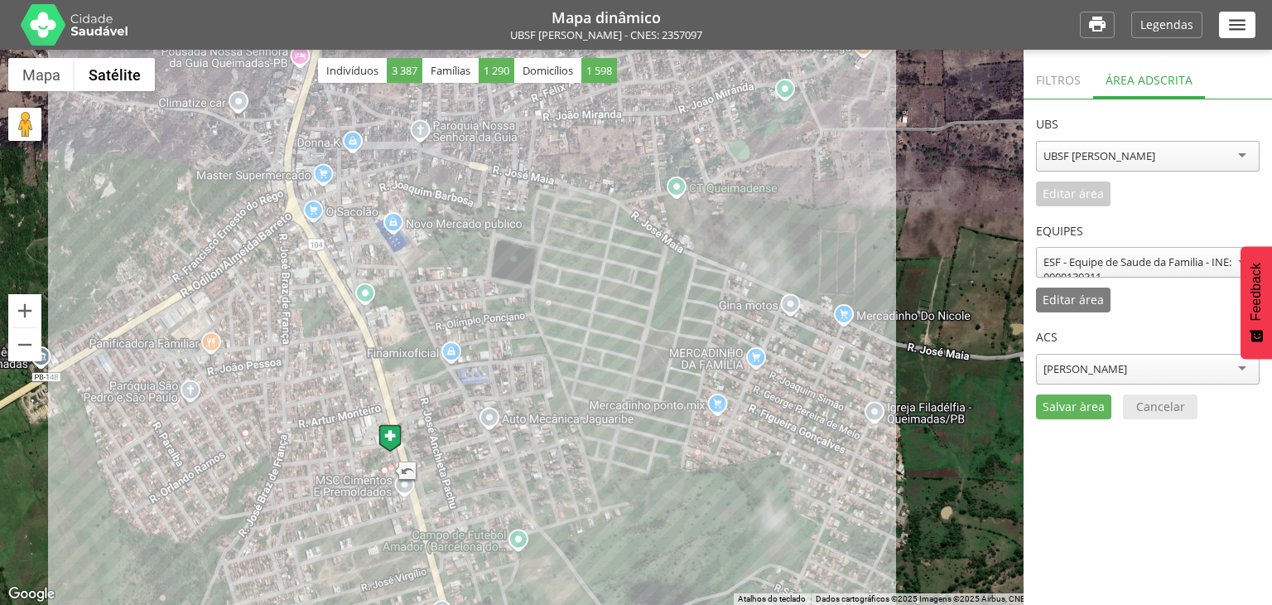
drag, startPoint x: 676, startPoint y: 128, endPoint x: 634, endPoint y: 244, distance: 122.4
click at [634, 244] on div at bounding box center [636, 327] width 1272 height 555
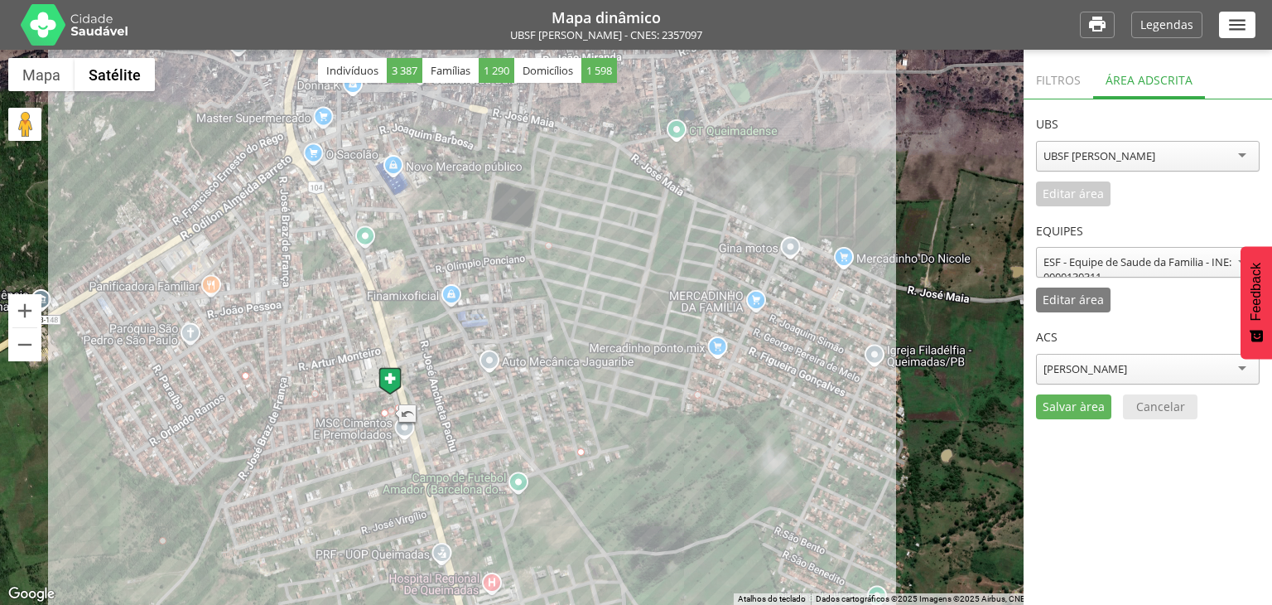
drag, startPoint x: 699, startPoint y: 144, endPoint x: 580, endPoint y: 461, distance: 338.9
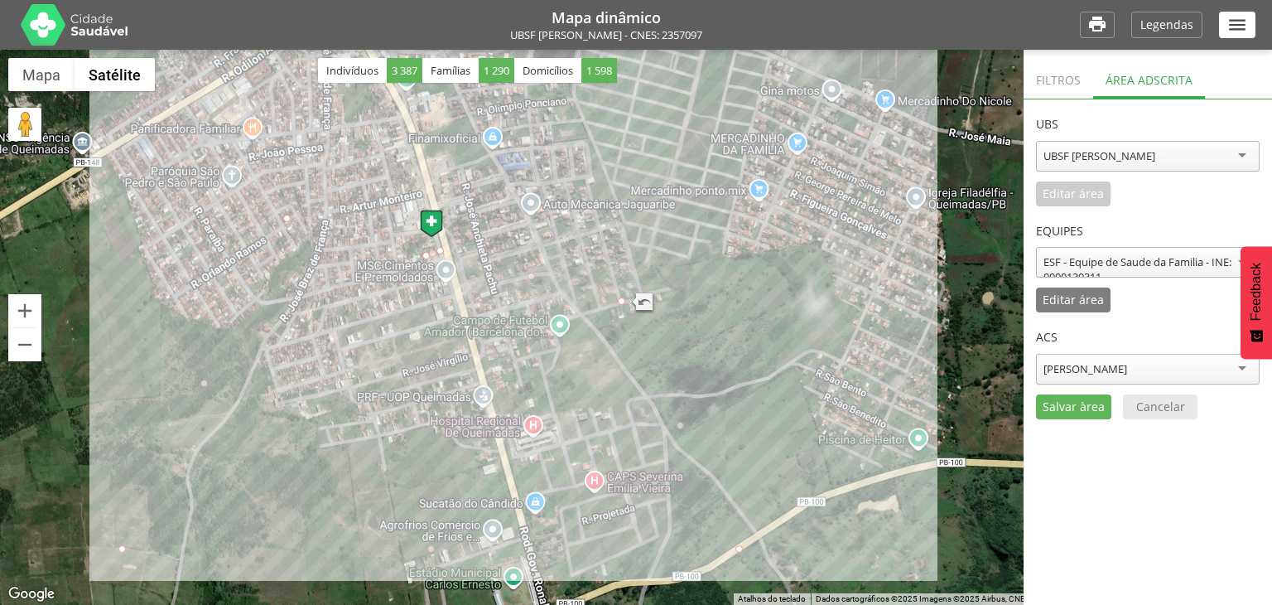
drag, startPoint x: 641, startPoint y: 388, endPoint x: 684, endPoint y: 216, distance: 177.6
click at [684, 216] on div at bounding box center [636, 327] width 1272 height 555
drag, startPoint x: 737, startPoint y: 550, endPoint x: 498, endPoint y: 398, distance: 283.3
drag, startPoint x: 120, startPoint y: 545, endPoint x: 419, endPoint y: 390, distance: 336.7
click at [23, 309] on button "Aumentar o zoom" at bounding box center [24, 310] width 33 height 33
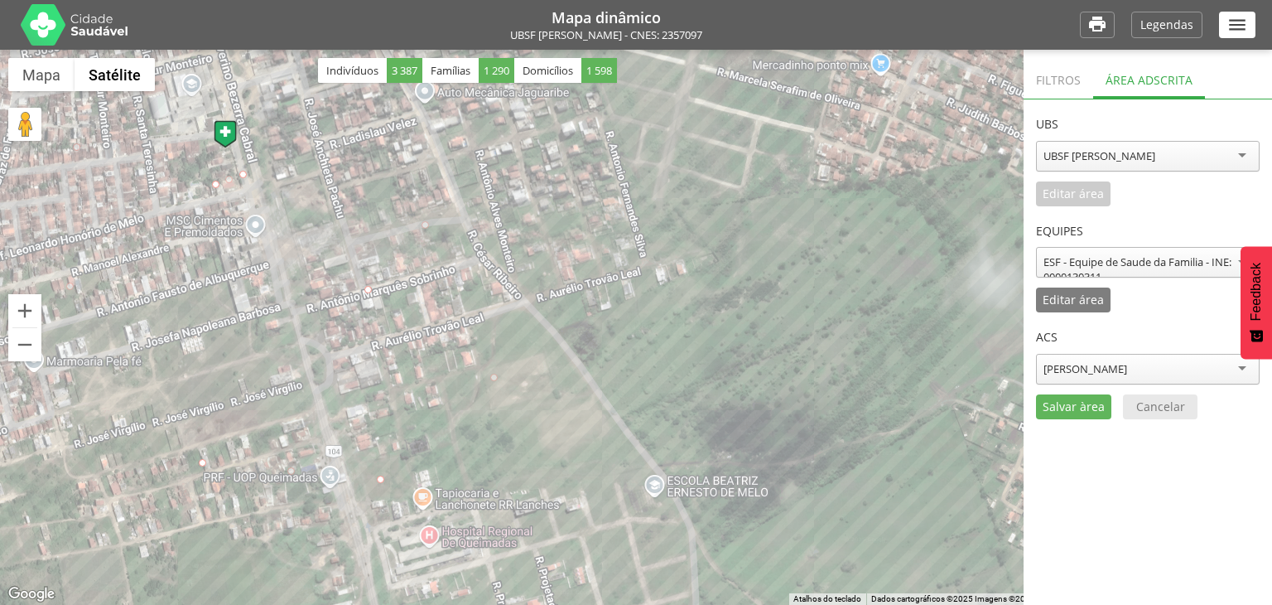
drag, startPoint x: 608, startPoint y: 272, endPoint x: 367, endPoint y: 286, distance: 241.4
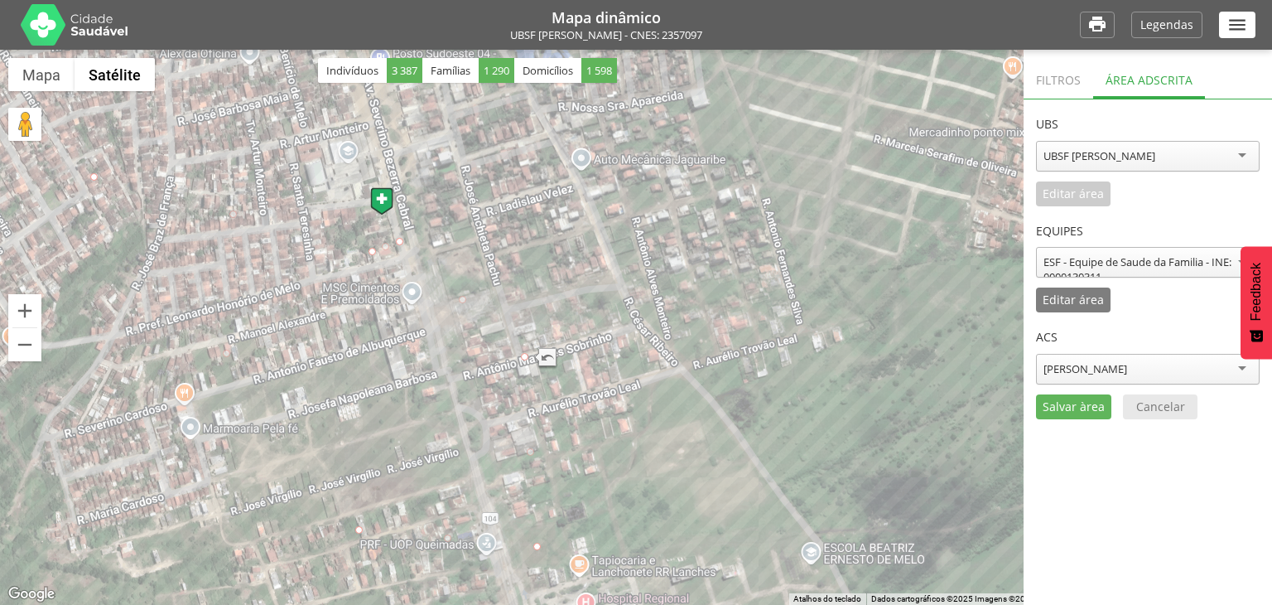
drag, startPoint x: 364, startPoint y: 248, endPoint x: 528, endPoint y: 316, distance: 176.4
click at [528, 316] on div at bounding box center [636, 327] width 1272 height 555
drag, startPoint x: 97, startPoint y: 177, endPoint x: 423, endPoint y: 311, distance: 352.8
drag, startPoint x: 373, startPoint y: 252, endPoint x: 434, endPoint y: 391, distance: 152.0
drag, startPoint x: 399, startPoint y: 240, endPoint x: 504, endPoint y: 205, distance: 110.3
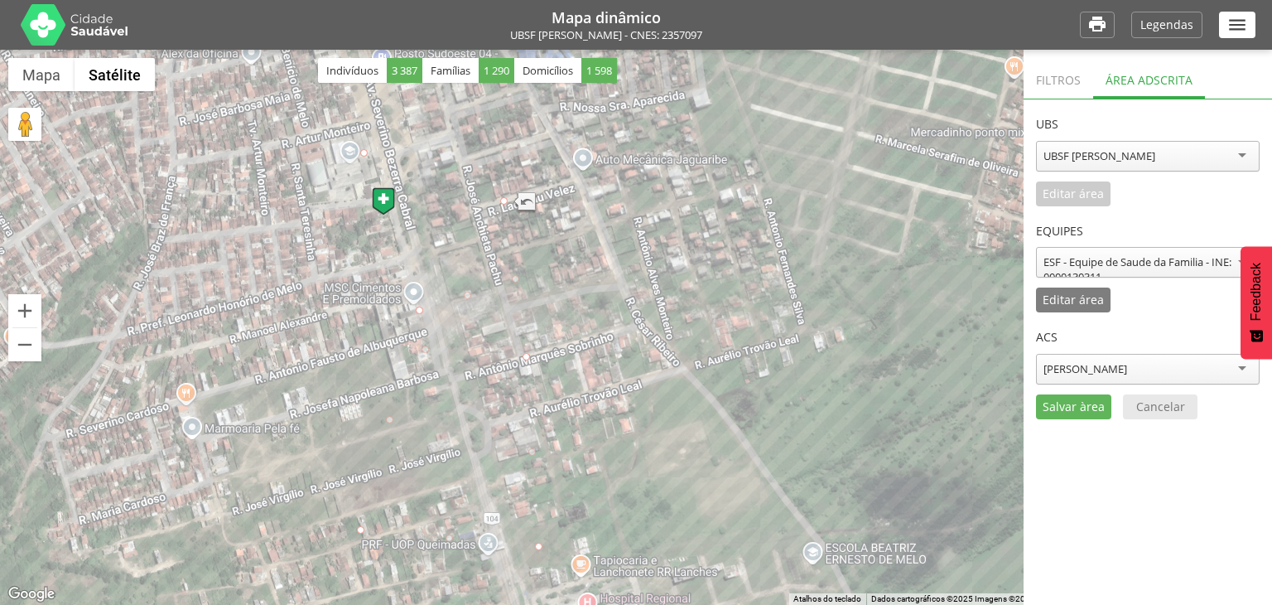
drag, startPoint x: 432, startPoint y: 385, endPoint x: 365, endPoint y: 142, distance: 251.6
drag, startPoint x: 420, startPoint y: 314, endPoint x: 376, endPoint y: 338, distance: 50.0
drag, startPoint x: 364, startPoint y: 528, endPoint x: 477, endPoint y: 523, distance: 113.6
drag, startPoint x: 379, startPoint y: 335, endPoint x: 409, endPoint y: 339, distance: 30.0
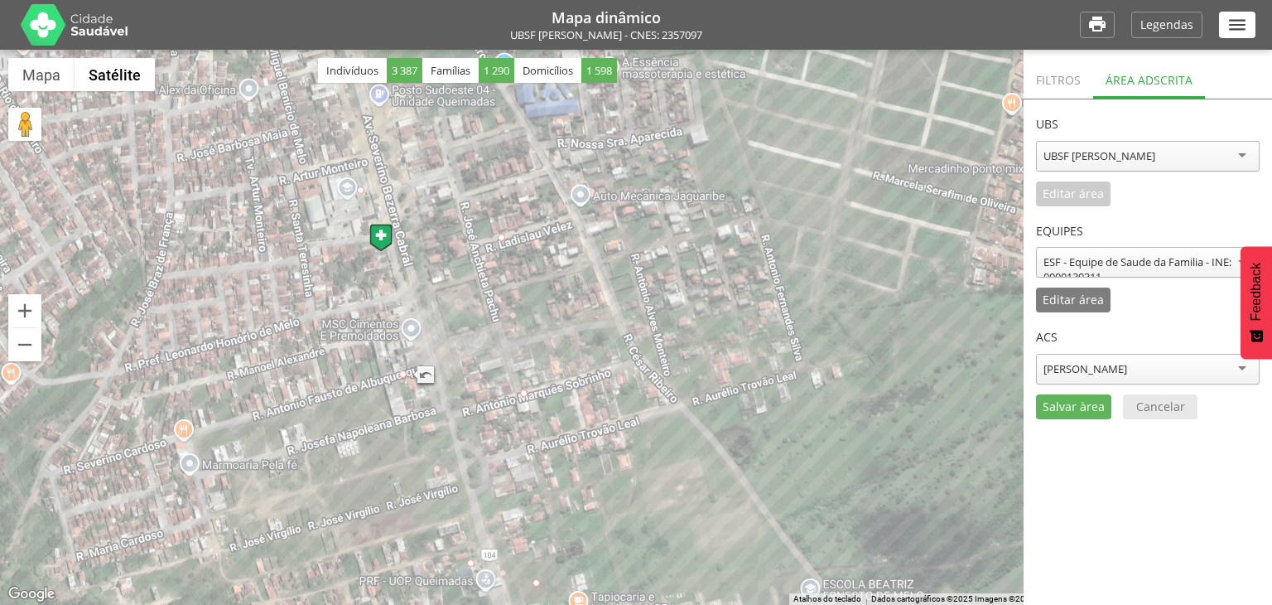
drag, startPoint x: 606, startPoint y: 223, endPoint x: 601, endPoint y: 266, distance: 43.4
click at [601, 266] on div at bounding box center [636, 327] width 1272 height 555
drag, startPoint x: 500, startPoint y: 235, endPoint x: 458, endPoint y: 266, distance: 52.2
drag, startPoint x: 522, startPoint y: 392, endPoint x: 507, endPoint y: 429, distance: 40.1
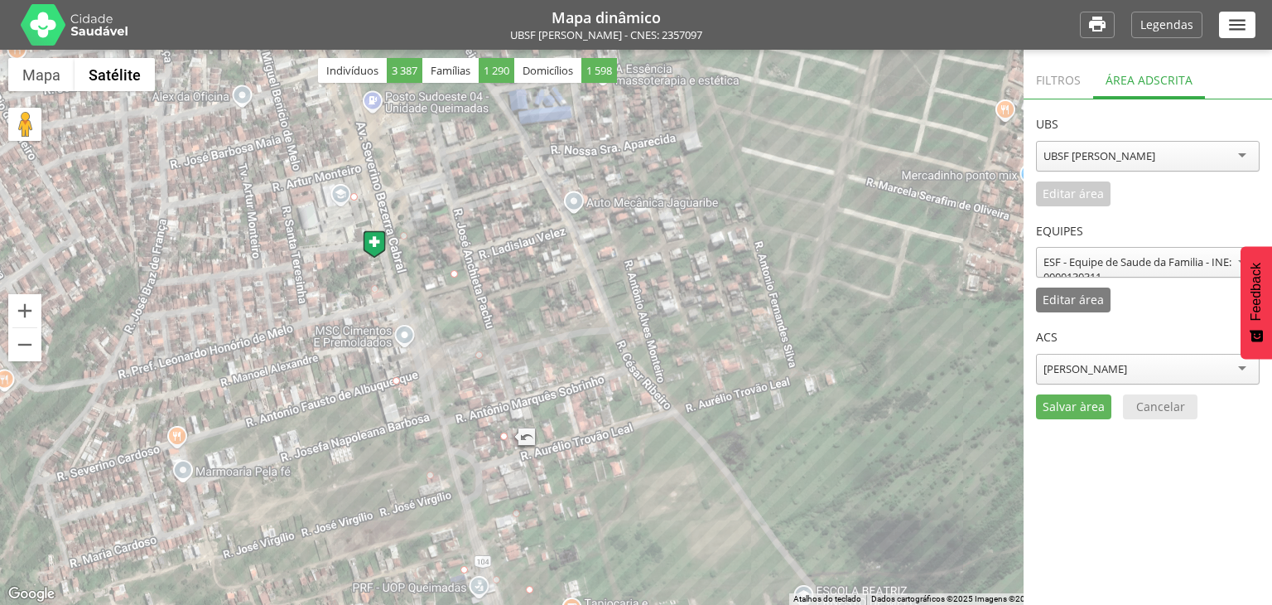
click at [569, 526] on div at bounding box center [636, 327] width 1272 height 555
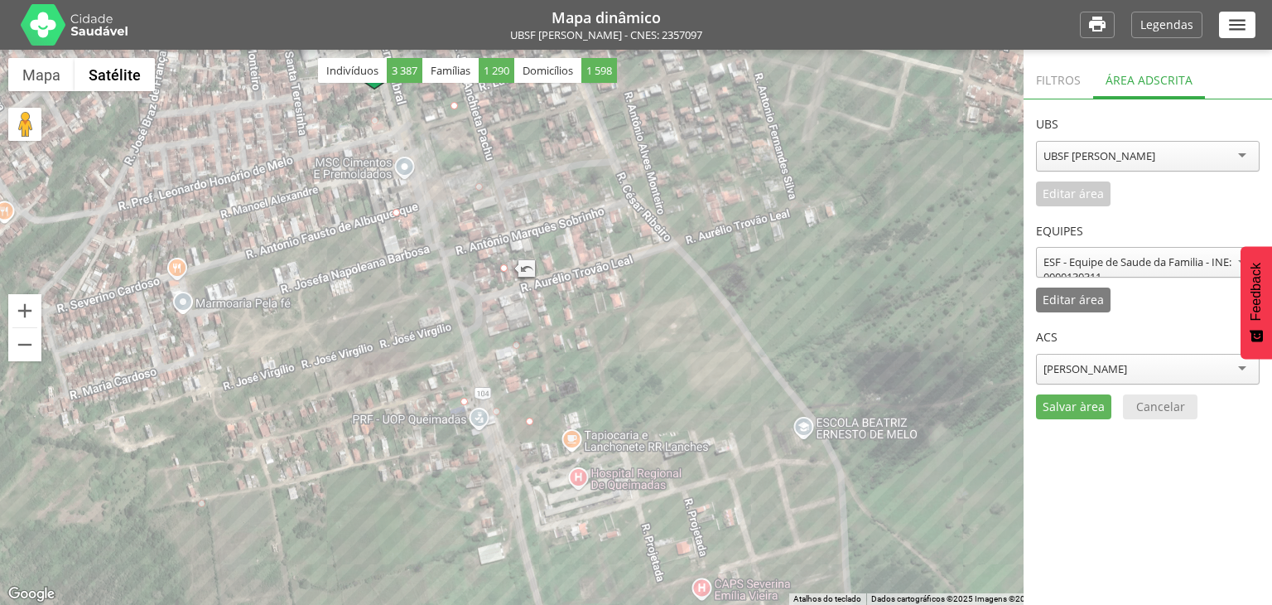
drag, startPoint x: 429, startPoint y: 475, endPoint x: 197, endPoint y: 504, distance: 233.8
drag, startPoint x: 329, startPoint y: 451, endPoint x: 504, endPoint y: 531, distance: 192.3
drag, startPoint x: 530, startPoint y: 422, endPoint x: 527, endPoint y: 389, distance: 32.5
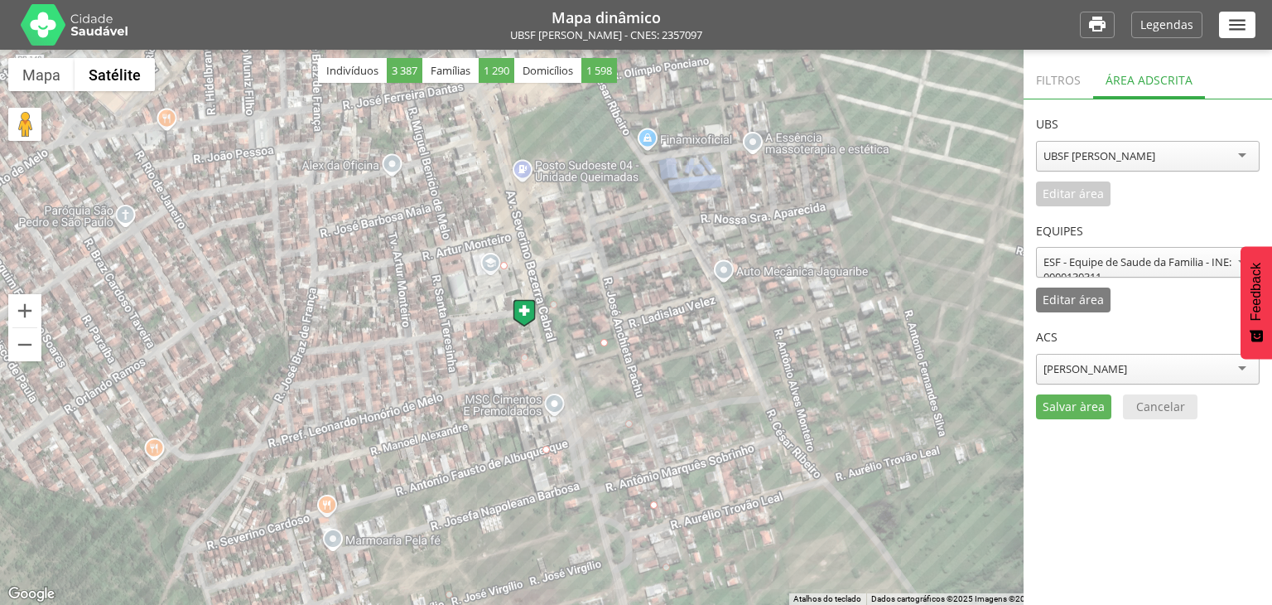
drag, startPoint x: 616, startPoint y: 258, endPoint x: 769, endPoint y: 496, distance: 282.4
click at [769, 496] on div at bounding box center [636, 327] width 1272 height 555
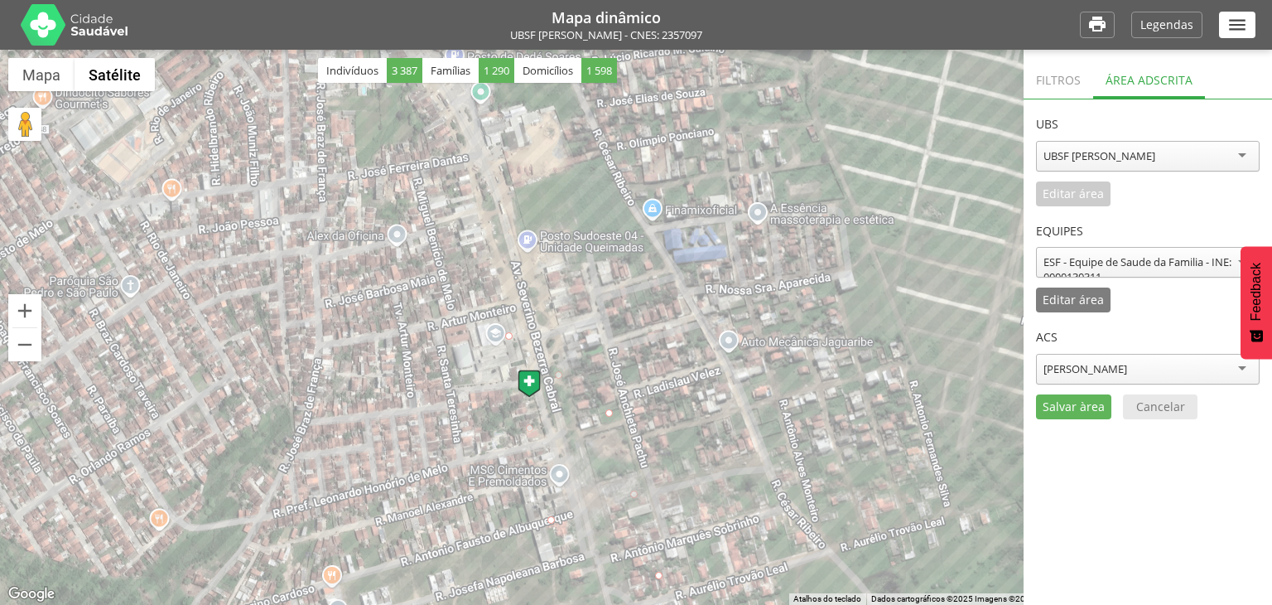
drag, startPoint x: 663, startPoint y: 299, endPoint x: 668, endPoint y: 373, distance: 73.9
click at [668, 373] on div at bounding box center [636, 327] width 1272 height 555
drag, startPoint x: 510, startPoint y: 336, endPoint x: 463, endPoint y: 163, distance: 179.4
drag, startPoint x: 535, startPoint y: 287, endPoint x: 583, endPoint y: 269, distance: 51.4
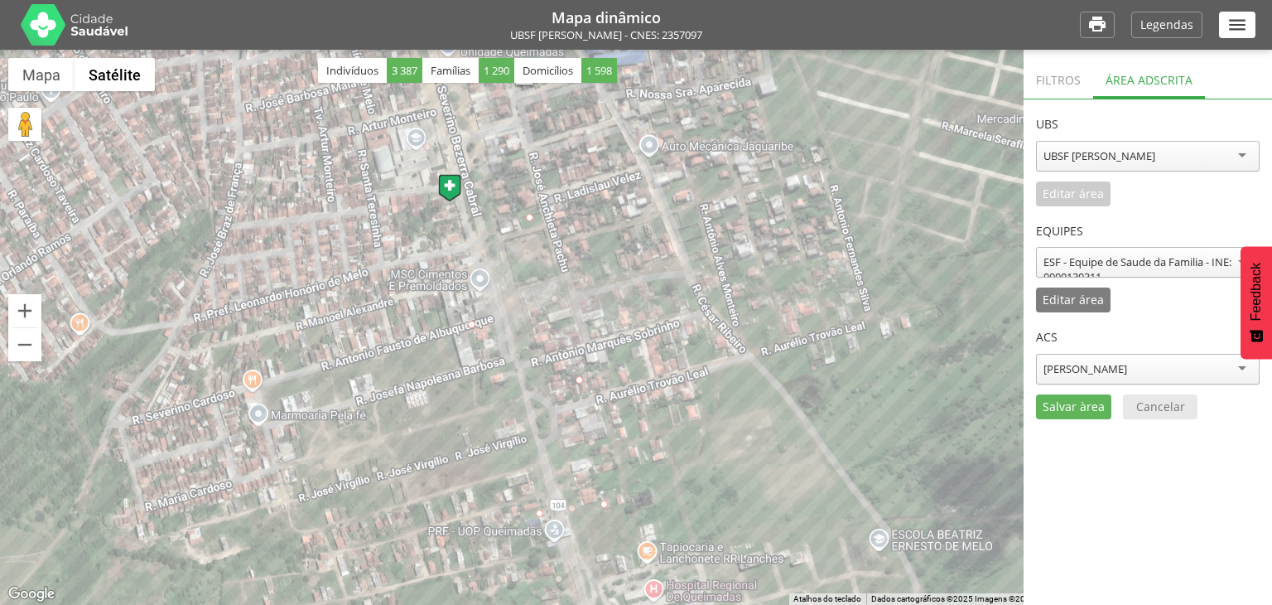
drag, startPoint x: 737, startPoint y: 370, endPoint x: 658, endPoint y: 172, distance: 213.3
click at [658, 172] on div at bounding box center [636, 327] width 1272 height 555
click at [1072, 405] on p "Salvar àrea" at bounding box center [1074, 407] width 62 height 12
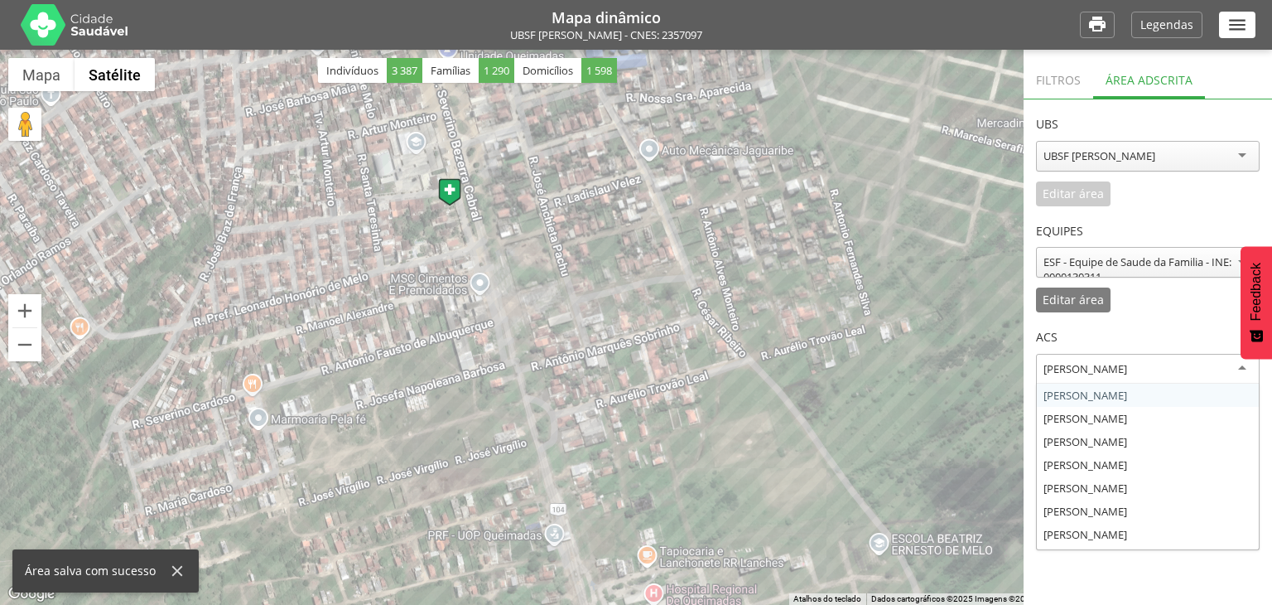
click at [1127, 373] on div "Adriano Pereira Braz" at bounding box center [1086, 368] width 84 height 15
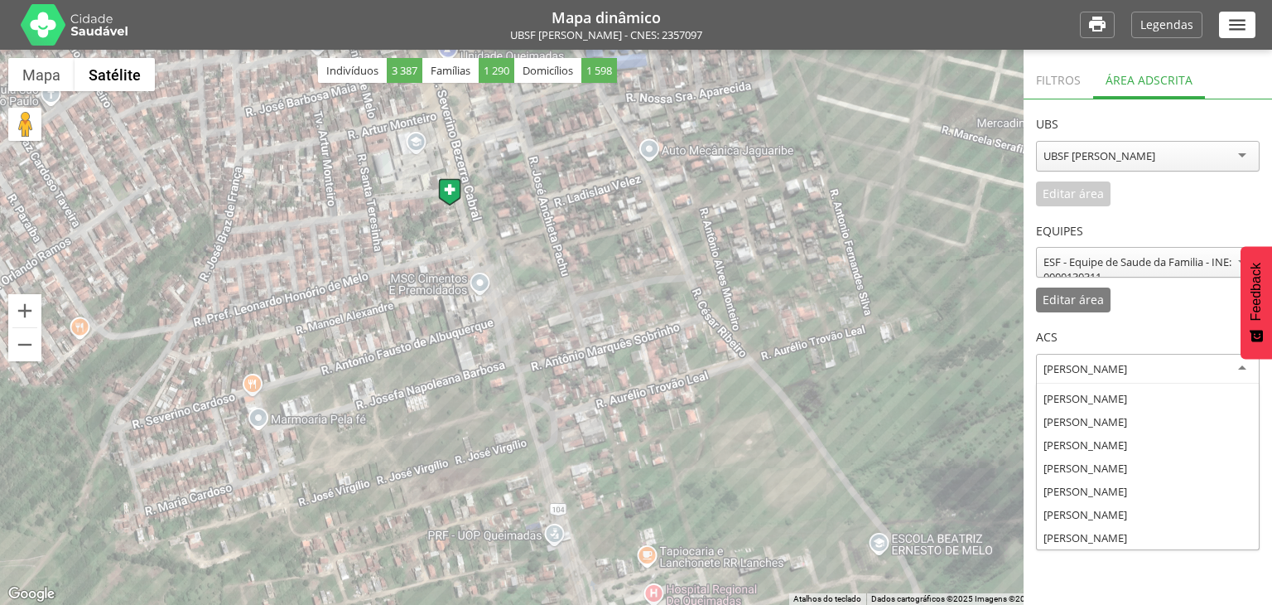
scroll to position [127, 0]
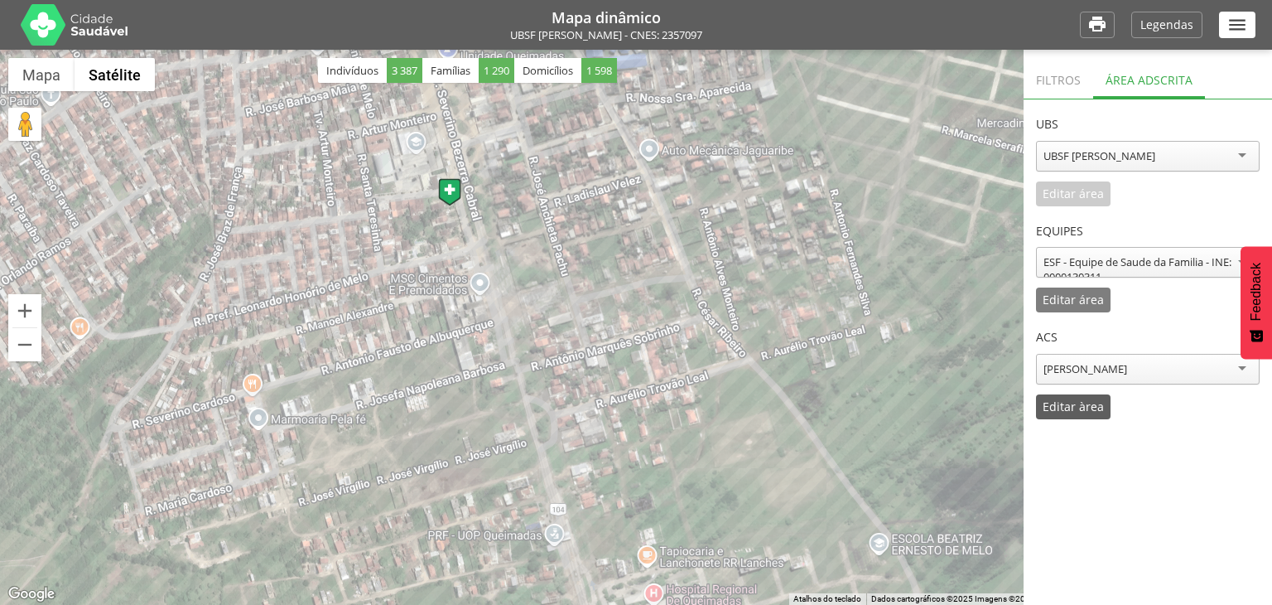
click at [1054, 402] on p "Editar àrea" at bounding box center [1073, 407] width 61 height 12
click at [30, 345] on button "Diminuir o zoom" at bounding box center [24, 344] width 33 height 33
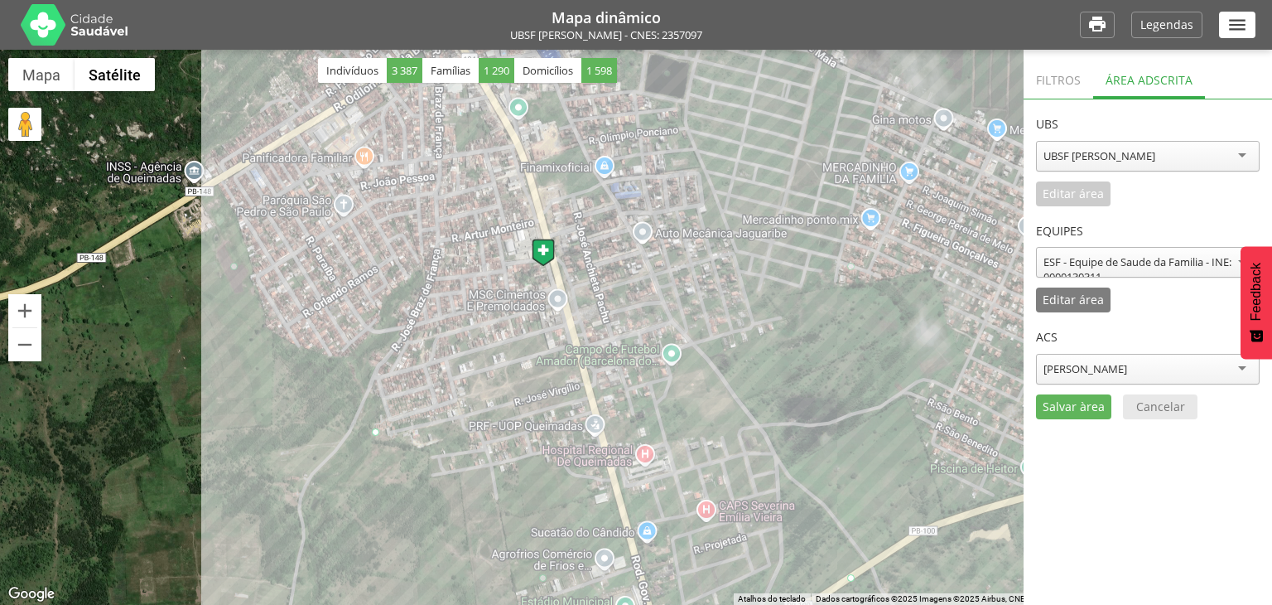
drag, startPoint x: 236, startPoint y: 574, endPoint x: 378, endPoint y: 428, distance: 203.2
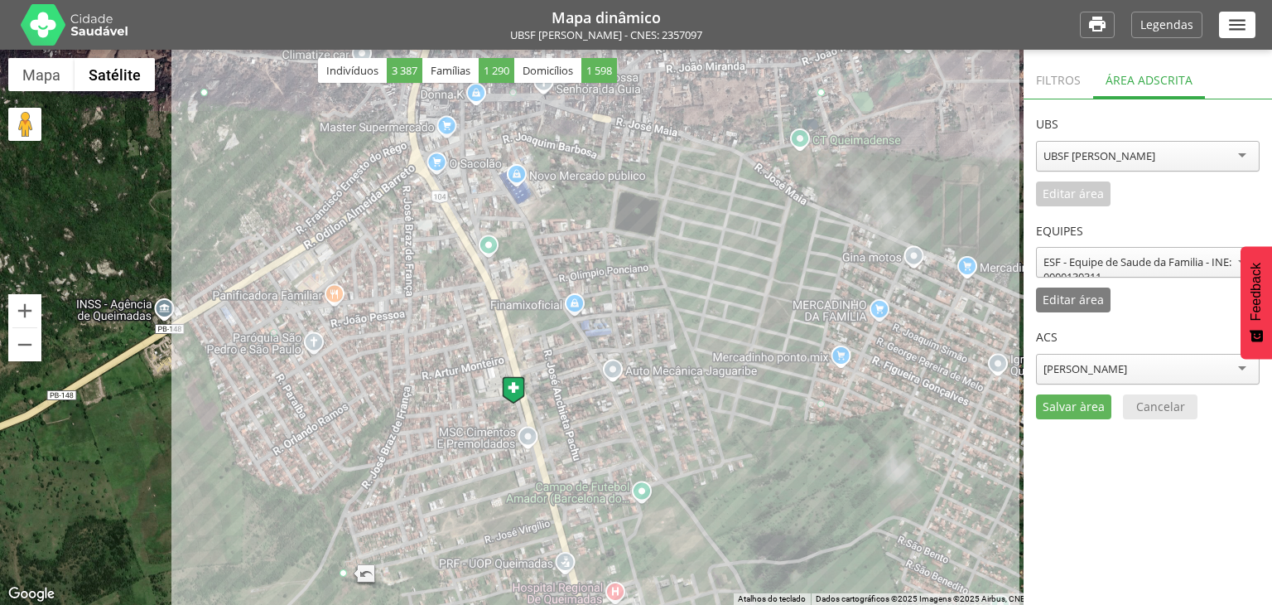
drag, startPoint x: 911, startPoint y: 225, endPoint x: 880, endPoint y: 370, distance: 148.3
click at [880, 370] on div at bounding box center [636, 327] width 1272 height 555
drag, startPoint x: 822, startPoint y: 97, endPoint x: 414, endPoint y: 509, distance: 579.8
drag, startPoint x: 206, startPoint y: 94, endPoint x: 358, endPoint y: 501, distance: 434.8
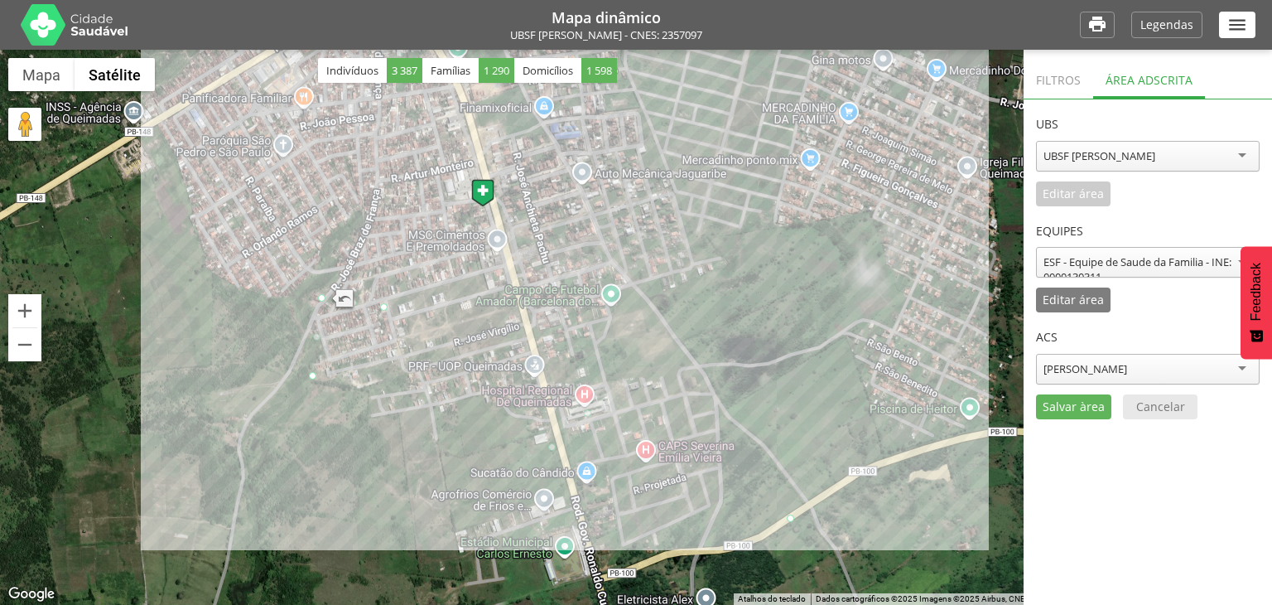
drag, startPoint x: 813, startPoint y: 493, endPoint x: 782, endPoint y: 287, distance: 207.7
click at [782, 287] on div at bounding box center [636, 327] width 1272 height 555
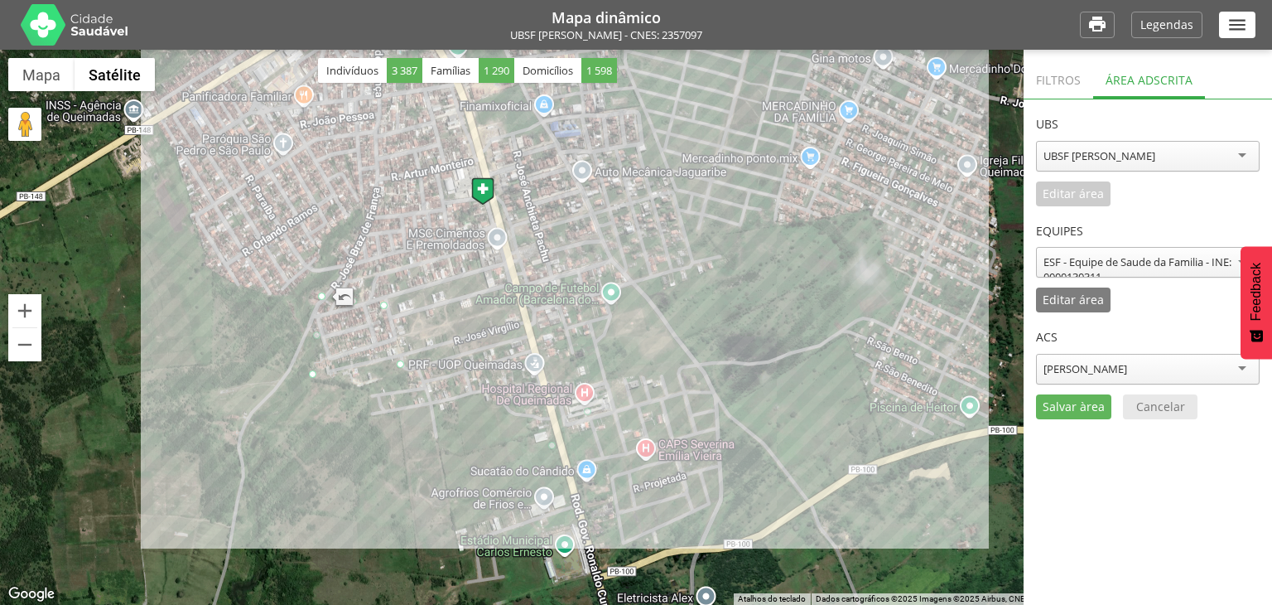
drag, startPoint x: 792, startPoint y: 517, endPoint x: 399, endPoint y: 365, distance: 420.8
click at [27, 313] on button "Aumentar o zoom" at bounding box center [24, 310] width 33 height 33
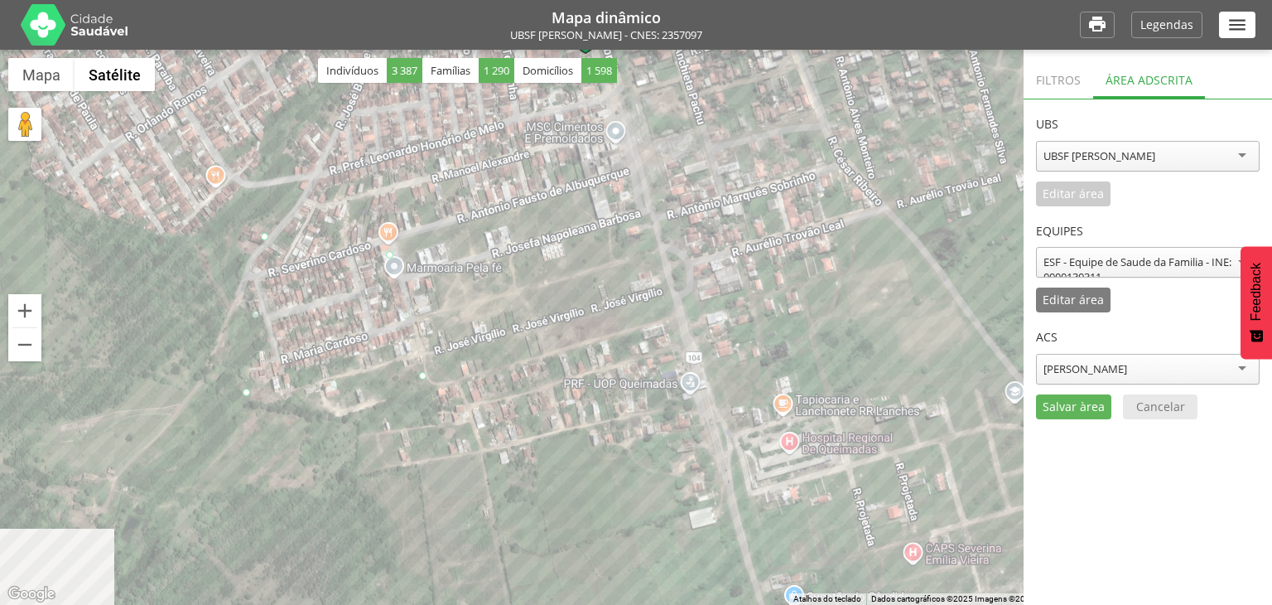
drag, startPoint x: 195, startPoint y: 313, endPoint x: 456, endPoint y: 284, distance: 262.5
click at [456, 284] on div at bounding box center [636, 327] width 1272 height 555
drag, startPoint x: 387, startPoint y: 252, endPoint x: 523, endPoint y: 222, distance: 139.9
drag, startPoint x: 262, startPoint y: 236, endPoint x: 239, endPoint y: 282, distance: 51.9
drag, startPoint x: 333, startPoint y: 383, endPoint x: 337, endPoint y: 406, distance: 23.6
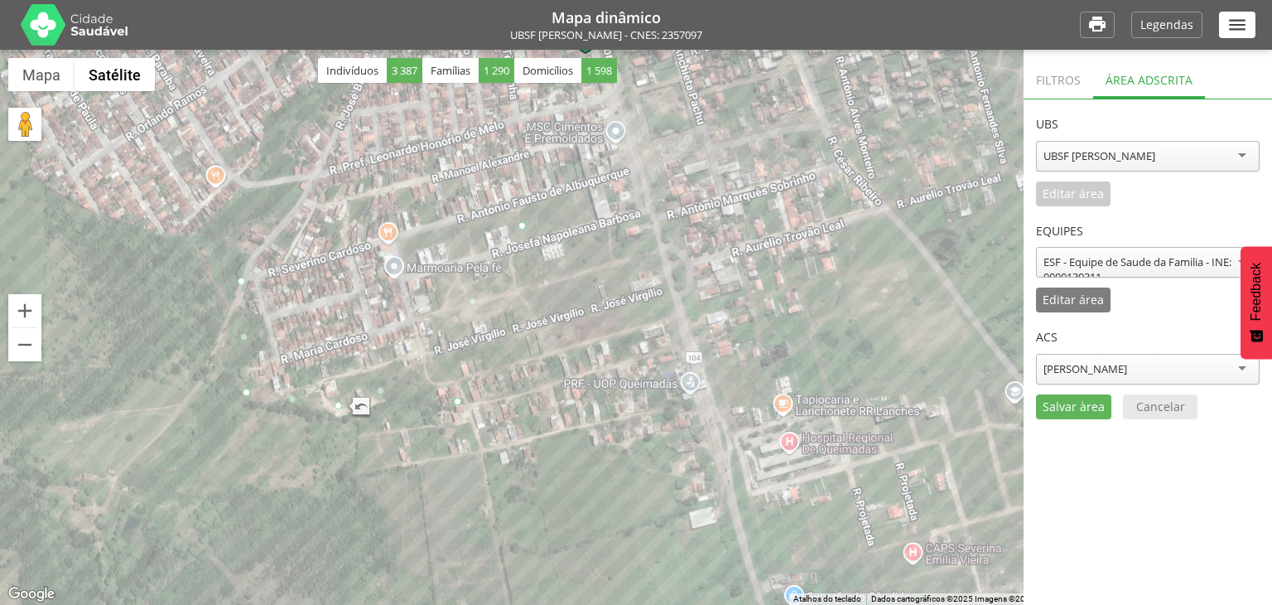
drag, startPoint x: 427, startPoint y: 374, endPoint x: 466, endPoint y: 403, distance: 48.7
drag, startPoint x: 457, startPoint y: 398, endPoint x: 414, endPoint y: 359, distance: 58.1
click at [1061, 405] on p "Salvar àrea" at bounding box center [1074, 407] width 62 height 12
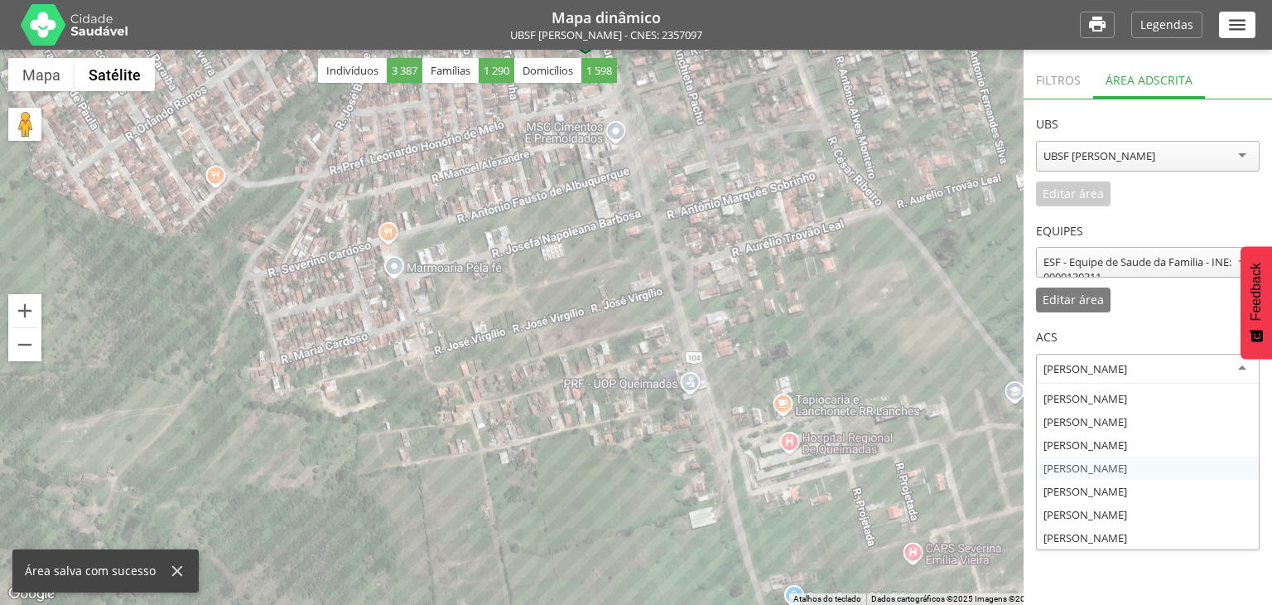
click at [1101, 357] on div "Francilande Oliveira Silva" at bounding box center [1148, 369] width 224 height 31
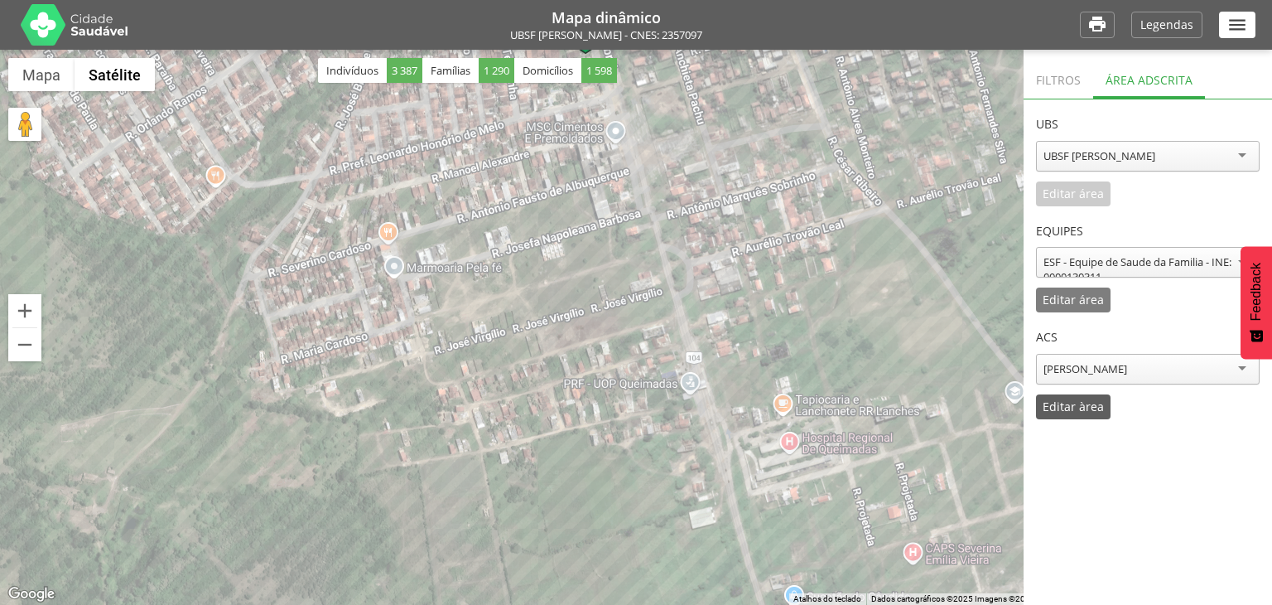
click at [1085, 412] on p "Editar àrea" at bounding box center [1073, 407] width 61 height 12
drag, startPoint x: 509, startPoint y: 321, endPoint x: 436, endPoint y: 370, distance: 87.8
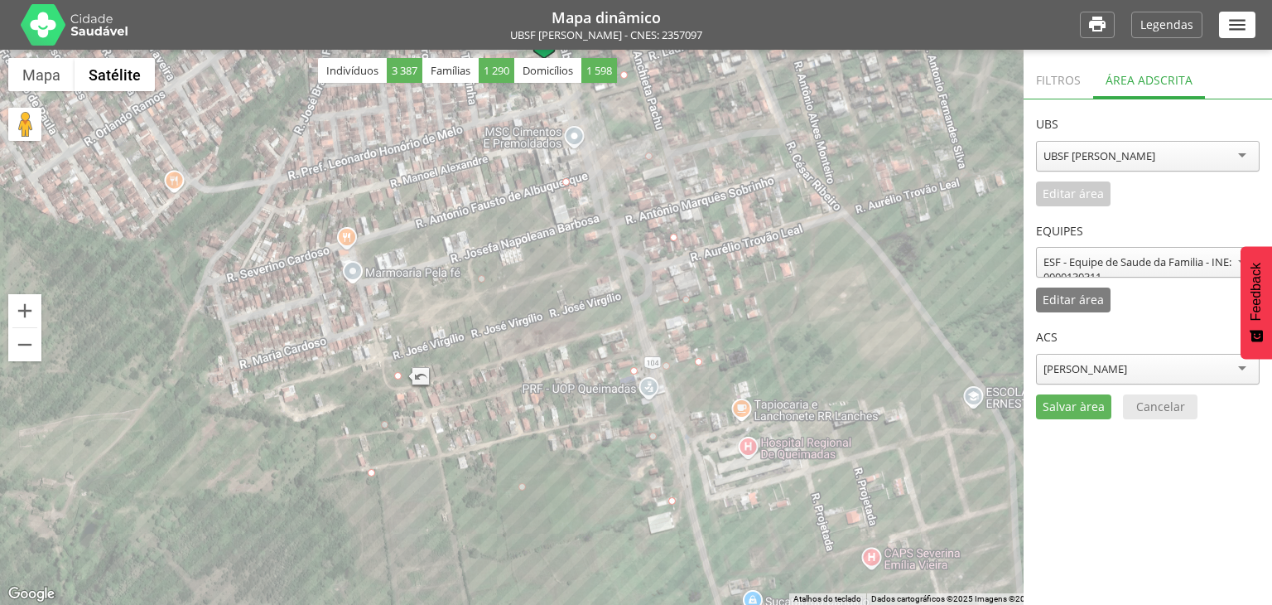
drag, startPoint x: 421, startPoint y: 419, endPoint x: 376, endPoint y: 424, distance: 45.0
click at [376, 424] on div at bounding box center [636, 327] width 1272 height 555
drag, startPoint x: 384, startPoint y: 424, endPoint x: 308, endPoint y: 413, distance: 77.0
drag, startPoint x: 480, startPoint y: 276, endPoint x: 468, endPoint y: 264, distance: 17.0
click at [1076, 404] on p "Salvar àrea" at bounding box center [1074, 407] width 62 height 12
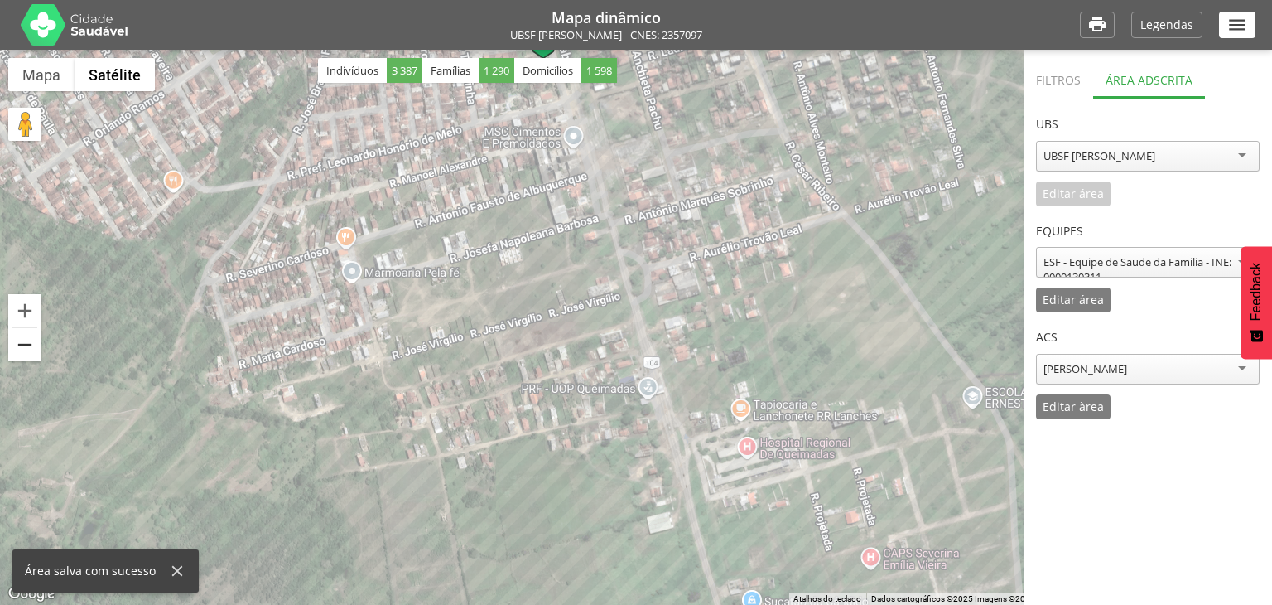
click at [37, 342] on button "Diminuir o zoom" at bounding box center [24, 344] width 33 height 33
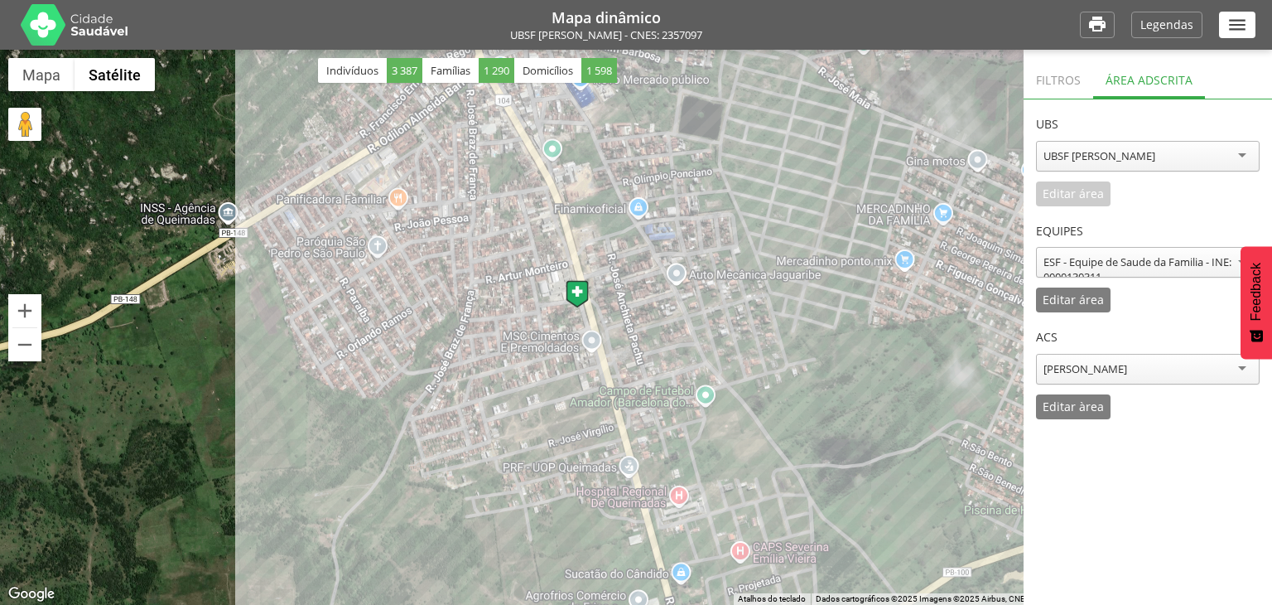
drag, startPoint x: 856, startPoint y: 229, endPoint x: 842, endPoint y: 350, distance: 120.8
click at [842, 350] on div at bounding box center [636, 327] width 1272 height 555
click at [27, 299] on button "Aumentar o zoom" at bounding box center [24, 310] width 33 height 33
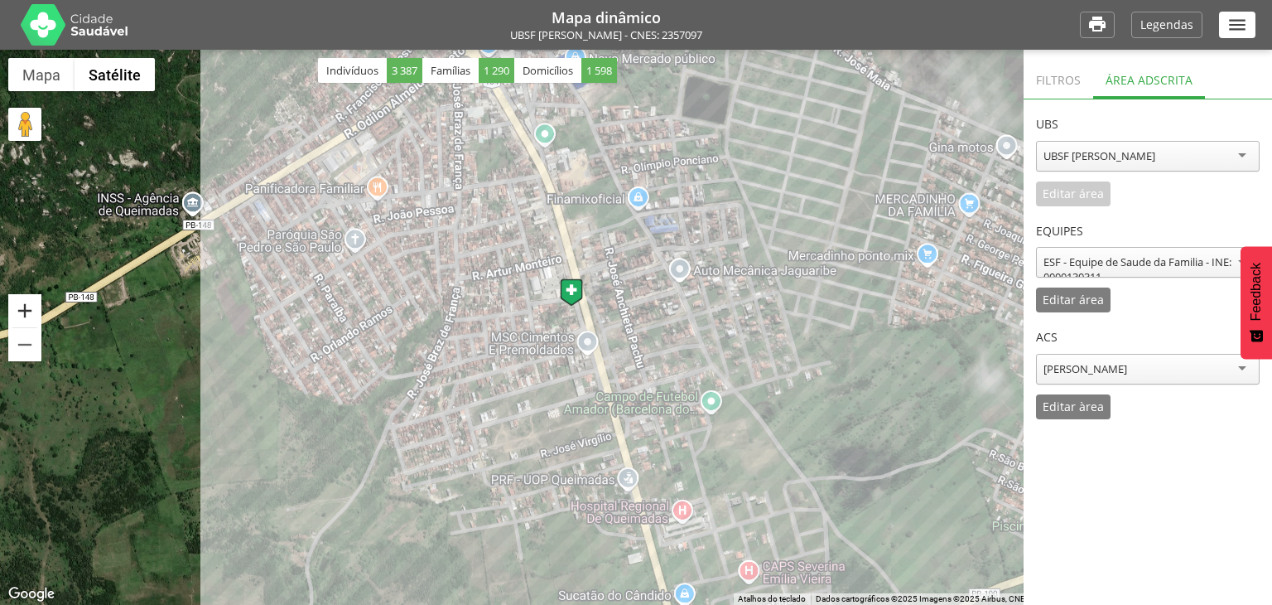
click at [27, 299] on button "Aumentar o zoom" at bounding box center [24, 310] width 33 height 33
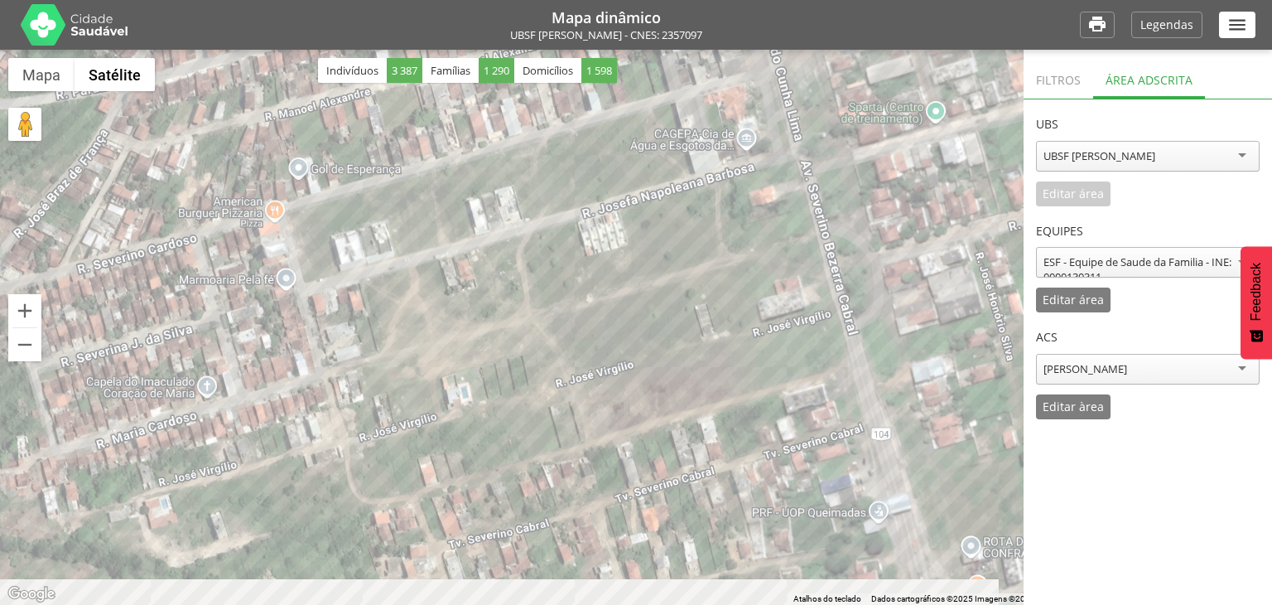
drag, startPoint x: 319, startPoint y: 375, endPoint x: 595, endPoint y: -40, distance: 498.3
click at [595, 0] on html "**********" at bounding box center [636, 302] width 1272 height 605
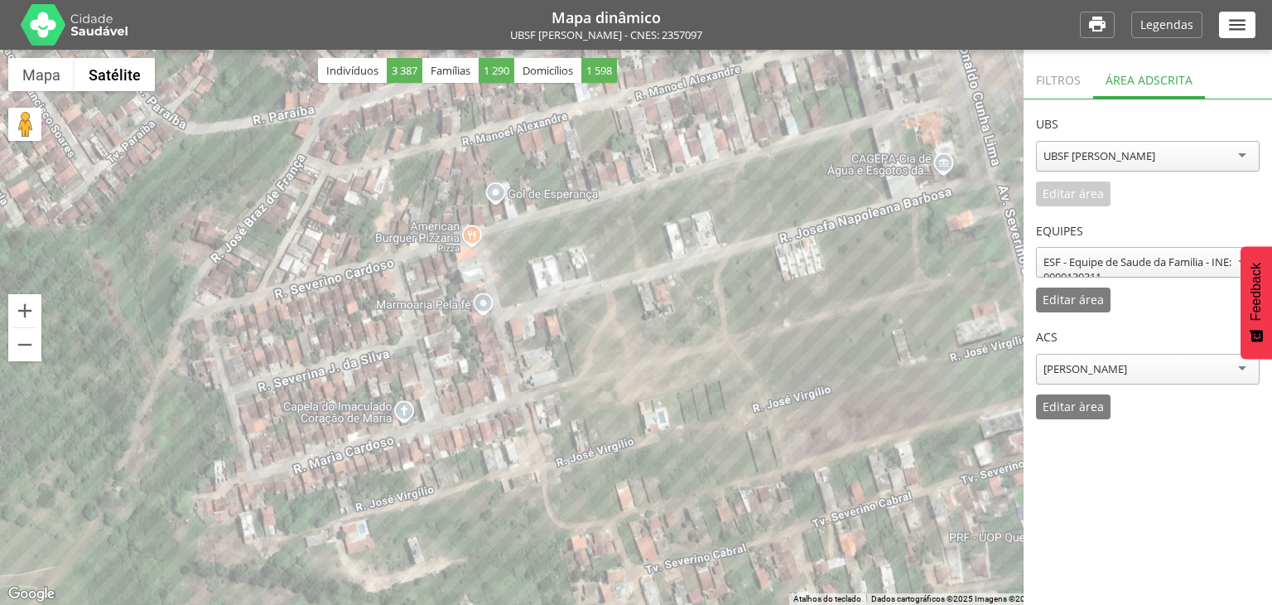
drag, startPoint x: 371, startPoint y: 186, endPoint x: 579, endPoint y: 196, distance: 208.1
click at [579, 196] on div at bounding box center [636, 327] width 1272 height 555
click at [531, 359] on div at bounding box center [636, 327] width 1272 height 555
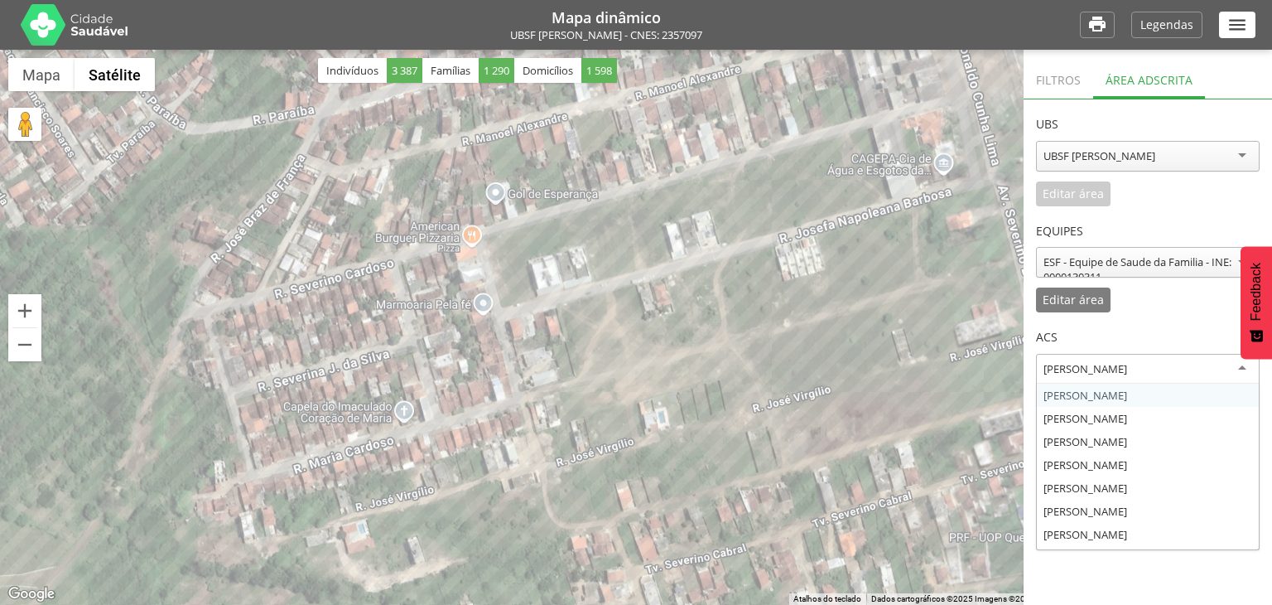
click at [1107, 375] on div "Adriano Pereira Braz" at bounding box center [1086, 368] width 84 height 15
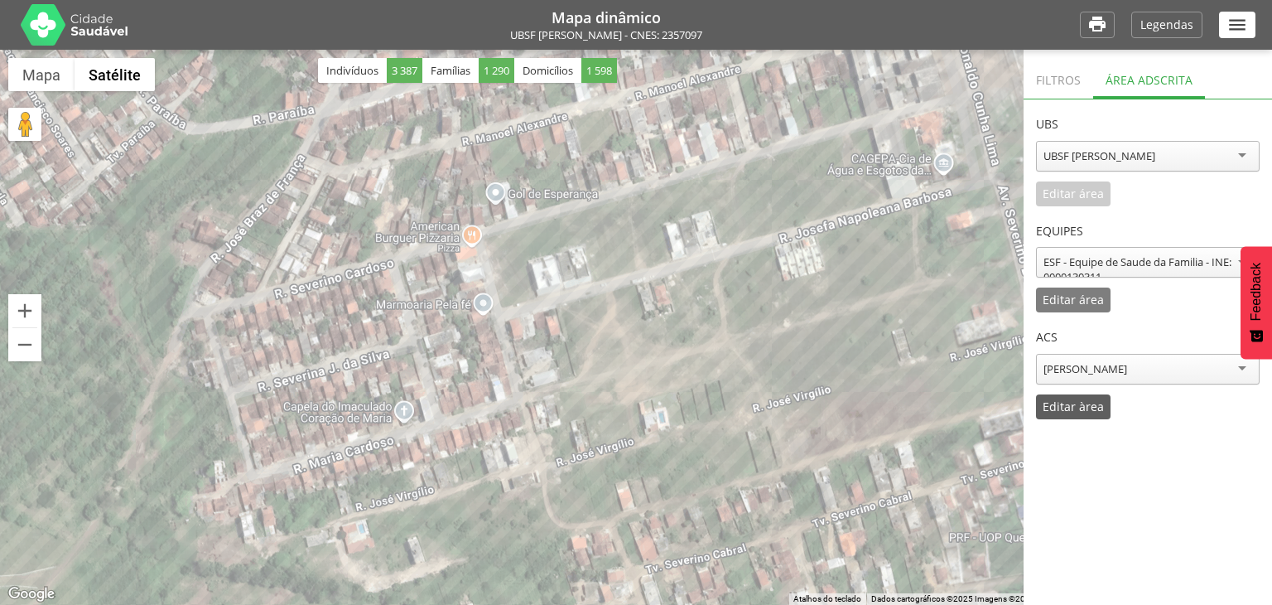
click at [1057, 416] on div "Editar àrea" at bounding box center [1073, 406] width 75 height 25
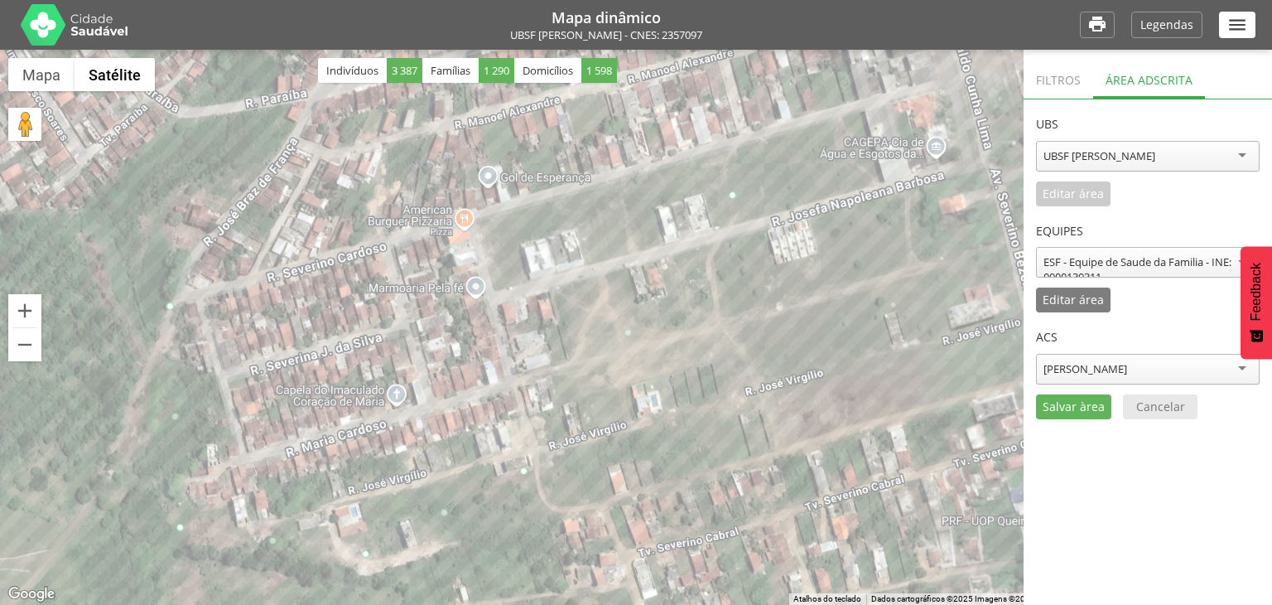
drag, startPoint x: 445, startPoint y: 270, endPoint x: 437, endPoint y: 251, distance: 20.5
click at [437, 251] on div at bounding box center [636, 327] width 1272 height 555
drag, startPoint x: 171, startPoint y: 302, endPoint x: 162, endPoint y: 297, distance: 10.1
drag, startPoint x: 732, startPoint y: 191, endPoint x: 849, endPoint y: 113, distance: 140.4
click at [1090, 401] on p "Salvar àrea" at bounding box center [1074, 407] width 62 height 12
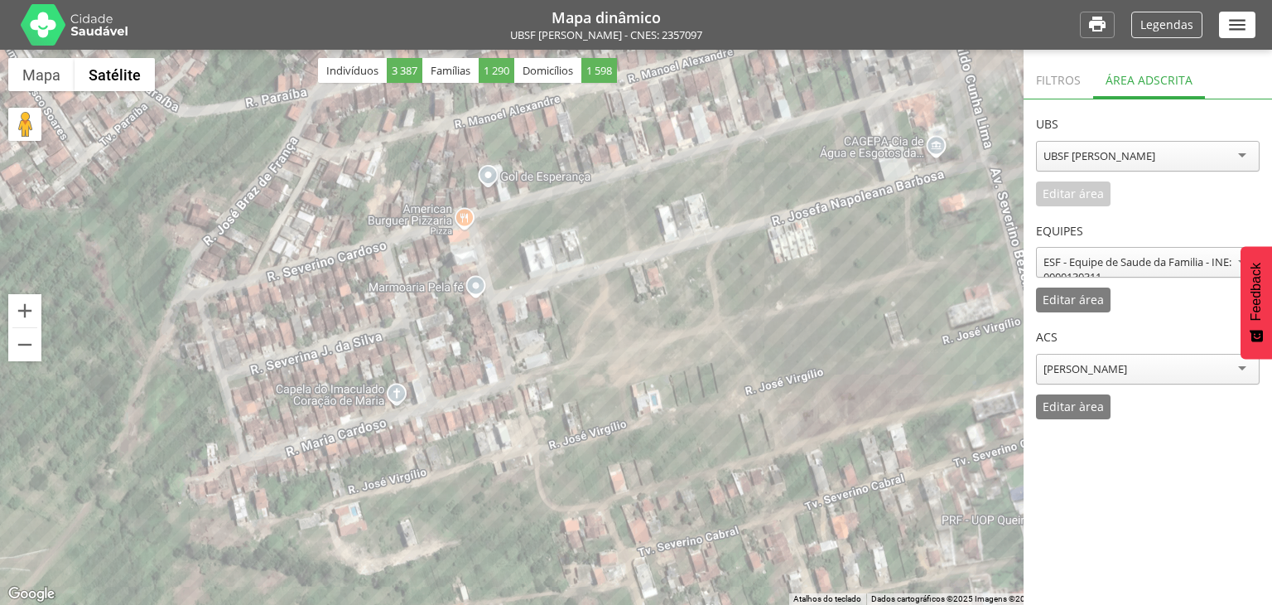
click at [1149, 24] on p "Legendas" at bounding box center [1167, 25] width 53 height 12
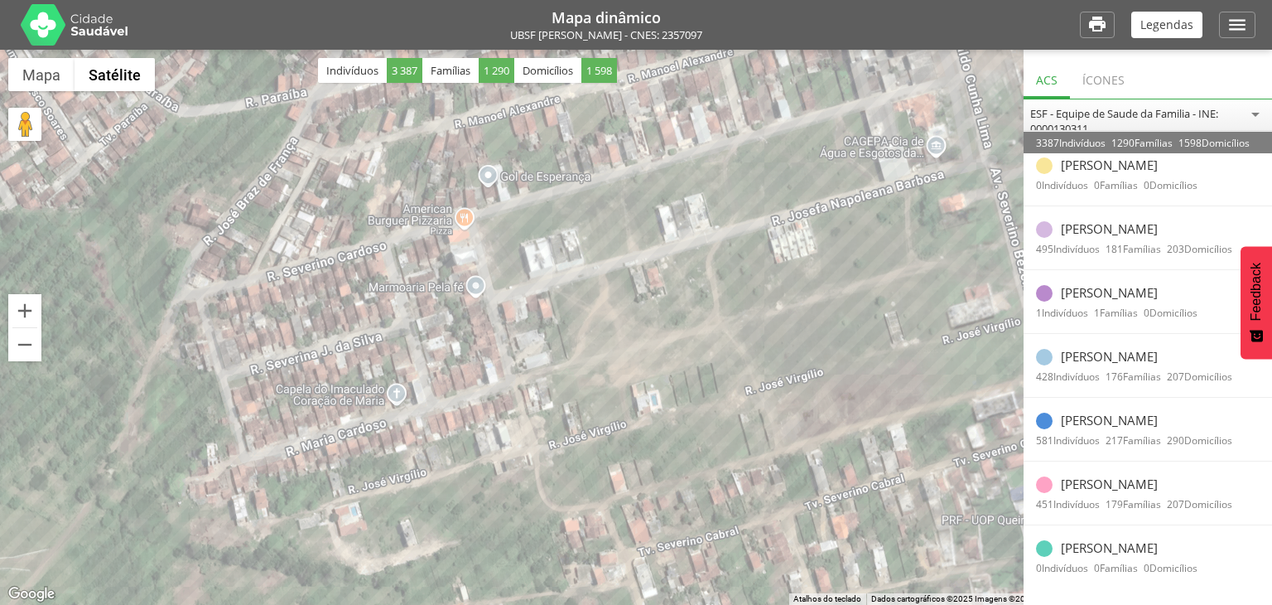
scroll to position [0, 0]
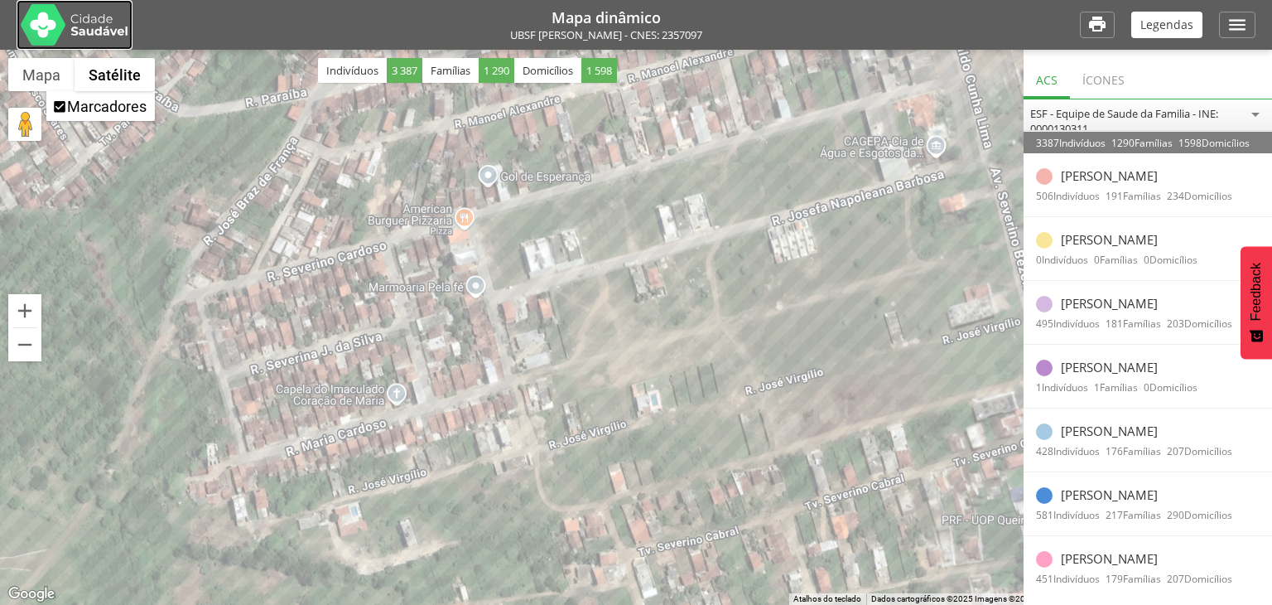
click at [41, 27] on img at bounding box center [75, 24] width 108 height 41
